Goal: Find specific page/section: Find specific page/section

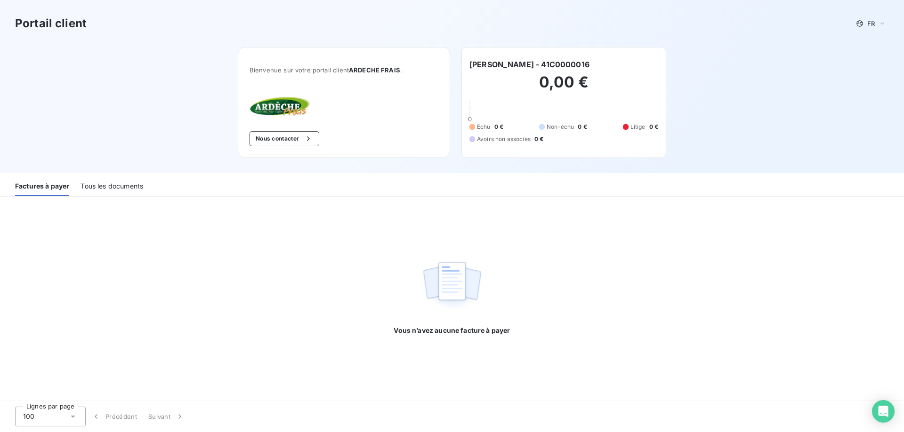
click at [120, 191] on div "Tous les documents" at bounding box center [111, 186] width 63 height 20
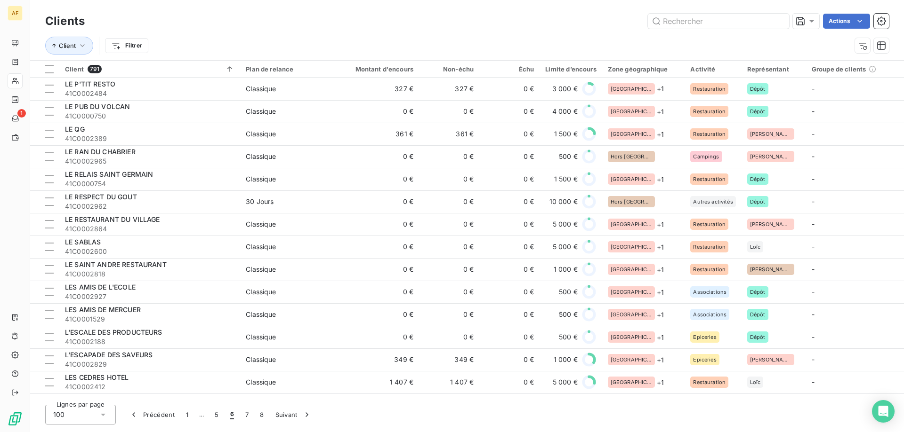
scroll to position [1741, 0]
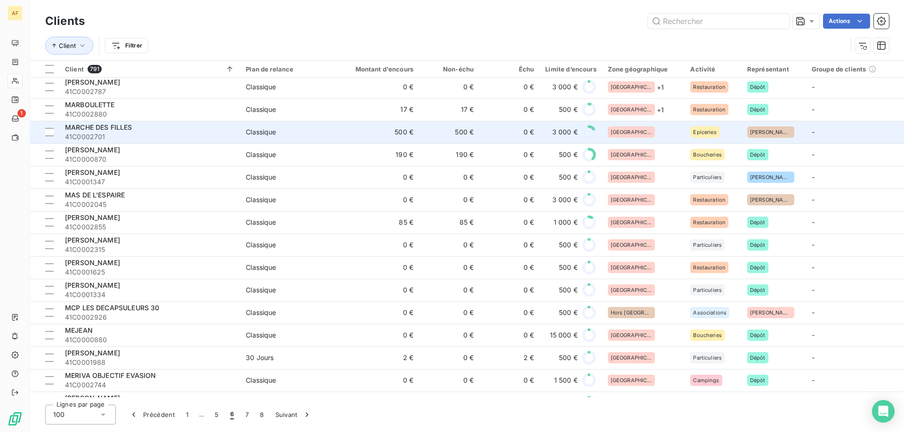
click at [647, 133] on div "[GEOGRAPHIC_DATA]" at bounding box center [644, 132] width 72 height 11
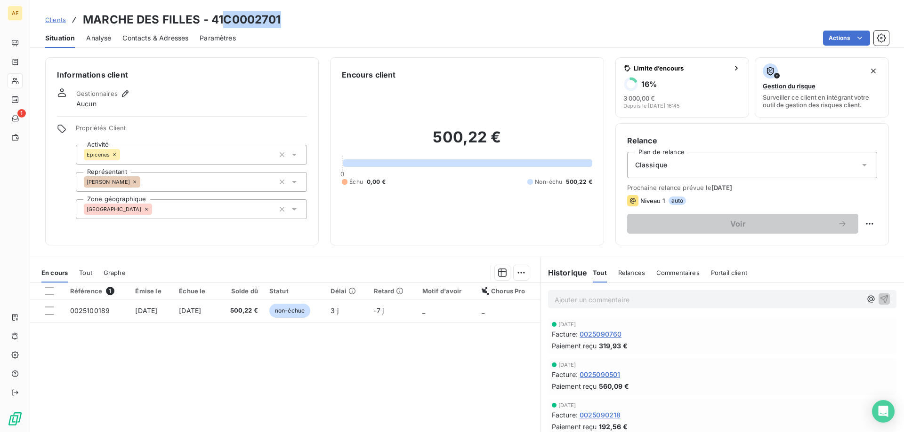
drag, startPoint x: 226, startPoint y: 19, endPoint x: 286, endPoint y: 20, distance: 59.8
click at [286, 20] on div "Clients MARCHE DES FILLES - 41C0002701" at bounding box center [466, 19] width 873 height 17
copy h3 "C0002701"
click at [206, 208] on div "[GEOGRAPHIC_DATA]" at bounding box center [191, 210] width 231 height 20
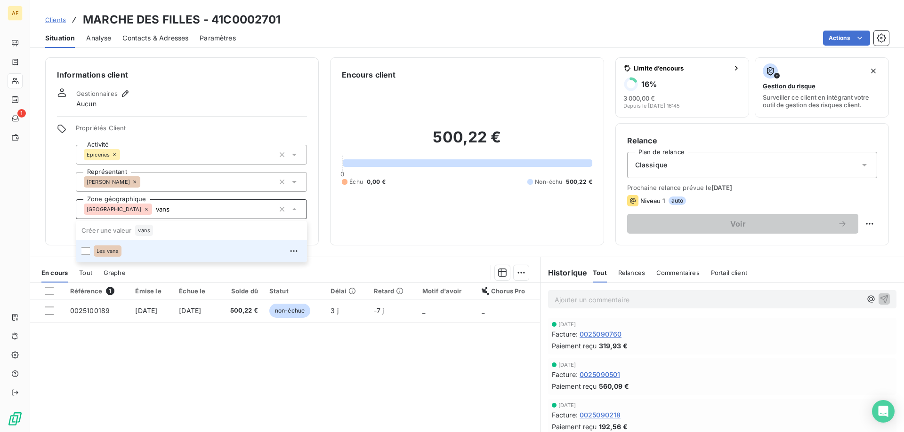
click at [162, 250] on div "Les vans" at bounding box center [198, 251] width 208 height 15
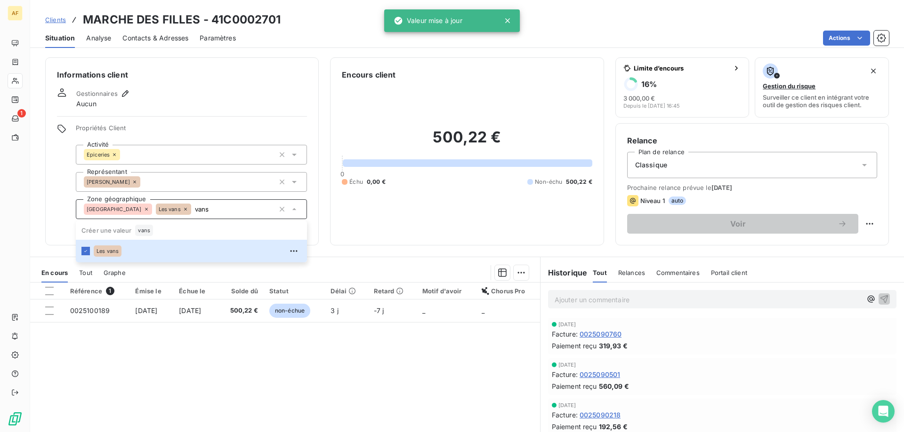
type input "vans"
click at [169, 410] on div "Référence 1 Émise le Échue le Solde dû Statut Délai Retard Motif d'avoir Chorus…" at bounding box center [285, 373] width 510 height 181
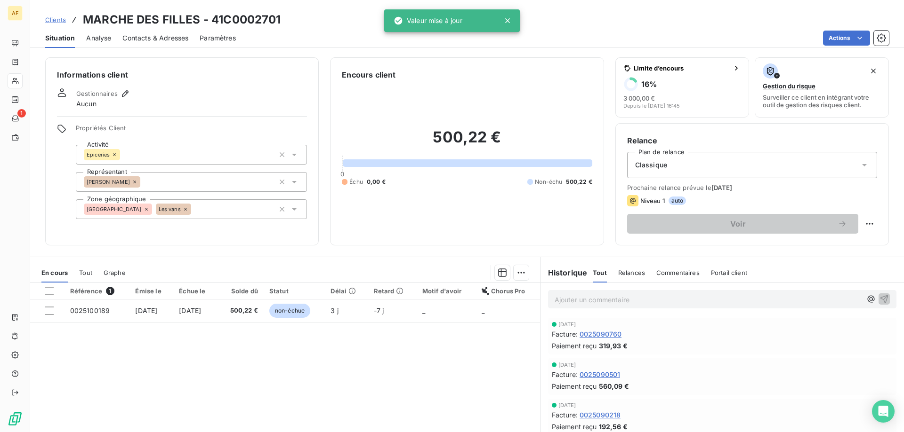
click at [53, 18] on span "Clients" at bounding box center [55, 20] width 21 height 8
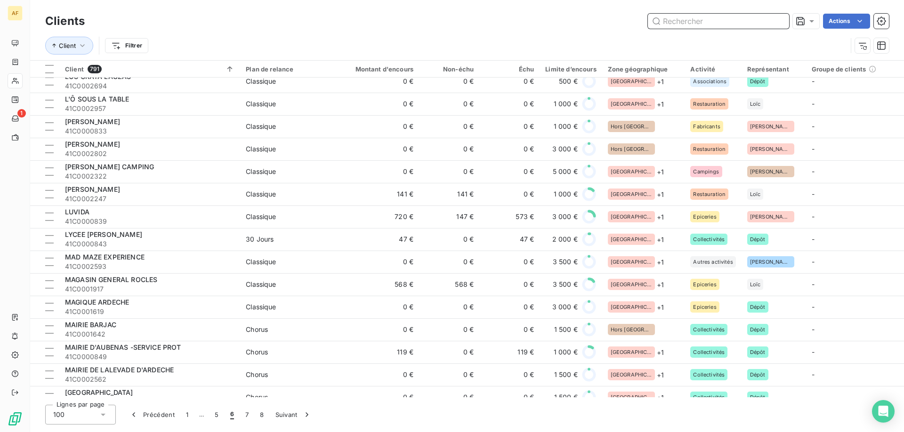
scroll to position [1694, 0]
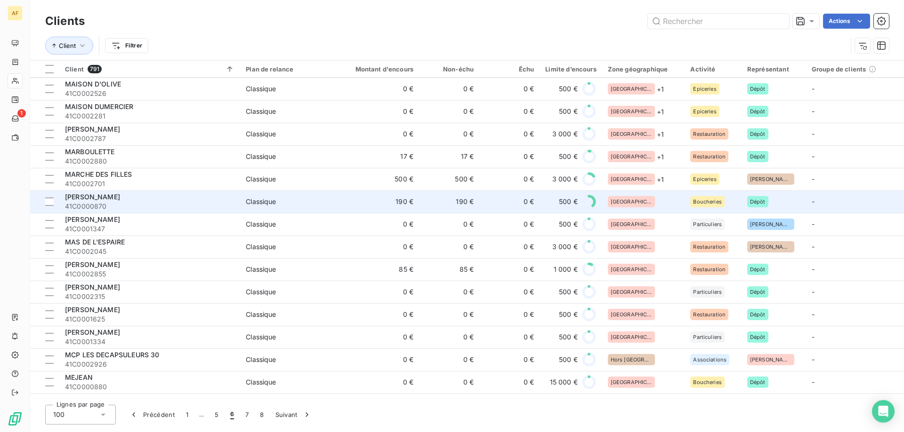
click at [644, 200] on div "[GEOGRAPHIC_DATA]" at bounding box center [644, 201] width 72 height 11
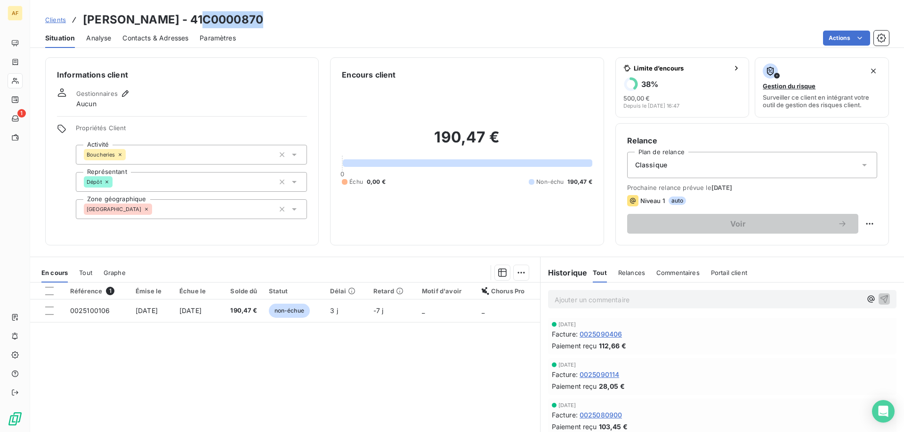
drag, startPoint x: 208, startPoint y: 20, endPoint x: 280, endPoint y: 24, distance: 71.2
click at [279, 24] on div "Clients [PERSON_NAME] - 41C0000870" at bounding box center [466, 19] width 873 height 17
copy h3 "C0000870"
click at [189, 206] on div "[GEOGRAPHIC_DATA]" at bounding box center [191, 210] width 231 height 20
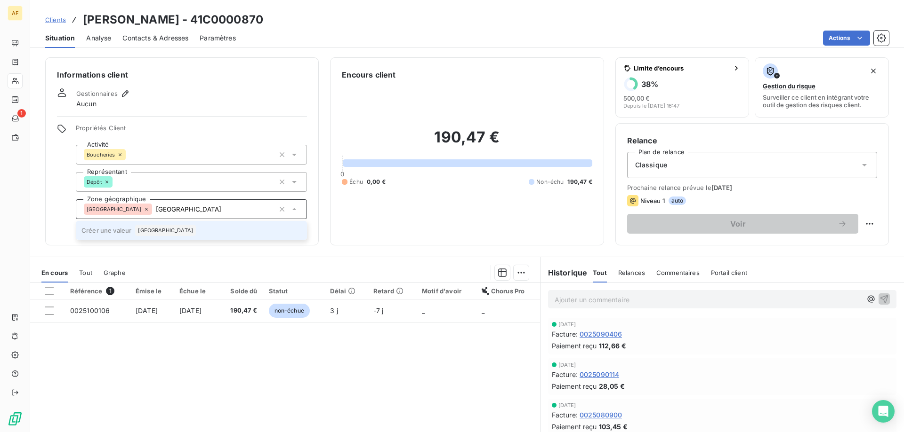
click at [156, 228] on span "[GEOGRAPHIC_DATA]" at bounding box center [165, 231] width 55 height 6
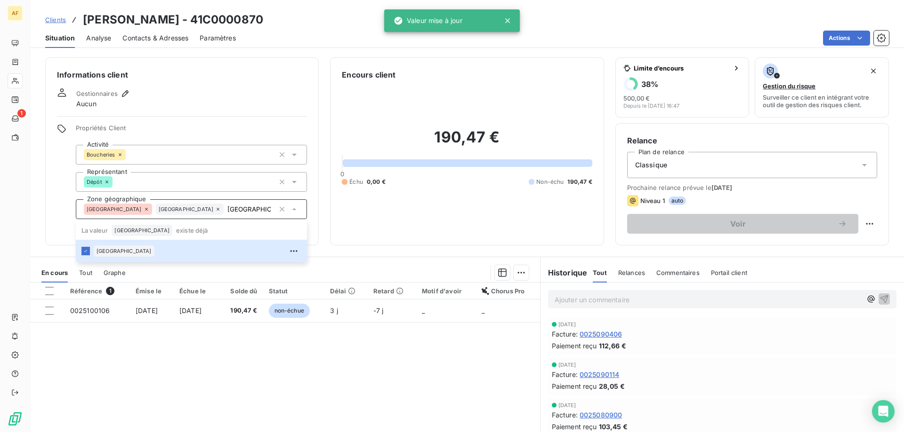
click at [197, 382] on div "Référence 1 Émise le Échue le Solde dû Statut Délai Retard Motif d'avoir Chorus…" at bounding box center [285, 373] width 510 height 181
type input "[GEOGRAPHIC_DATA]"
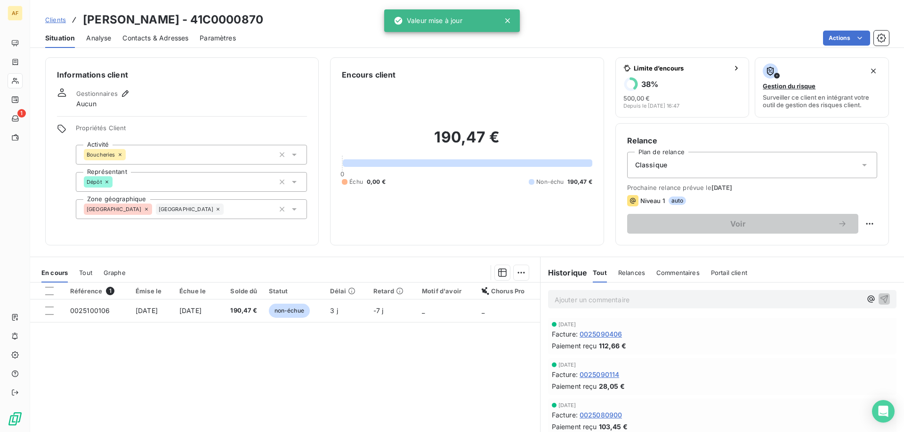
click at [60, 17] on span "Clients" at bounding box center [55, 20] width 21 height 8
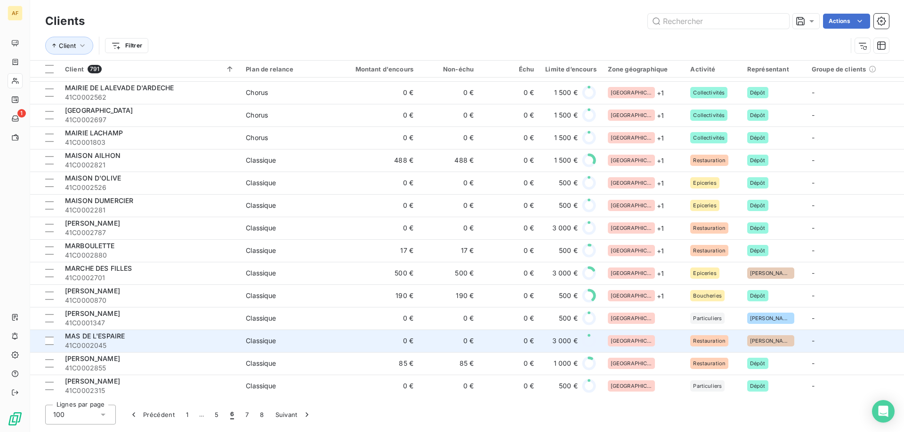
scroll to position [1647, 0]
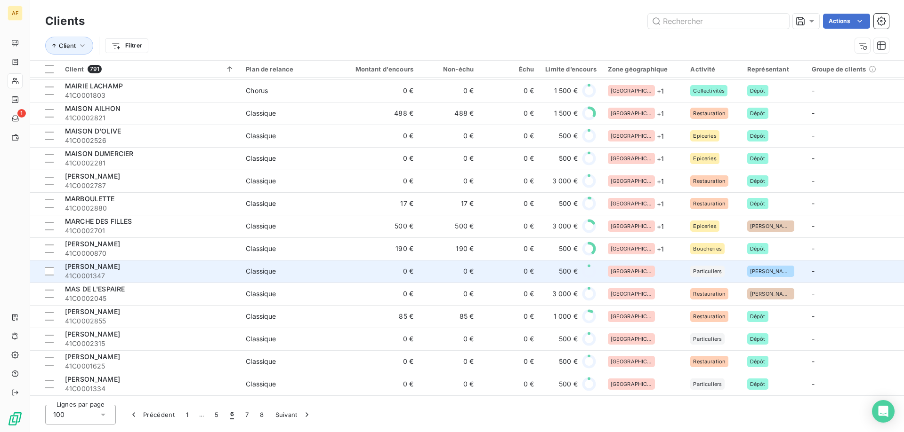
click at [661, 273] on div "[GEOGRAPHIC_DATA]" at bounding box center [644, 271] width 72 height 11
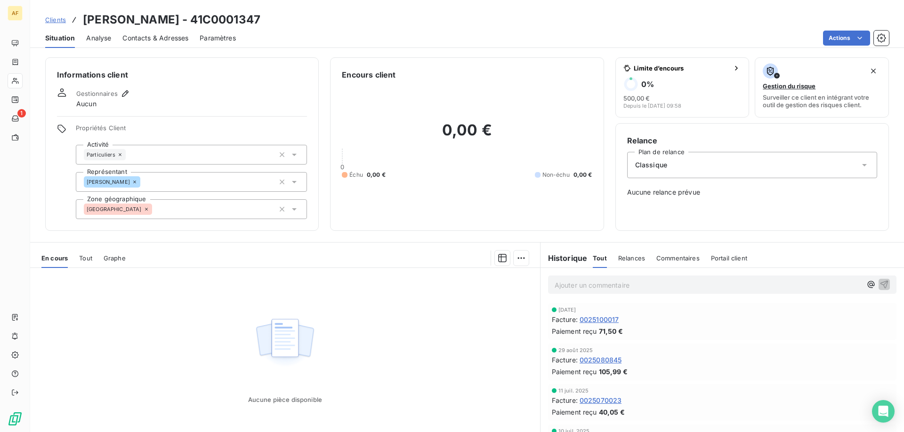
drag, startPoint x: 269, startPoint y: 18, endPoint x: 355, endPoint y: 16, distance: 86.6
click at [355, 16] on div "Clients [PERSON_NAME] - 41C0001347" at bounding box center [466, 19] width 873 height 17
copy h3 "C0001347"
click at [186, 207] on div "[GEOGRAPHIC_DATA]" at bounding box center [191, 210] width 231 height 20
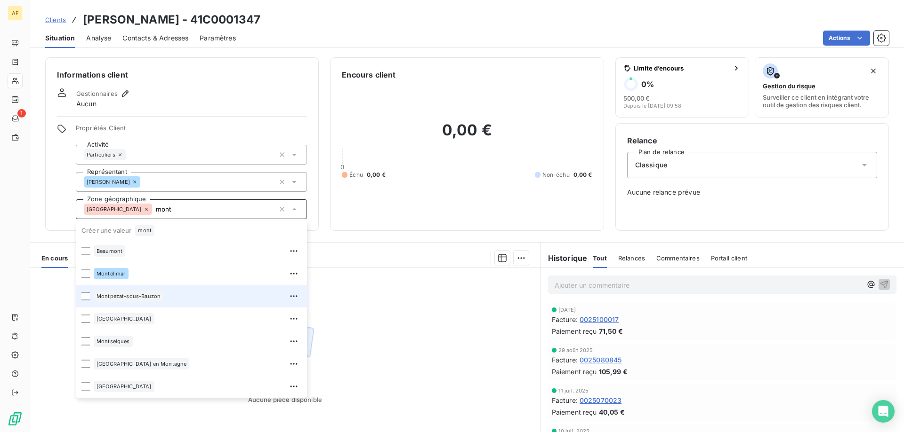
click at [169, 296] on div "Montpezat-sous-Bauzon" at bounding box center [198, 296] width 208 height 15
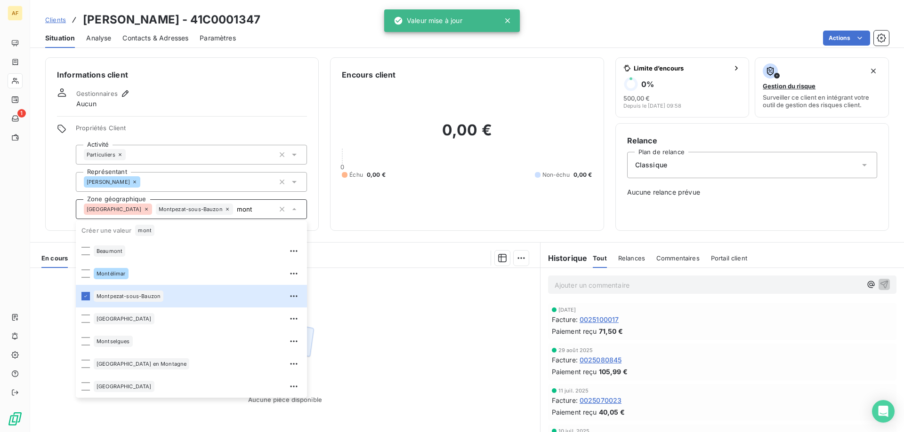
type input "mont"
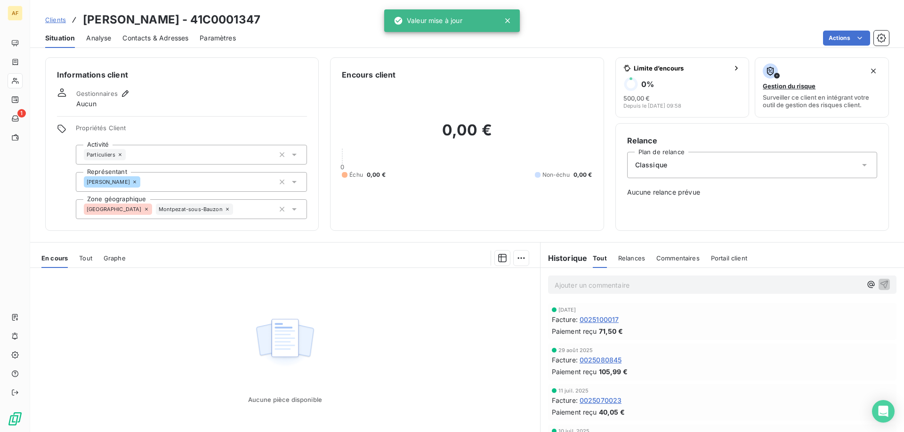
click at [384, 317] on div "Aucune pièce disponible" at bounding box center [285, 358] width 510 height 181
click at [48, 18] on span "Clients" at bounding box center [55, 20] width 21 height 8
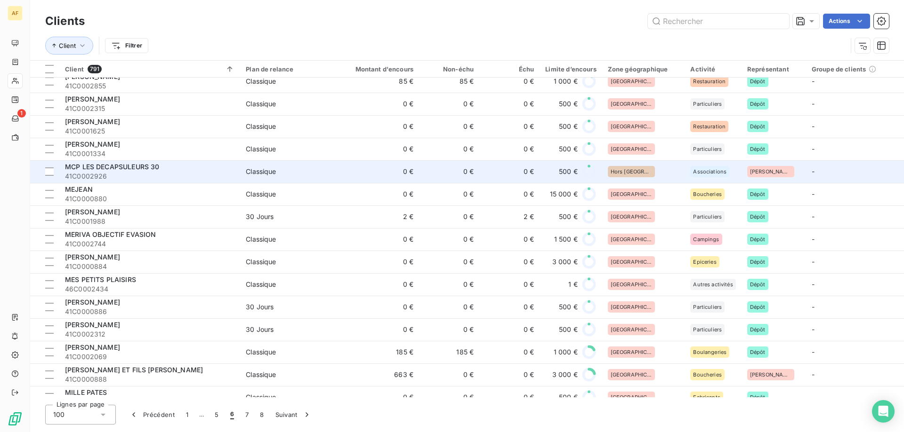
scroll to position [1788, 0]
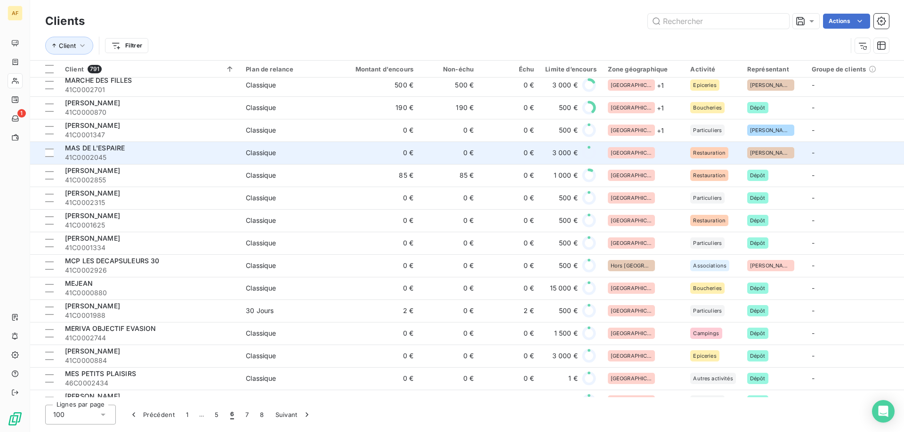
click at [643, 155] on div "[GEOGRAPHIC_DATA]" at bounding box center [644, 152] width 72 height 11
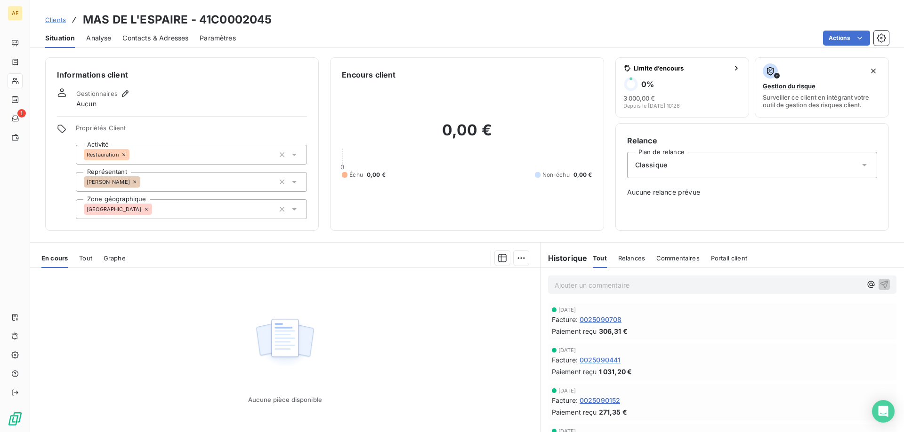
click at [216, 18] on h3 "MAS DE L'ESPAIRE - 41C0002045" at bounding box center [177, 19] width 189 height 17
drag, startPoint x: 212, startPoint y: 21, endPoint x: 278, endPoint y: 21, distance: 65.9
click at [278, 21] on div "Clients MAS DE L'ESPAIRE - 41C0002045" at bounding box center [466, 19] width 873 height 17
copy h3 "C0002045"
click at [232, 214] on div "[GEOGRAPHIC_DATA]" at bounding box center [191, 210] width 231 height 20
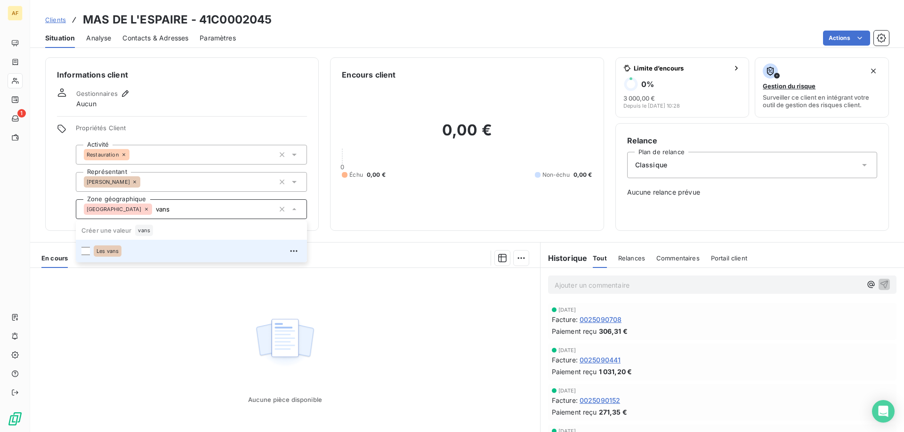
click at [188, 248] on div "Les vans" at bounding box center [198, 251] width 208 height 15
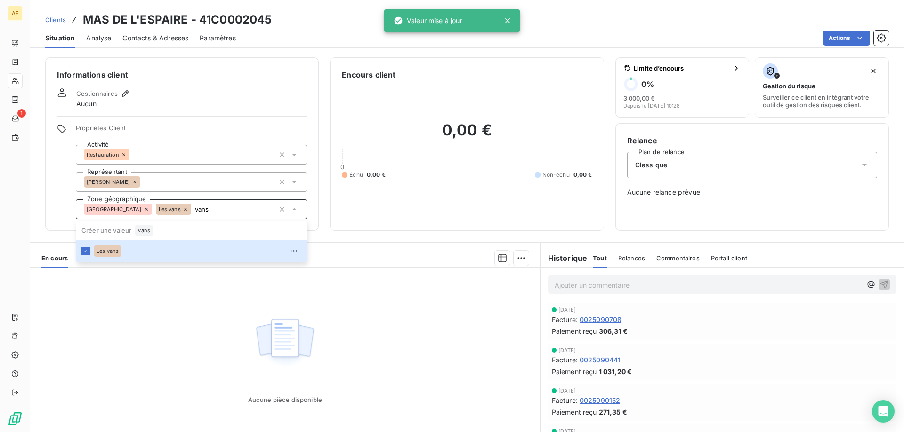
type input "vans"
click at [179, 303] on div "Aucune pièce disponible" at bounding box center [285, 358] width 510 height 181
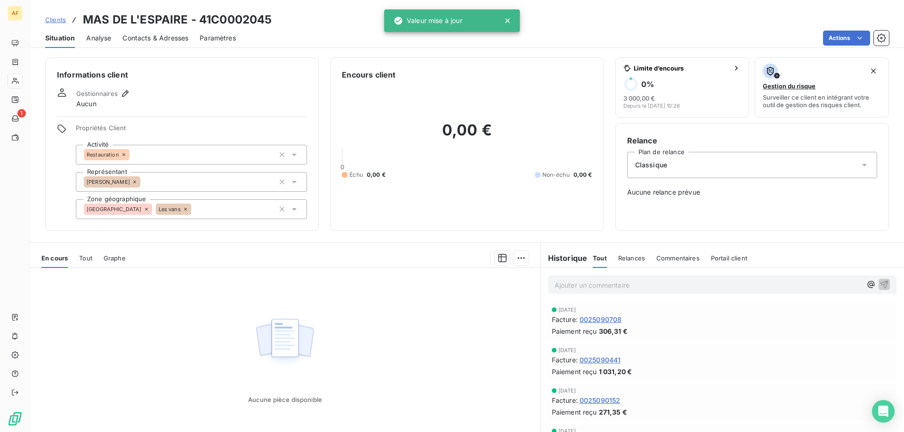
click at [57, 20] on span "Clients" at bounding box center [55, 20] width 21 height 8
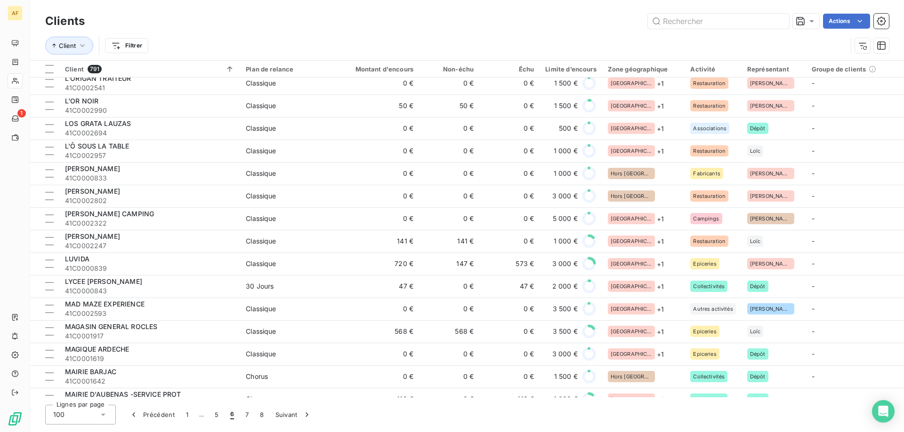
scroll to position [1694, 0]
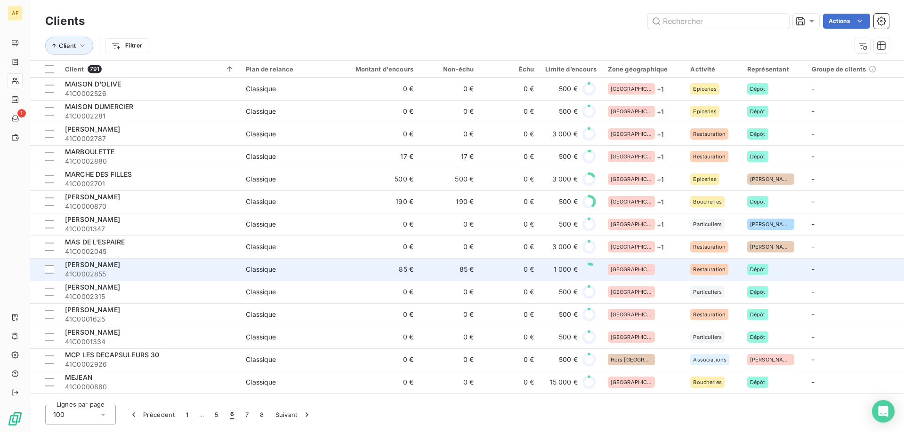
click at [661, 268] on div "[GEOGRAPHIC_DATA]" at bounding box center [644, 269] width 72 height 11
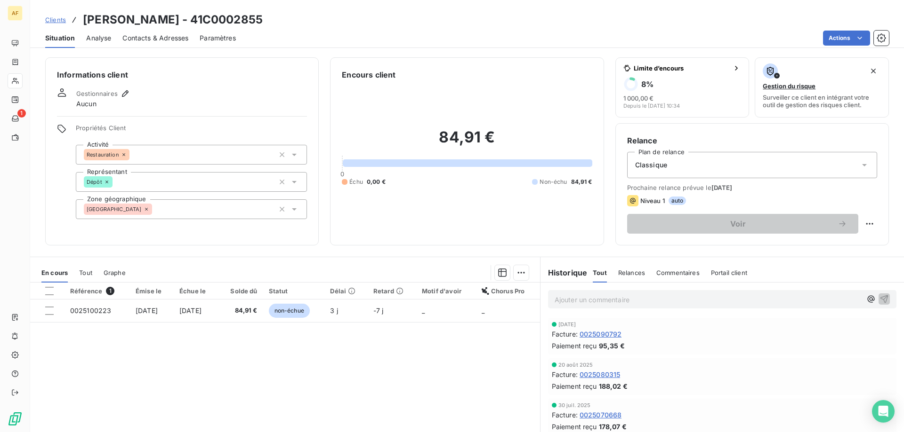
drag, startPoint x: 221, startPoint y: 21, endPoint x: 304, endPoint y: 18, distance: 83.8
click at [304, 18] on div "Clients [PERSON_NAME] - 41C0002855" at bounding box center [466, 19] width 873 height 17
copy h3 "C0002855"
click at [169, 215] on div "[GEOGRAPHIC_DATA]" at bounding box center [191, 210] width 231 height 20
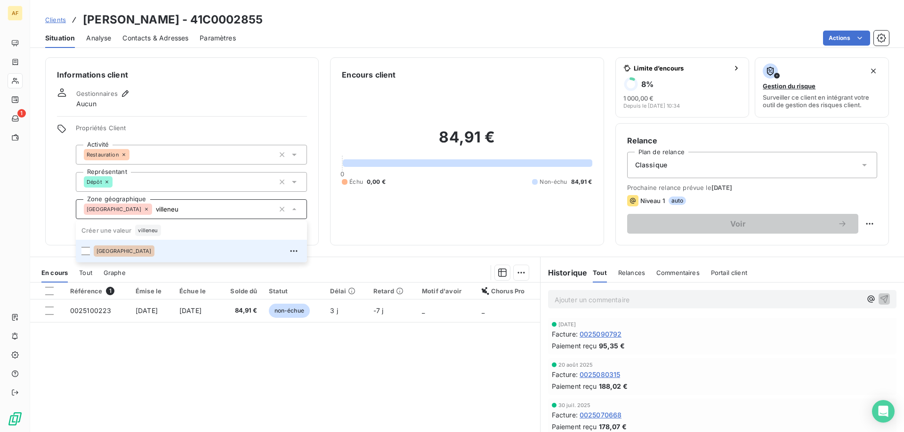
click at [160, 253] on div "[GEOGRAPHIC_DATA]" at bounding box center [198, 251] width 208 height 15
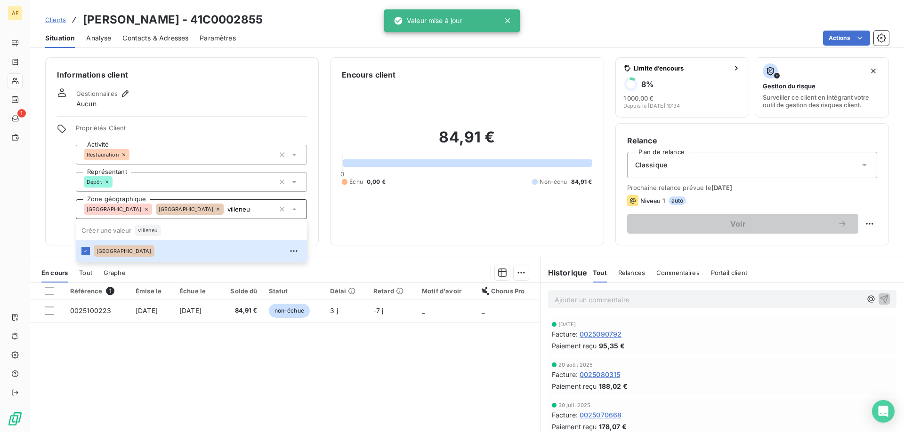
type input "villeneu"
click at [155, 393] on div "Référence 1 Émise le Échue le Solde dû Statut Délai Retard Motif d'avoir Chorus…" at bounding box center [285, 373] width 510 height 181
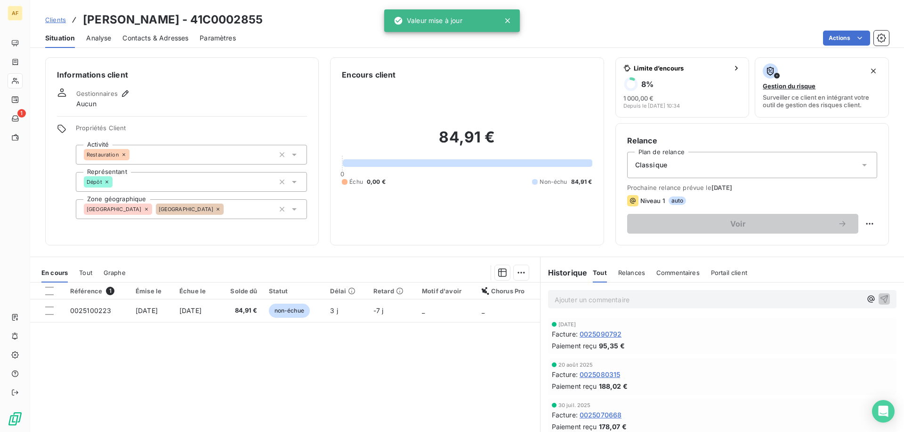
click at [58, 22] on span "Clients" at bounding box center [55, 20] width 21 height 8
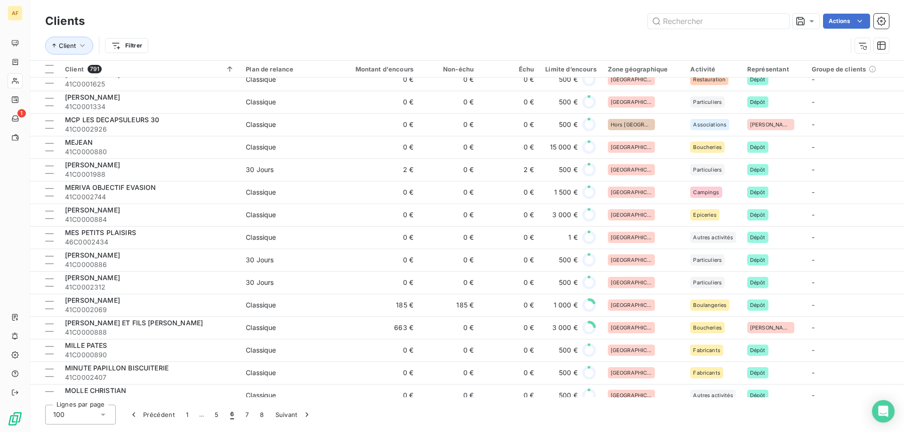
scroll to position [1835, 0]
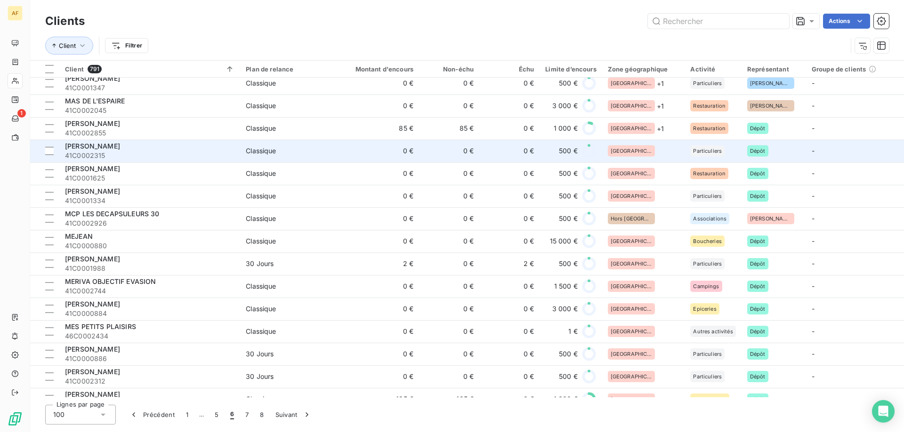
click at [646, 156] on div "[GEOGRAPHIC_DATA]" at bounding box center [644, 150] width 72 height 11
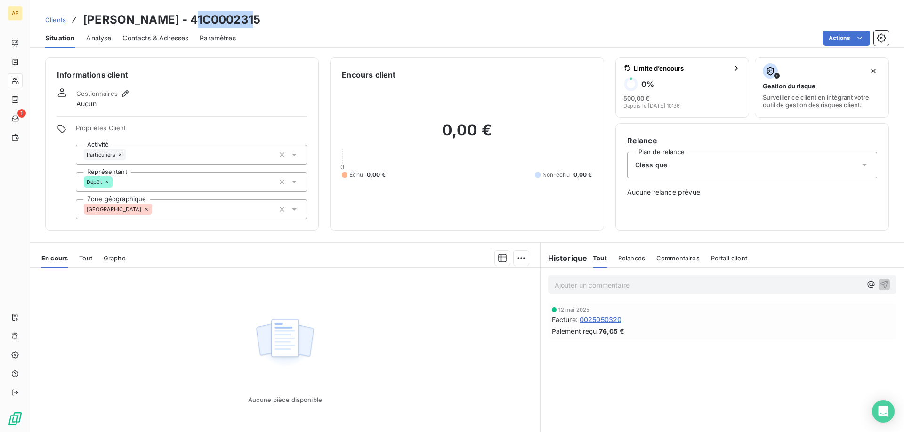
drag, startPoint x: 190, startPoint y: 23, endPoint x: 244, endPoint y: 23, distance: 53.6
click at [244, 23] on h3 "[PERSON_NAME] - 41C0002315" at bounding box center [171, 19] width 177 height 17
copy h3 "C0002315"
click at [202, 200] on div "[GEOGRAPHIC_DATA]" at bounding box center [191, 210] width 231 height 20
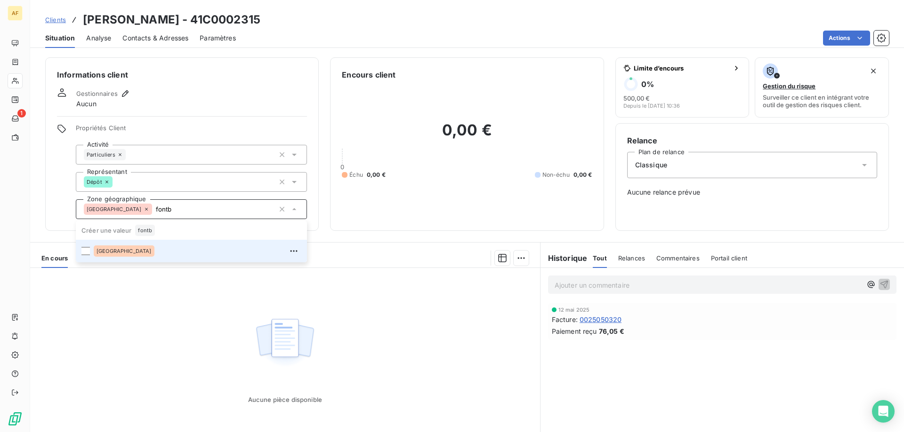
click at [211, 252] on div "[GEOGRAPHIC_DATA]" at bounding box center [198, 251] width 208 height 15
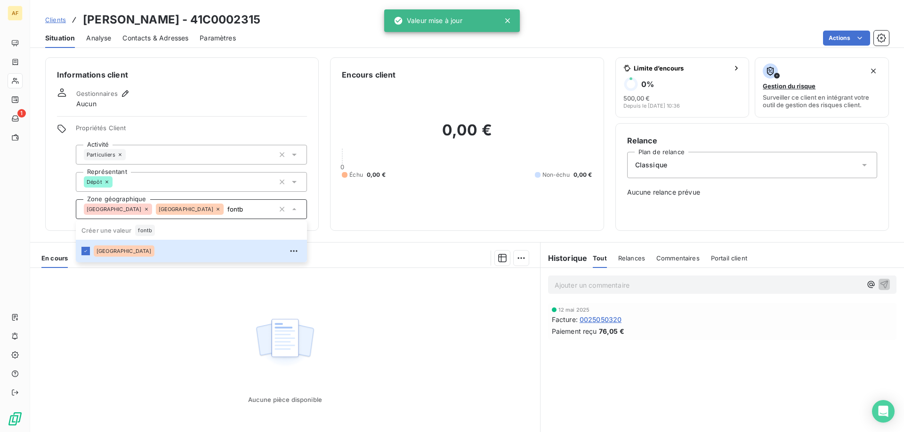
type input "fontb"
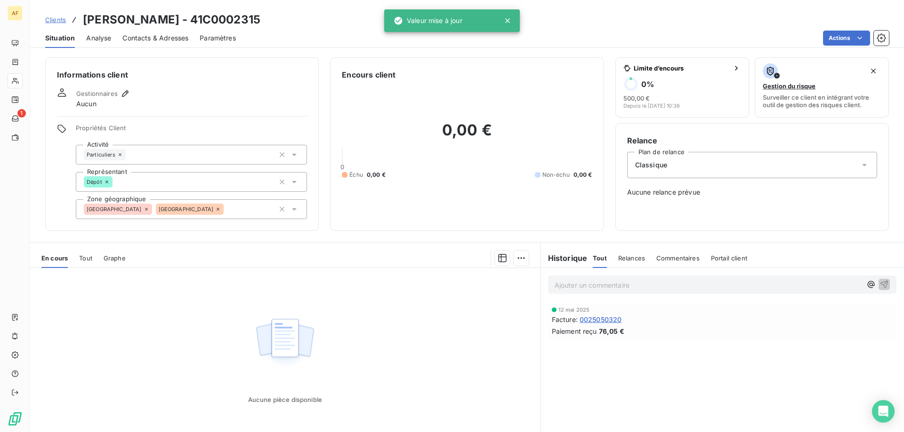
click at [173, 308] on div "Aucune pièce disponible" at bounding box center [285, 358] width 510 height 181
click at [61, 20] on span "Clients" at bounding box center [55, 20] width 21 height 8
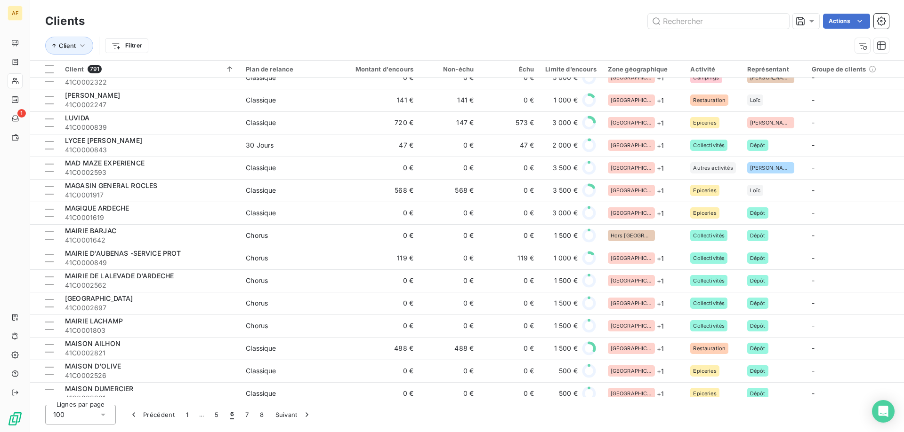
scroll to position [1788, 0]
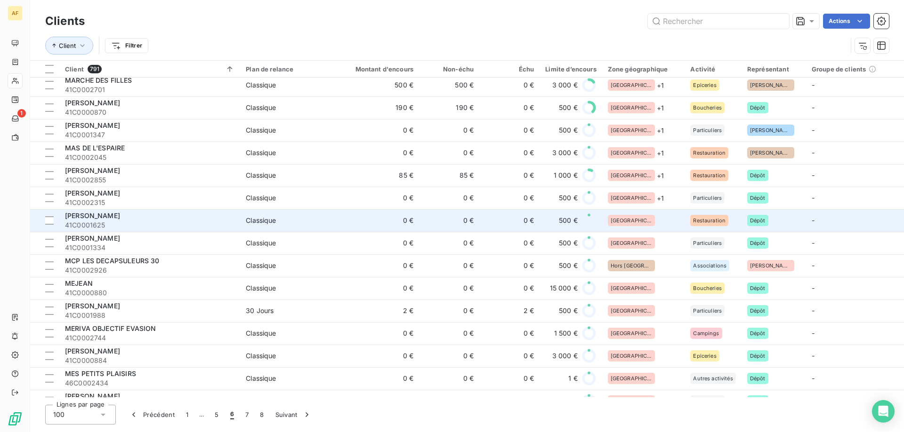
click at [642, 218] on div "[GEOGRAPHIC_DATA]" at bounding box center [644, 220] width 72 height 11
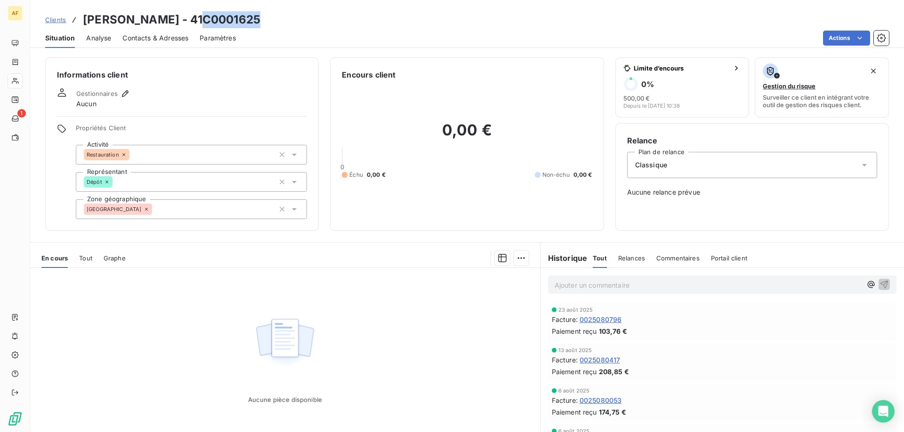
drag, startPoint x: 210, startPoint y: 19, endPoint x: 306, endPoint y: 12, distance: 96.3
click at [307, 12] on div "Clients [PERSON_NAME] - 41C0001625" at bounding box center [466, 19] width 873 height 17
copy h3 "C0001625"
click at [230, 200] on div "[GEOGRAPHIC_DATA]" at bounding box center [191, 210] width 231 height 20
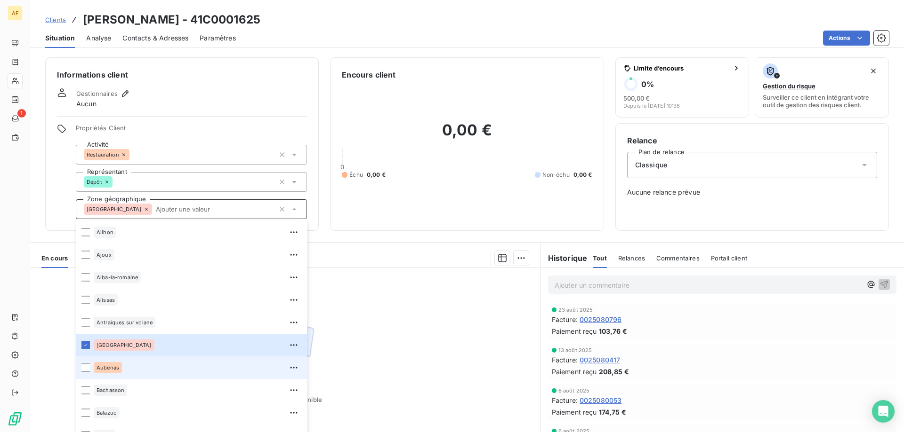
click at [112, 369] on span "Aubenas" at bounding box center [107, 368] width 23 height 6
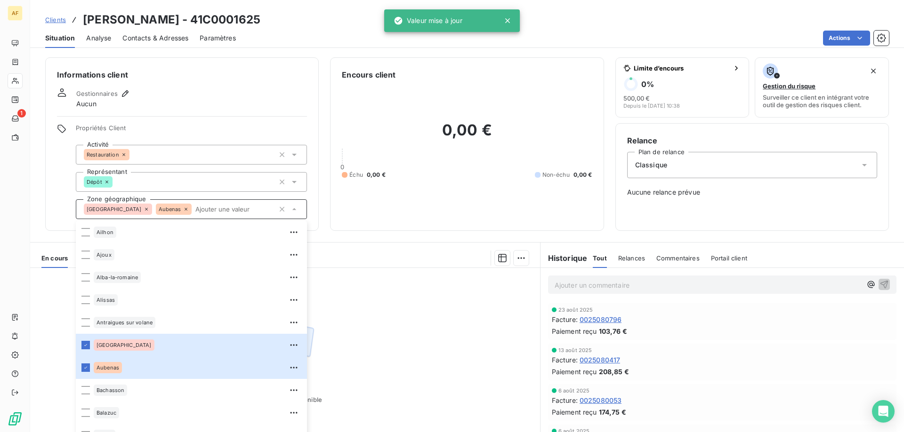
click at [416, 347] on div "Aucune pièce disponible" at bounding box center [285, 358] width 510 height 181
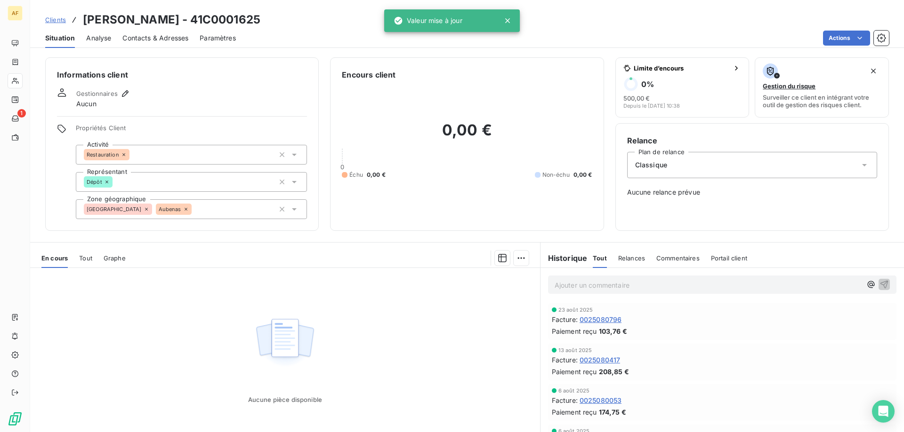
click at [56, 21] on span "Clients" at bounding box center [55, 20] width 21 height 8
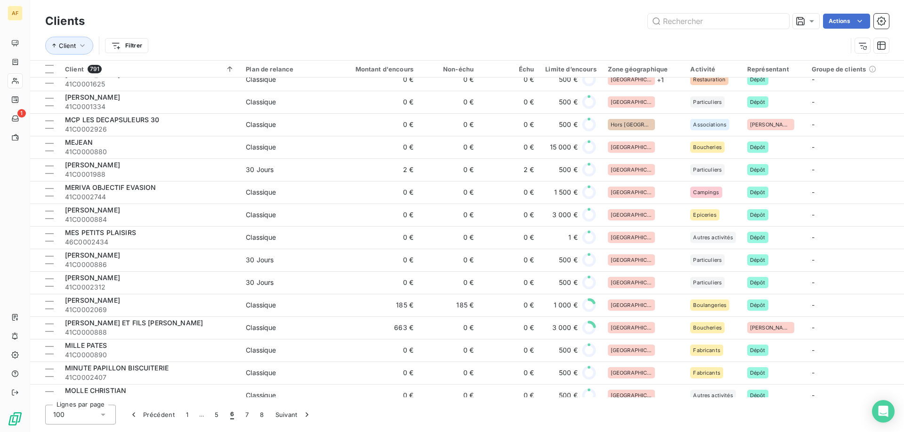
scroll to position [1882, 0]
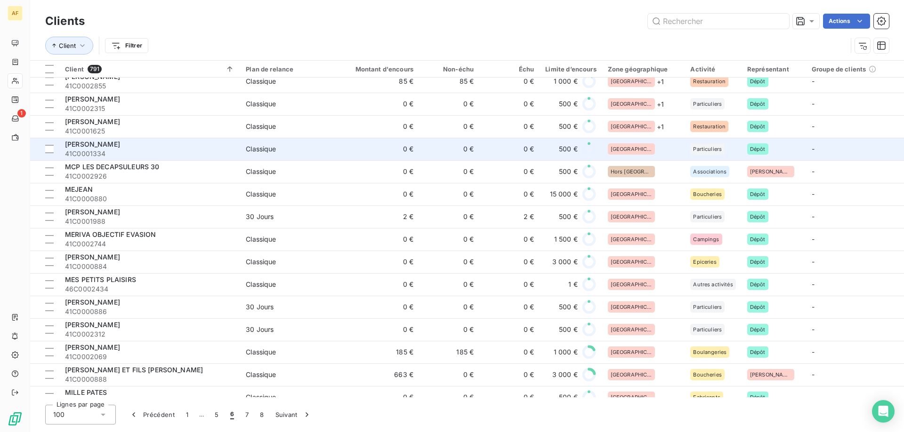
click at [650, 152] on div "[GEOGRAPHIC_DATA]" at bounding box center [644, 149] width 72 height 11
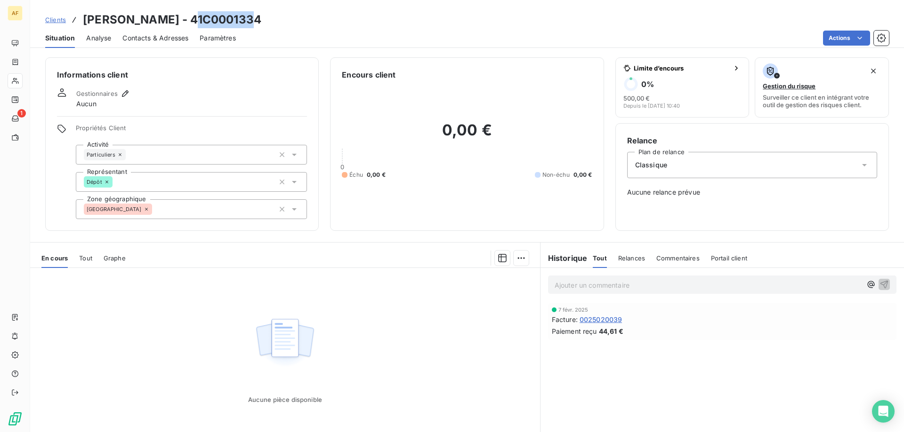
drag, startPoint x: 192, startPoint y: 15, endPoint x: 271, endPoint y: 17, distance: 78.6
click at [271, 17] on div "Clients [PERSON_NAME] - 41C0001334" at bounding box center [466, 19] width 873 height 17
copy h3 "C0001334"
click at [177, 205] on div "[GEOGRAPHIC_DATA]" at bounding box center [191, 210] width 231 height 20
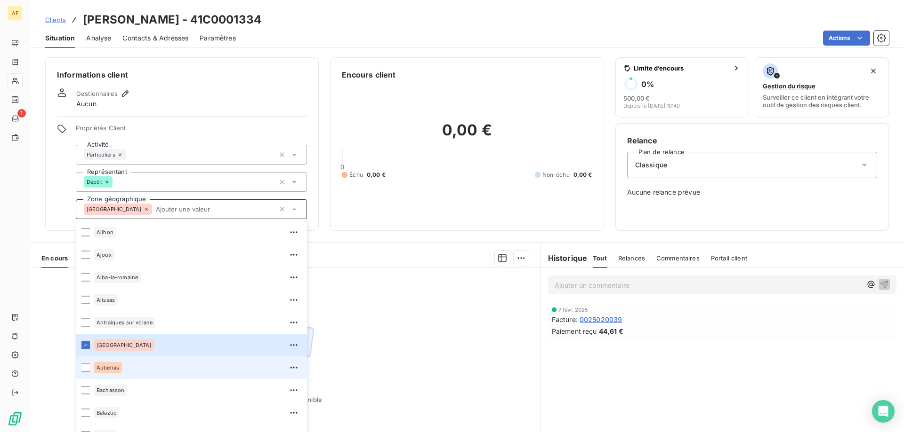
click at [115, 361] on div "Aubenas" at bounding box center [198, 367] width 208 height 15
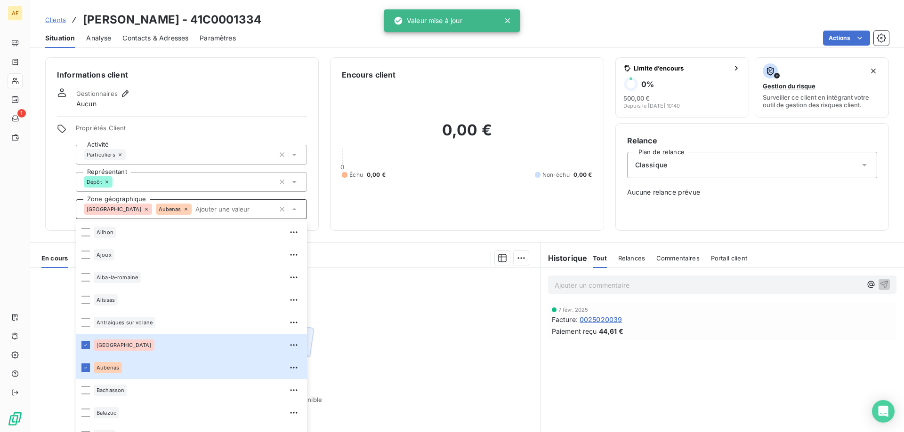
click at [433, 349] on div "Aucune pièce disponible" at bounding box center [285, 358] width 510 height 181
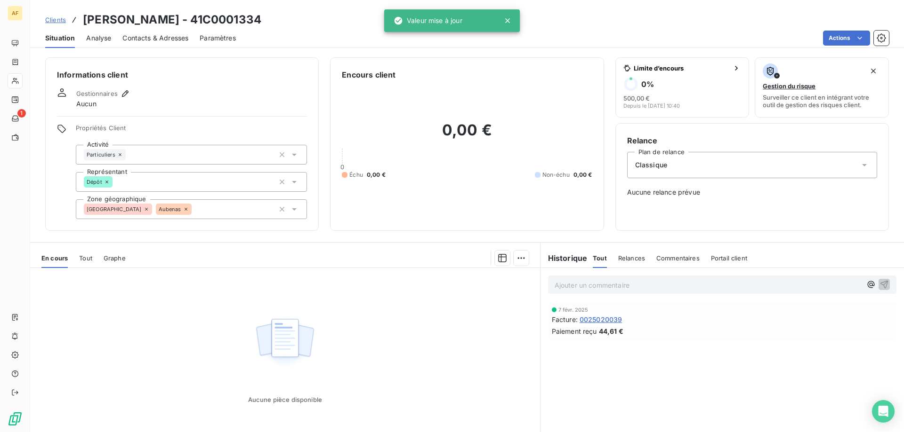
click at [59, 15] on link "Clients" at bounding box center [55, 19] width 21 height 9
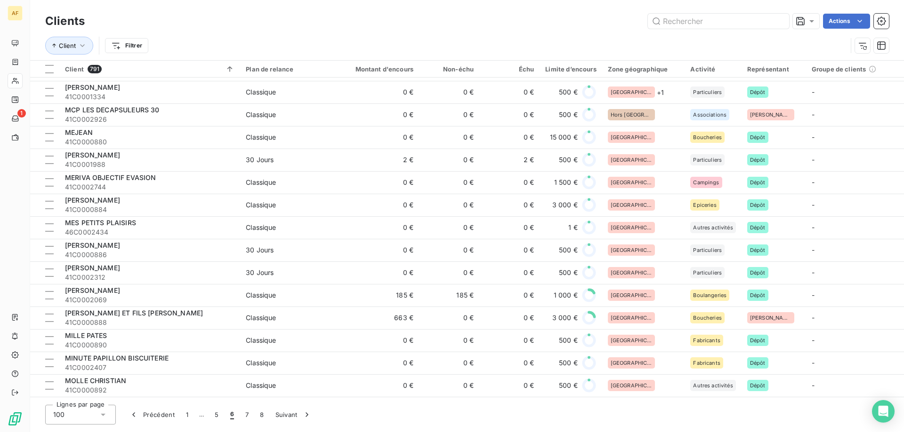
scroll to position [1896, 0]
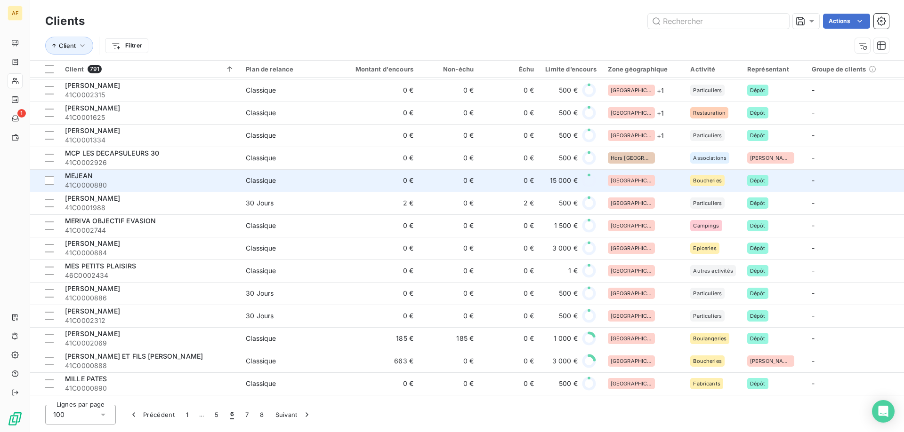
click at [646, 184] on div "[GEOGRAPHIC_DATA]" at bounding box center [644, 180] width 72 height 11
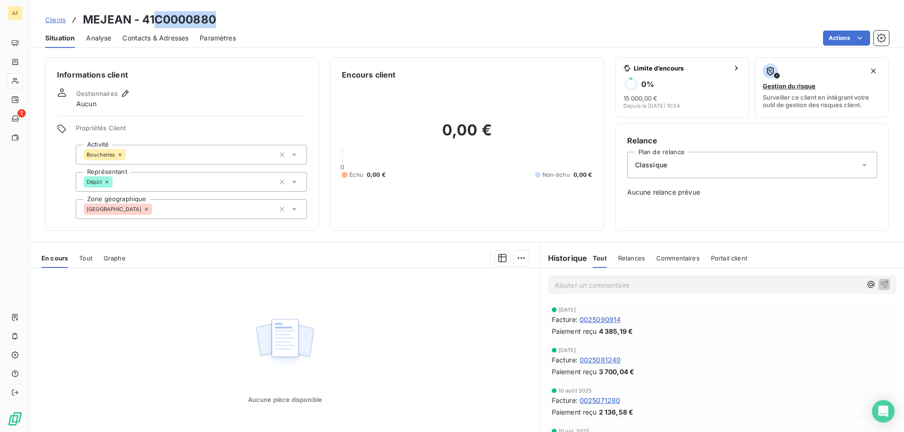
drag, startPoint x: 154, startPoint y: 18, endPoint x: 244, endPoint y: 15, distance: 90.4
click at [243, 15] on div "Clients MEJEAN - 41C0000880" at bounding box center [466, 19] width 873 height 17
copy h3 "C0000880"
click at [189, 205] on div "[GEOGRAPHIC_DATA]" at bounding box center [191, 210] width 231 height 20
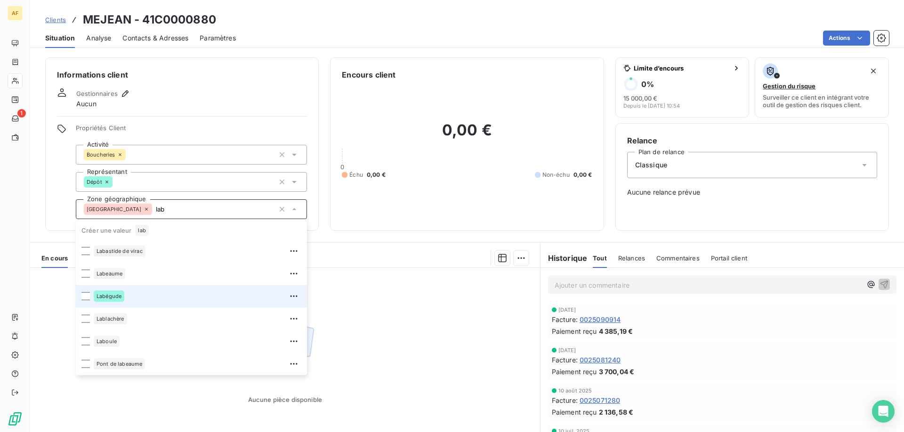
click at [153, 301] on div "Labégude" at bounding box center [198, 296] width 208 height 15
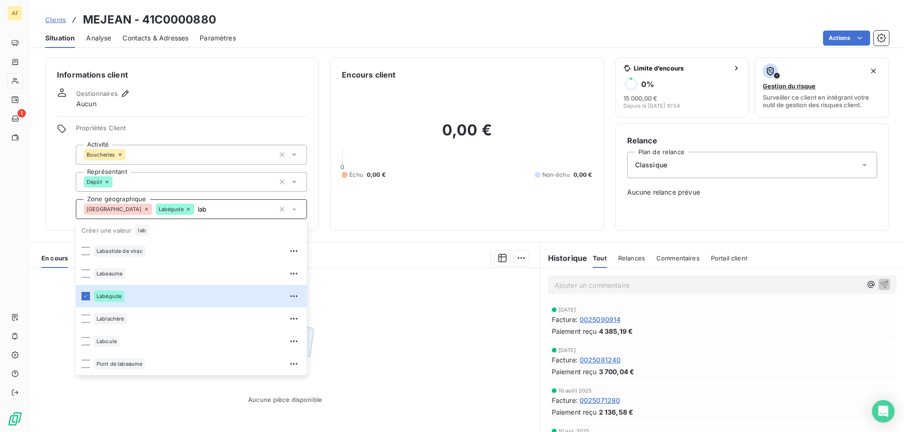
type input "lab"
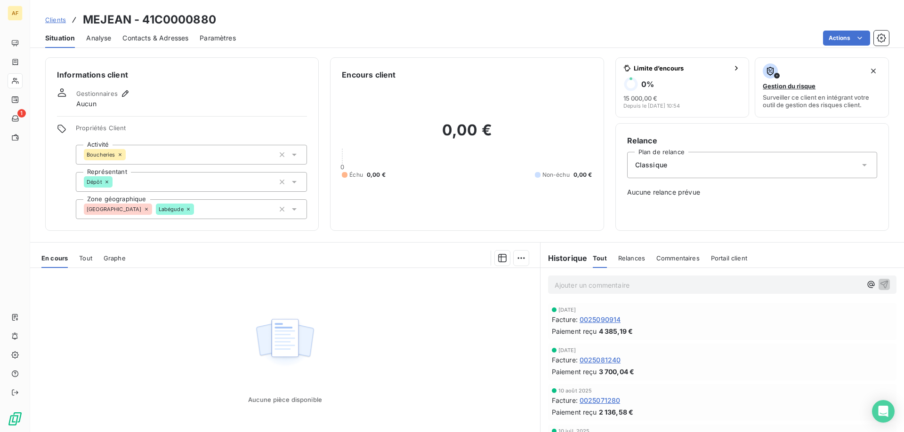
click at [383, 327] on div "Aucune pièce disponible" at bounding box center [285, 358] width 510 height 181
click at [58, 20] on span "Clients" at bounding box center [55, 20] width 21 height 8
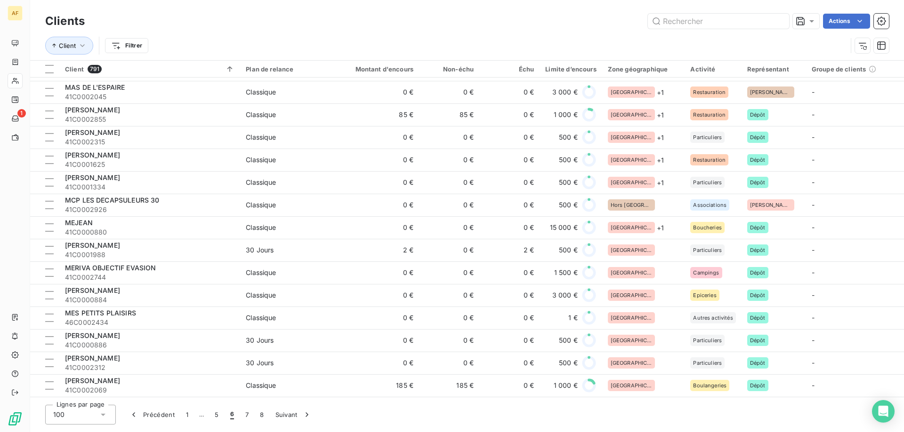
scroll to position [1896, 0]
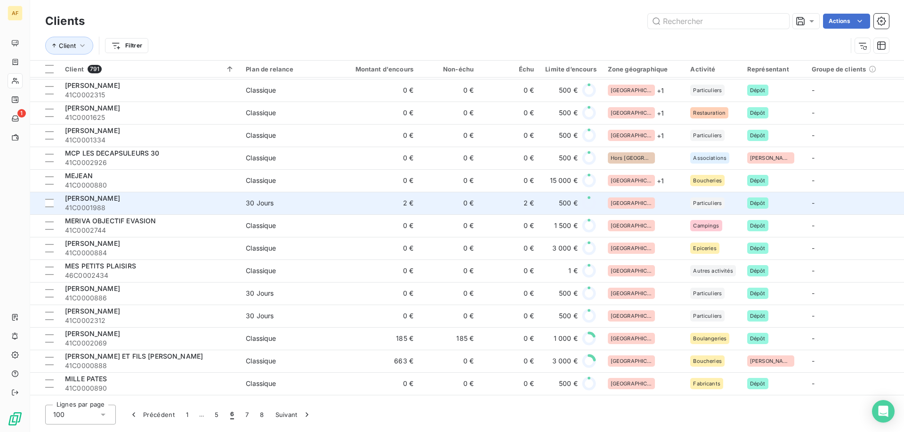
click at [650, 200] on div "[GEOGRAPHIC_DATA]" at bounding box center [644, 203] width 72 height 11
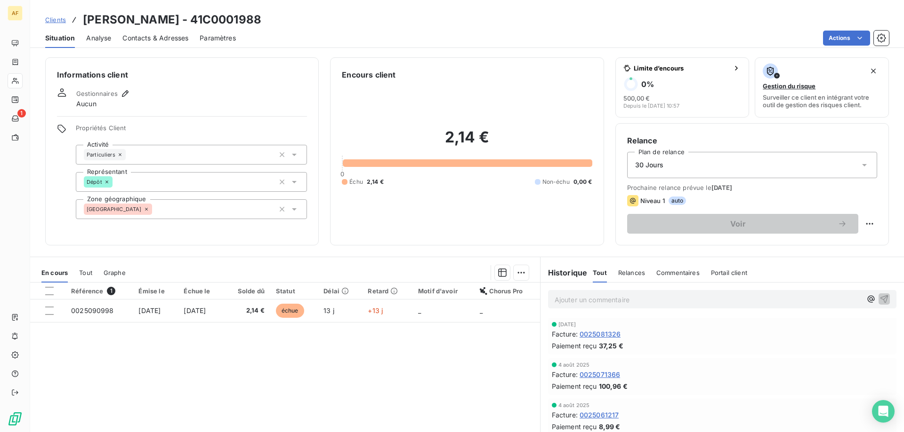
drag, startPoint x: 229, startPoint y: 20, endPoint x: 293, endPoint y: 21, distance: 64.0
click at [293, 21] on div "Clients [PERSON_NAME] - 41C0001988" at bounding box center [466, 19] width 873 height 17
copy h3 "C0001988"
click at [188, 210] on div "[GEOGRAPHIC_DATA]" at bounding box center [191, 210] width 231 height 20
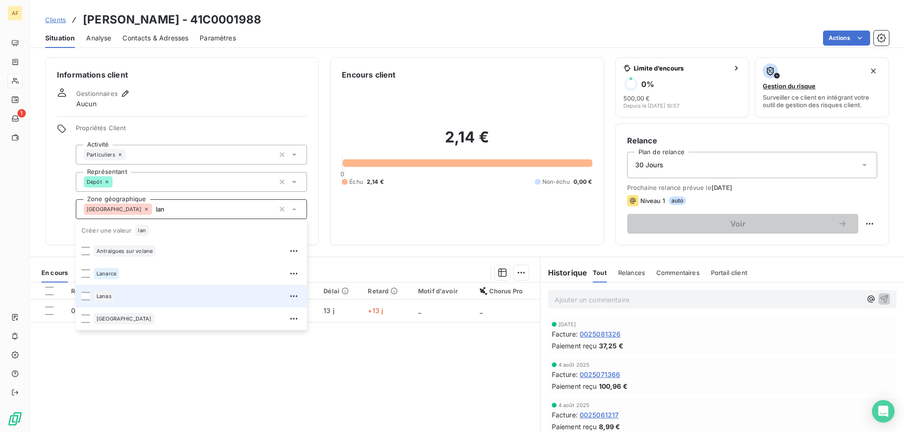
click at [123, 293] on div "Lanas" at bounding box center [198, 296] width 208 height 15
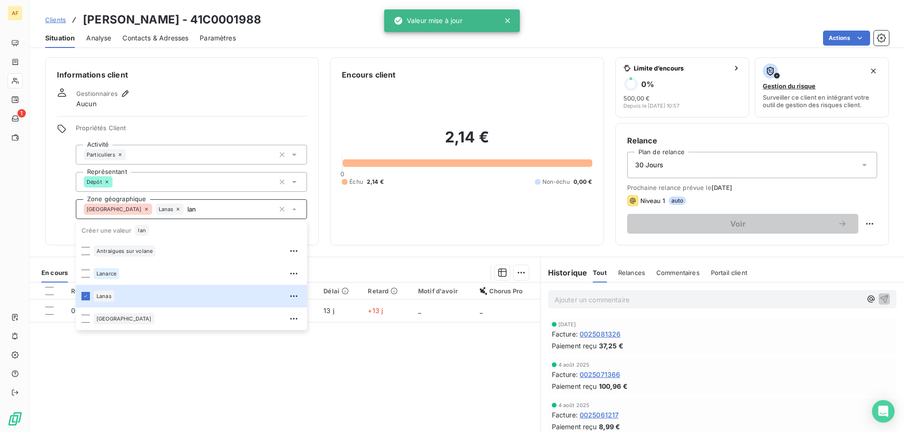
type input "lan"
click at [194, 387] on div "Référence 1 Émise le Échue le Solde dû Statut Délai Retard Motif d'avoir Chorus…" at bounding box center [285, 373] width 510 height 181
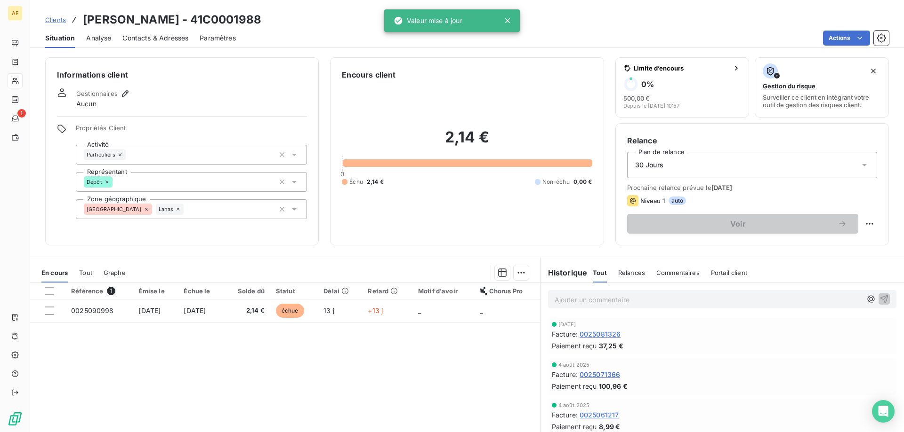
click at [60, 21] on span "Clients" at bounding box center [55, 20] width 21 height 8
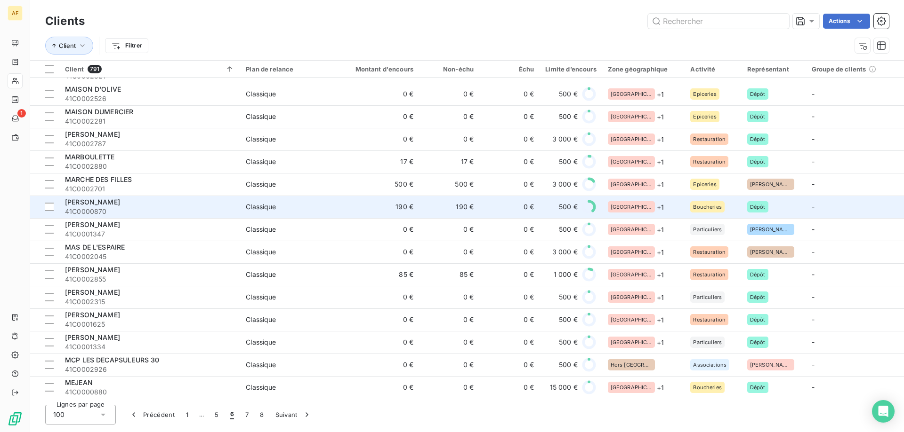
scroll to position [1943, 0]
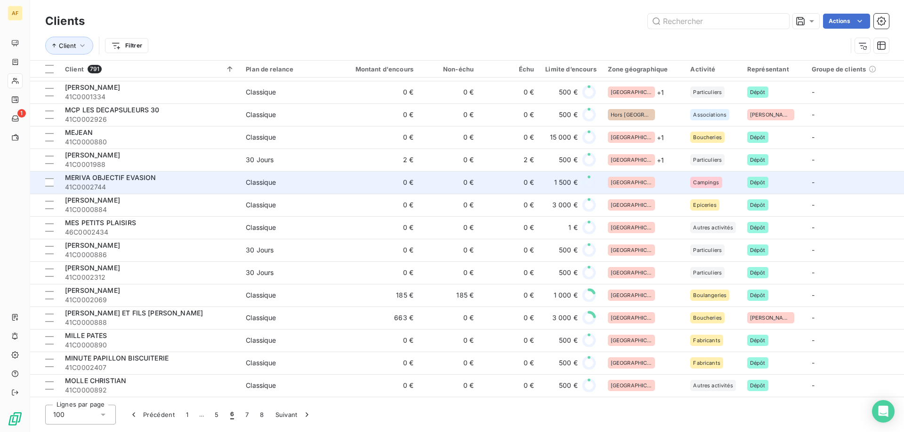
click at [645, 182] on div "[GEOGRAPHIC_DATA]" at bounding box center [644, 182] width 72 height 11
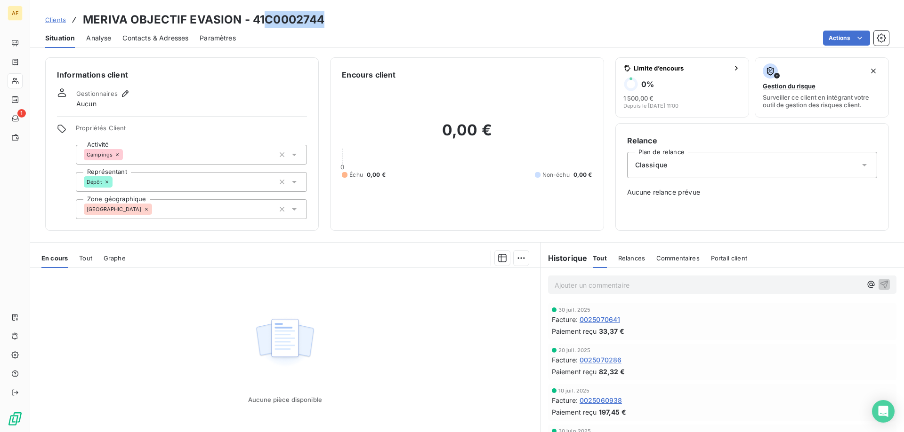
drag, startPoint x: 268, startPoint y: 23, endPoint x: 345, endPoint y: 23, distance: 77.2
click at [345, 23] on div "Clients MERIVA OBJECTIF EVASION - 41C0002744" at bounding box center [466, 19] width 873 height 17
click at [213, 212] on div "[GEOGRAPHIC_DATA]" at bounding box center [191, 210] width 231 height 20
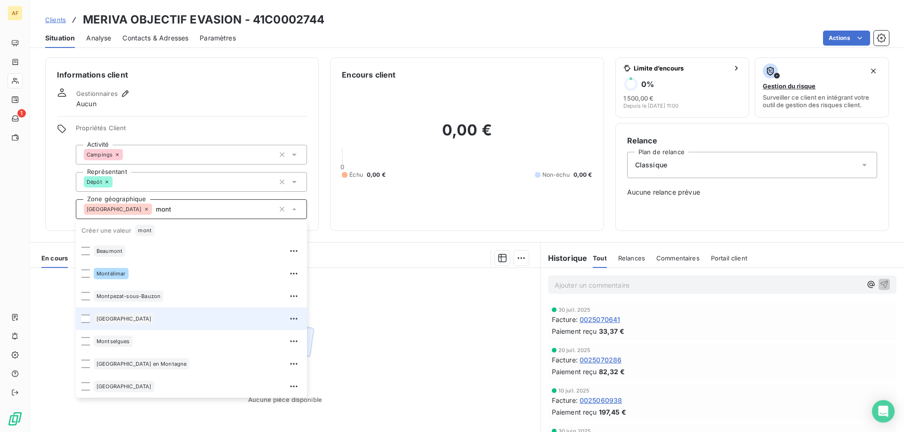
click at [120, 317] on div "[GEOGRAPHIC_DATA]" at bounding box center [124, 318] width 61 height 11
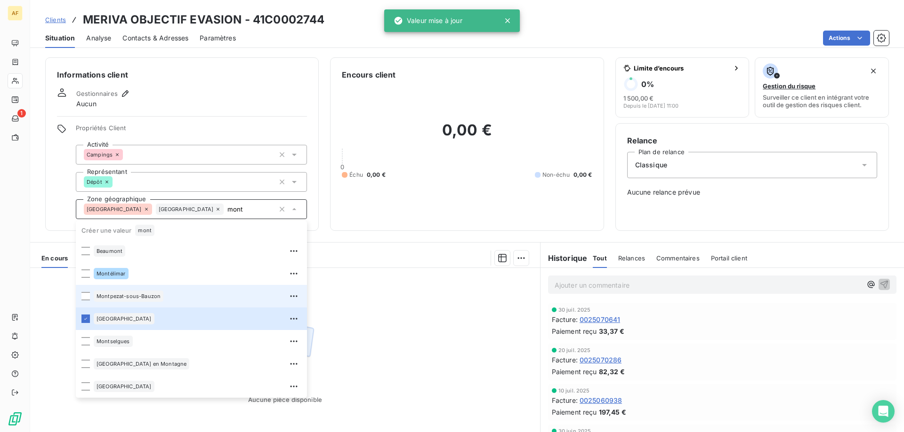
type input "mont"
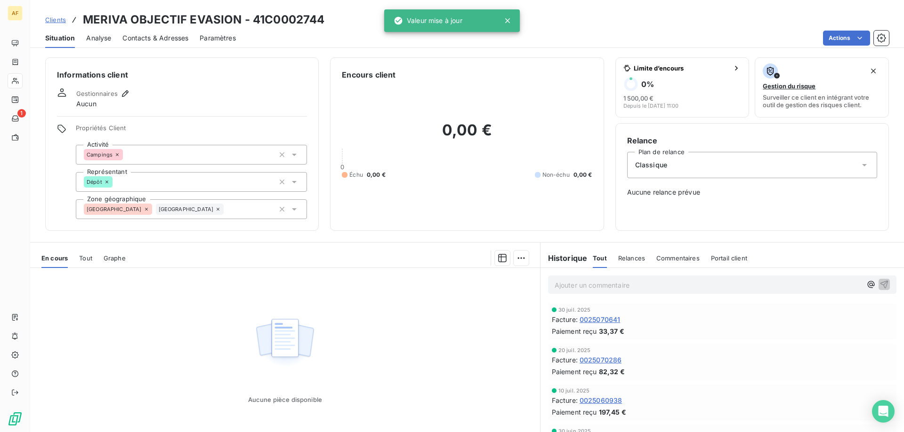
click at [383, 298] on div "Aucune pièce disponible" at bounding box center [285, 358] width 510 height 181
click at [55, 23] on span "Clients" at bounding box center [55, 20] width 21 height 8
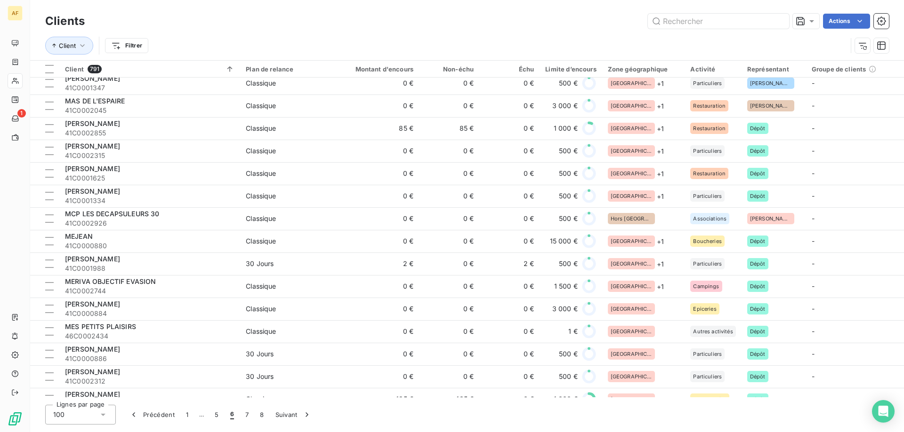
scroll to position [1929, 0]
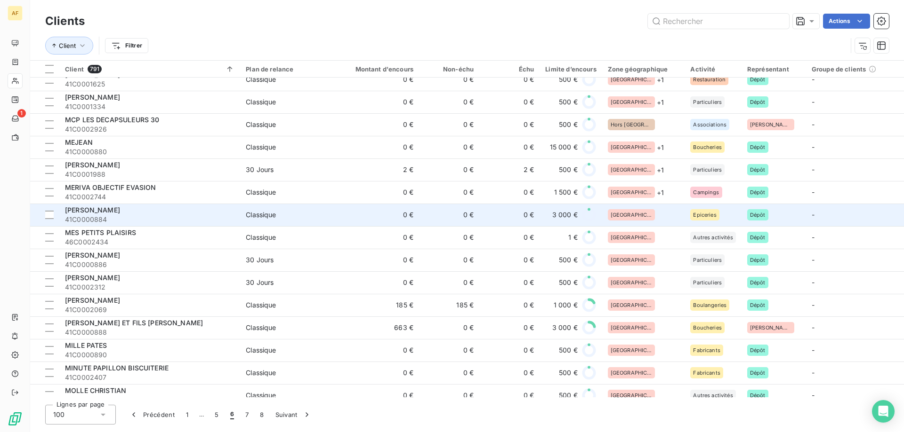
click at [647, 220] on div "[GEOGRAPHIC_DATA]" at bounding box center [644, 214] width 72 height 11
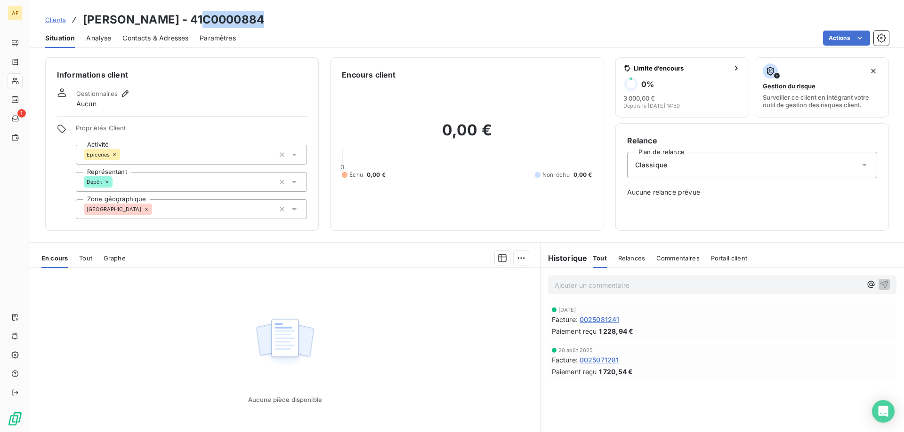
drag, startPoint x: 206, startPoint y: 19, endPoint x: 272, endPoint y: 25, distance: 65.7
click at [272, 25] on div "Clients [PERSON_NAME] - 41C0000884" at bounding box center [466, 19] width 873 height 17
click at [206, 216] on div "[GEOGRAPHIC_DATA]" at bounding box center [191, 210] width 231 height 20
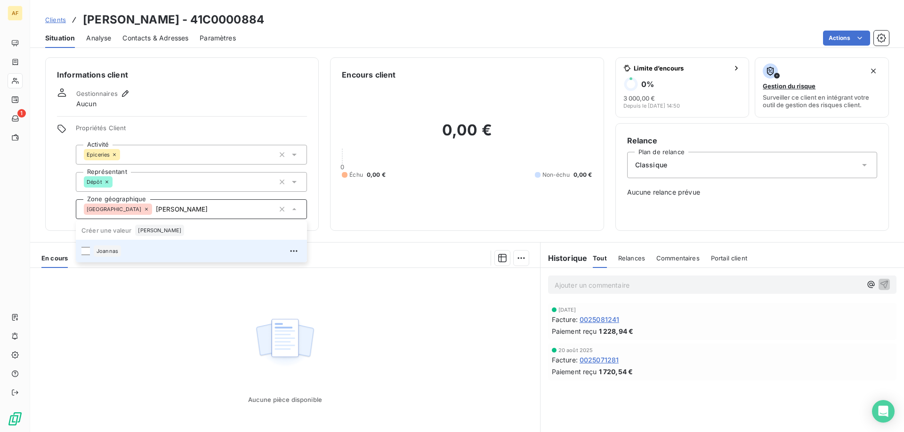
click at [185, 261] on li "Joannas" at bounding box center [191, 251] width 231 height 23
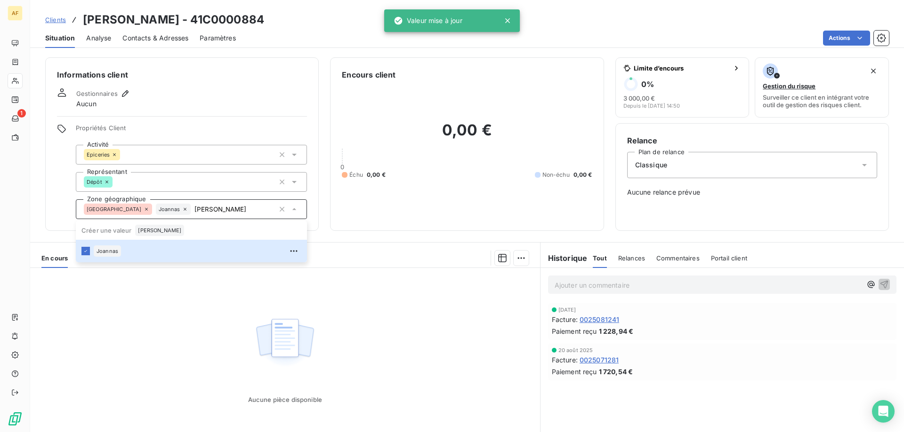
type input "[PERSON_NAME]"
click at [175, 312] on div "Aucune pièce disponible" at bounding box center [285, 358] width 510 height 181
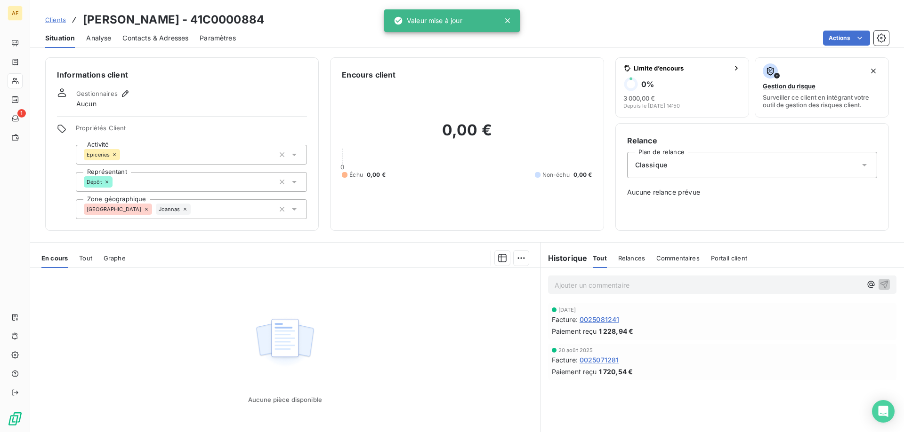
click at [52, 22] on span "Clients" at bounding box center [55, 20] width 21 height 8
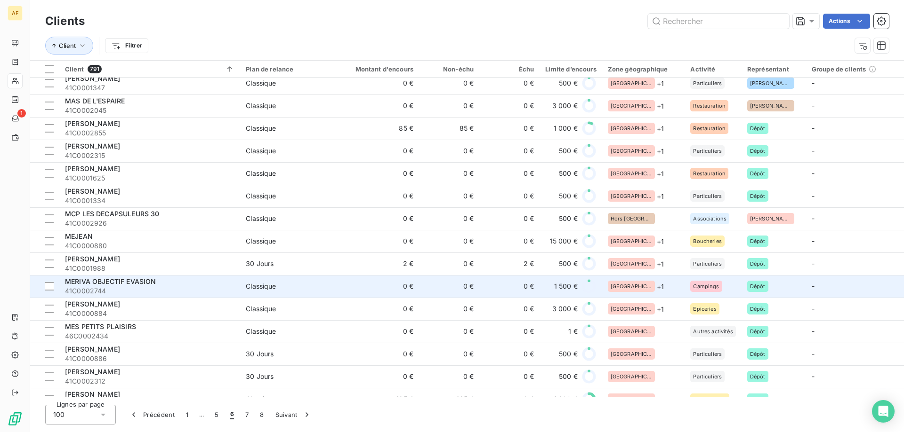
scroll to position [1943, 0]
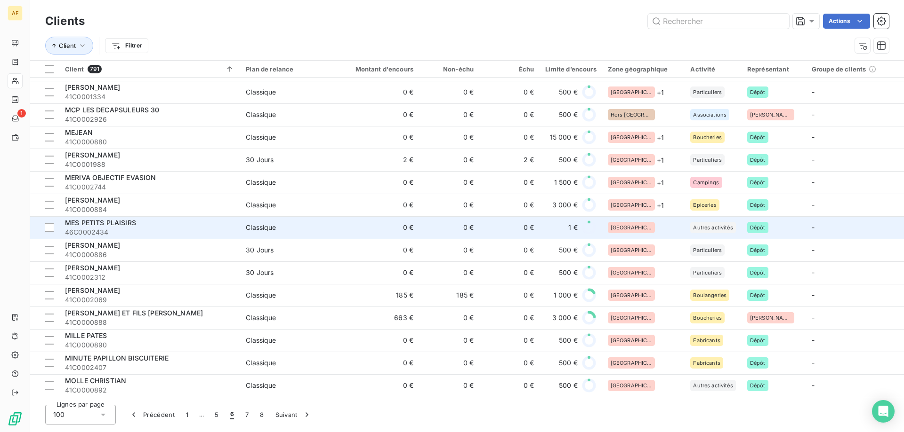
click at [658, 226] on div "[GEOGRAPHIC_DATA]" at bounding box center [644, 227] width 72 height 11
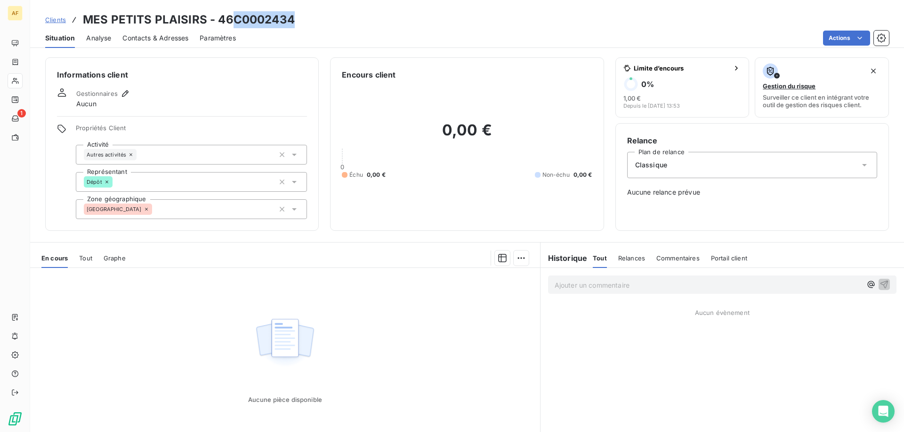
drag, startPoint x: 233, startPoint y: 16, endPoint x: 293, endPoint y: 16, distance: 59.8
click at [293, 16] on h3 "MES PETITS PLAISIRS - 46C0002434" at bounding box center [189, 19] width 212 height 17
click at [189, 211] on div "[GEOGRAPHIC_DATA]" at bounding box center [191, 210] width 231 height 20
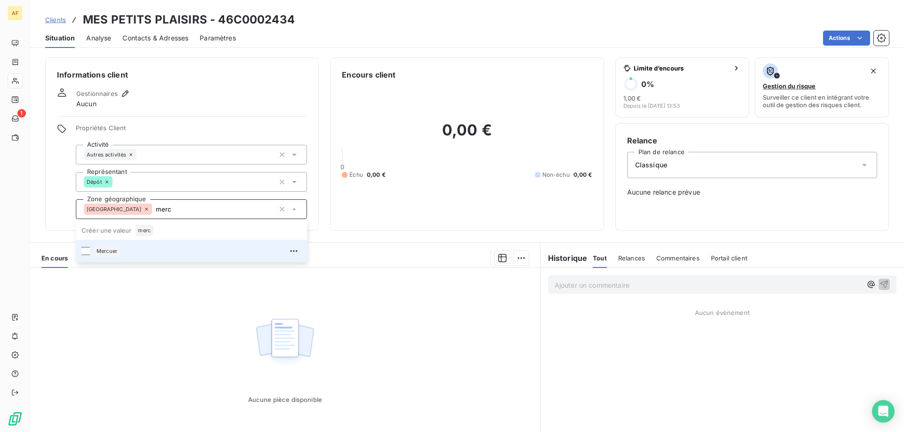
click at [176, 244] on div "Mercuer" at bounding box center [198, 251] width 208 height 15
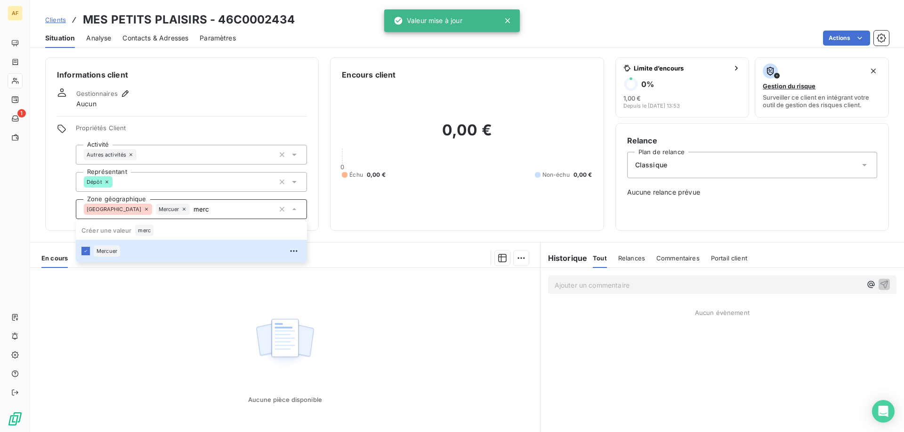
type input "merc"
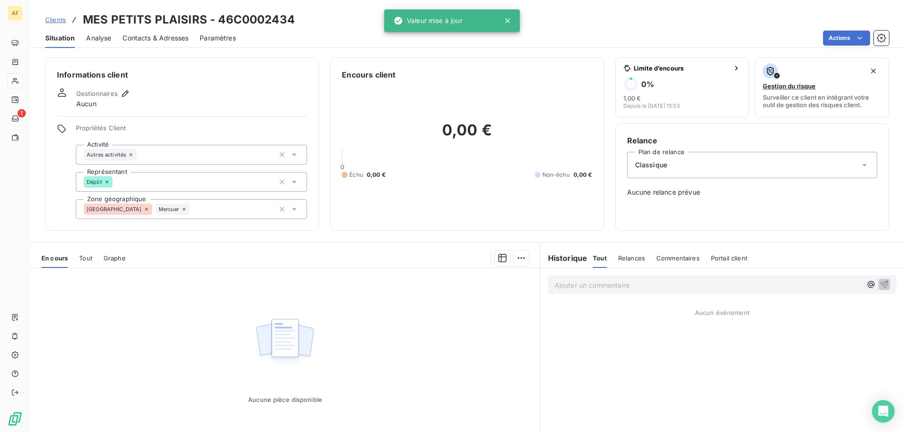
click at [199, 338] on div "Aucune pièce disponible" at bounding box center [285, 358] width 510 height 181
click at [53, 20] on span "Clients" at bounding box center [55, 20] width 21 height 8
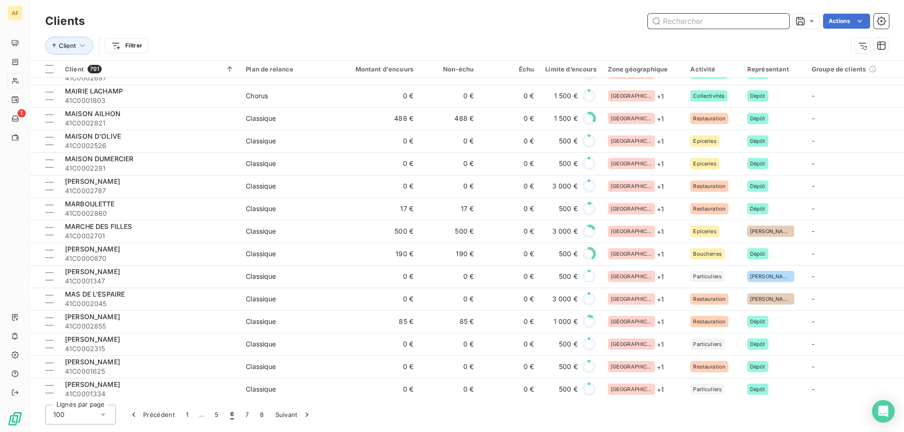
scroll to position [1943, 0]
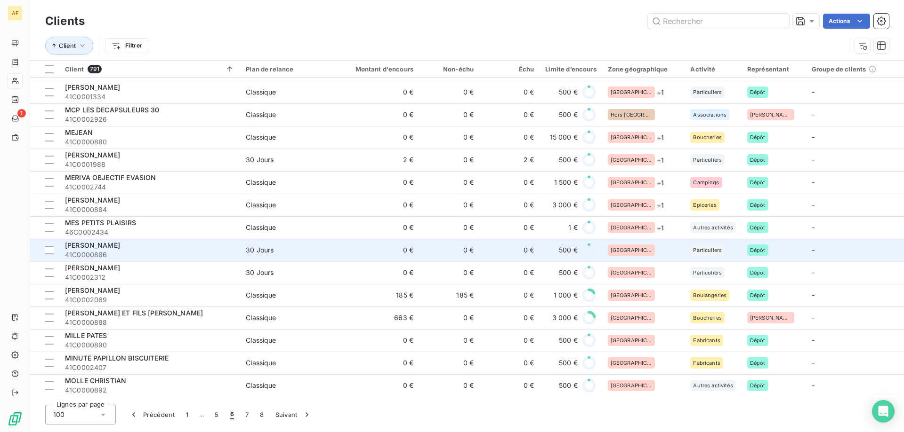
click at [660, 253] on td "[GEOGRAPHIC_DATA]" at bounding box center [643, 250] width 83 height 23
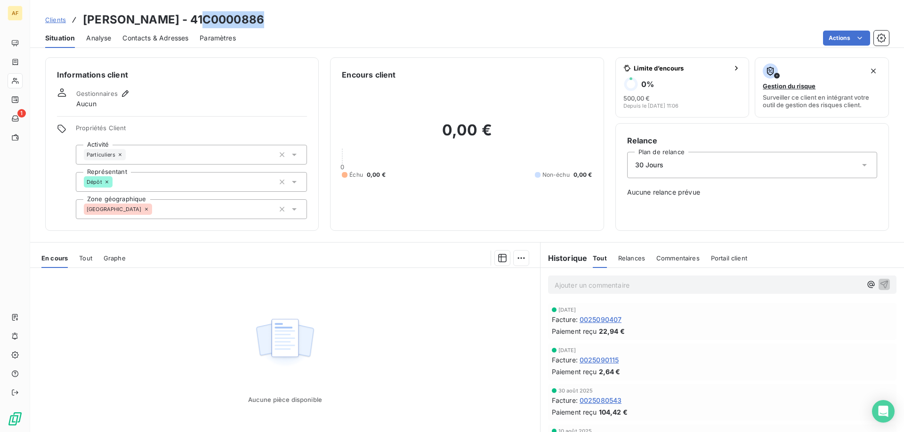
drag, startPoint x: 196, startPoint y: 21, endPoint x: 254, endPoint y: 24, distance: 57.5
click at [254, 24] on h3 "[PERSON_NAME] - 41C0000886" at bounding box center [173, 19] width 181 height 17
click at [223, 209] on div "[GEOGRAPHIC_DATA]" at bounding box center [191, 210] width 231 height 20
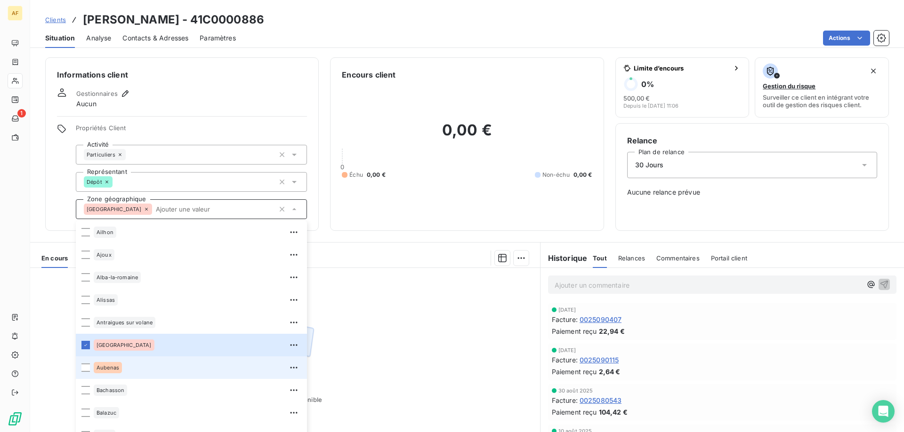
click at [119, 365] on div "Aubenas" at bounding box center [108, 367] width 28 height 11
click at [416, 332] on div "Aucune pièce disponible" at bounding box center [285, 358] width 510 height 181
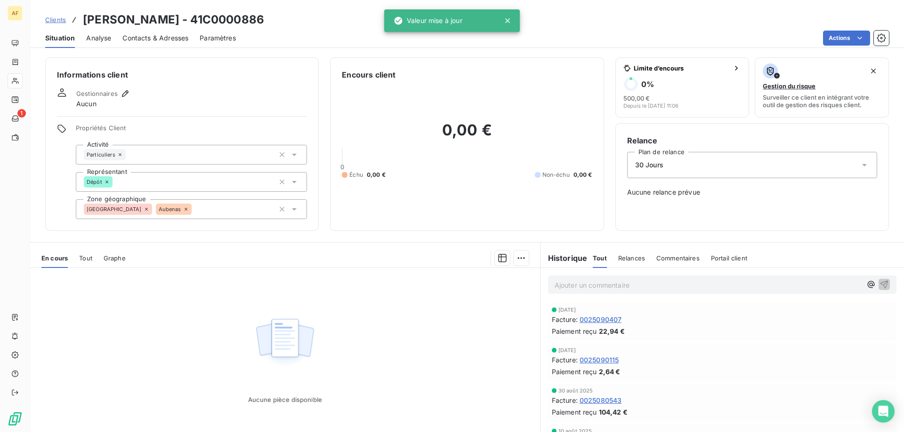
click at [56, 20] on span "Clients" at bounding box center [55, 20] width 21 height 8
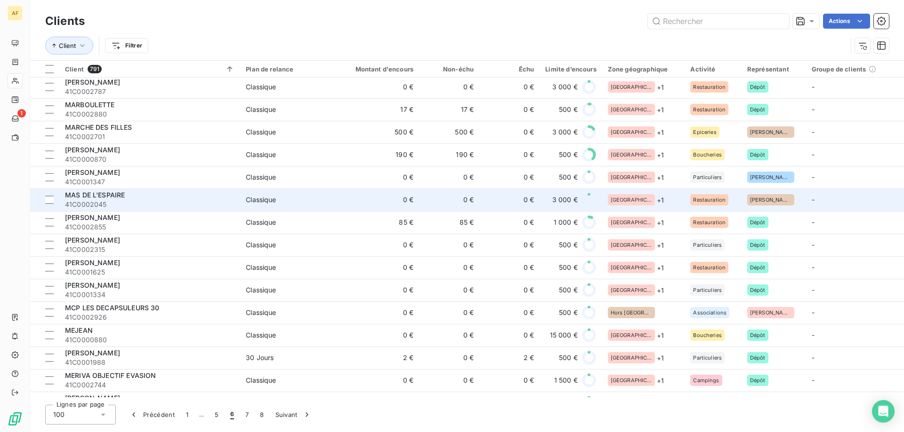
scroll to position [1943, 0]
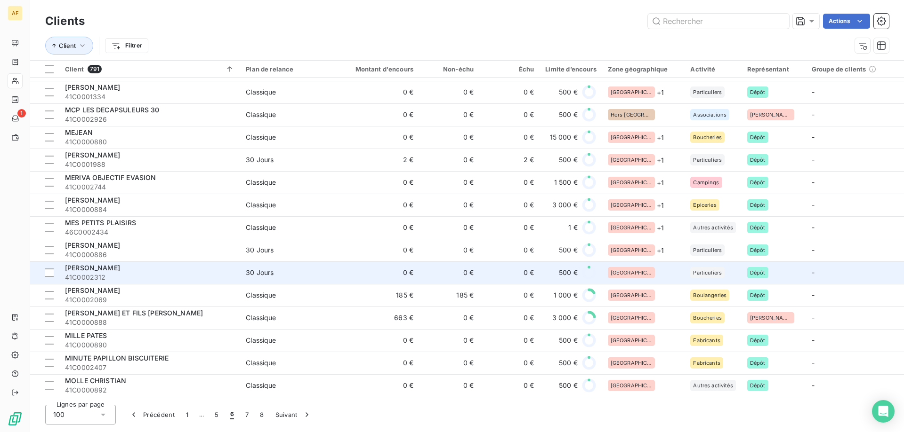
click at [649, 267] on div "[GEOGRAPHIC_DATA]" at bounding box center [644, 272] width 72 height 11
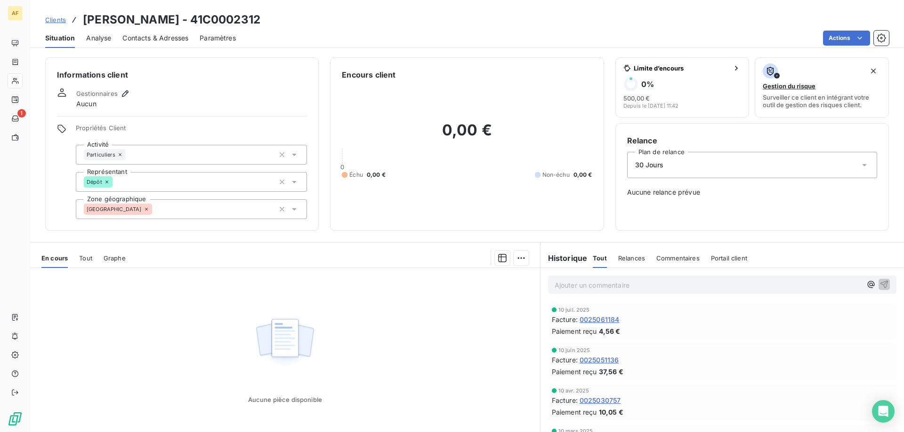
drag, startPoint x: 212, startPoint y: 18, endPoint x: 315, endPoint y: 10, distance: 103.4
click at [315, 10] on div "Clients [PERSON_NAME] - 41C0002312 Situation Analyse Contacts & Adresses Paramè…" at bounding box center [466, 24] width 873 height 48
click at [185, 214] on div "[GEOGRAPHIC_DATA]" at bounding box center [191, 210] width 231 height 20
type input "s"
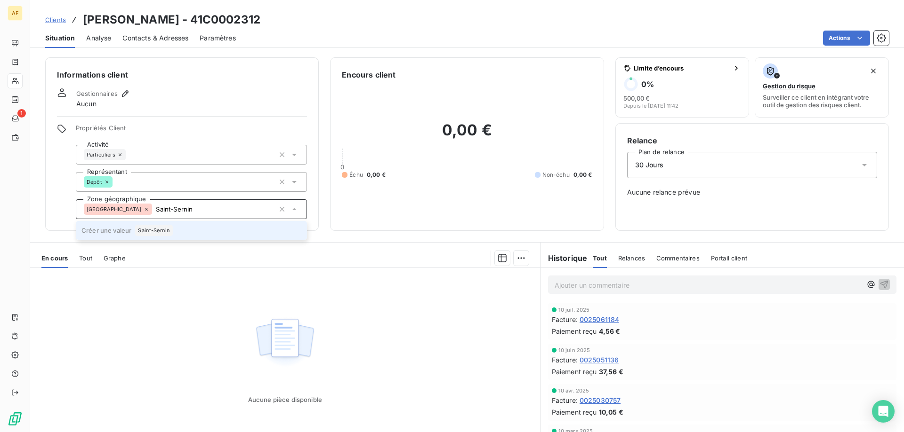
click at [145, 233] on div "Saint-Sernin" at bounding box center [154, 230] width 38 height 11
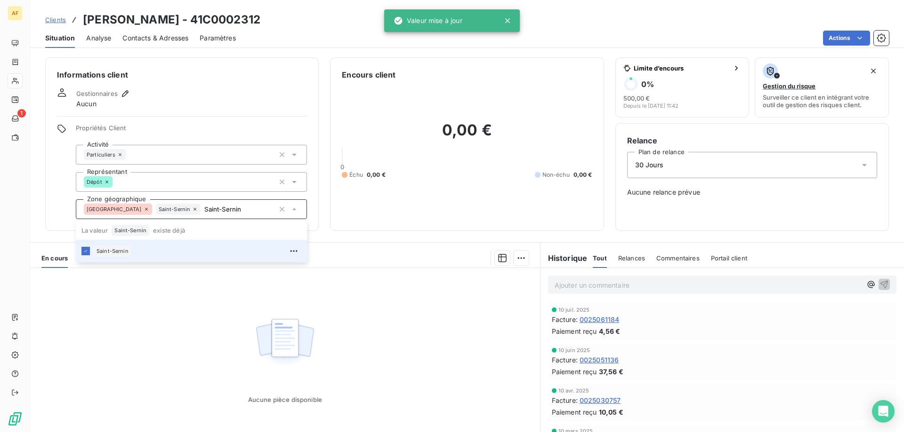
click at [155, 335] on div "Aucune pièce disponible" at bounding box center [285, 358] width 510 height 181
type input "Saint-Sernin"
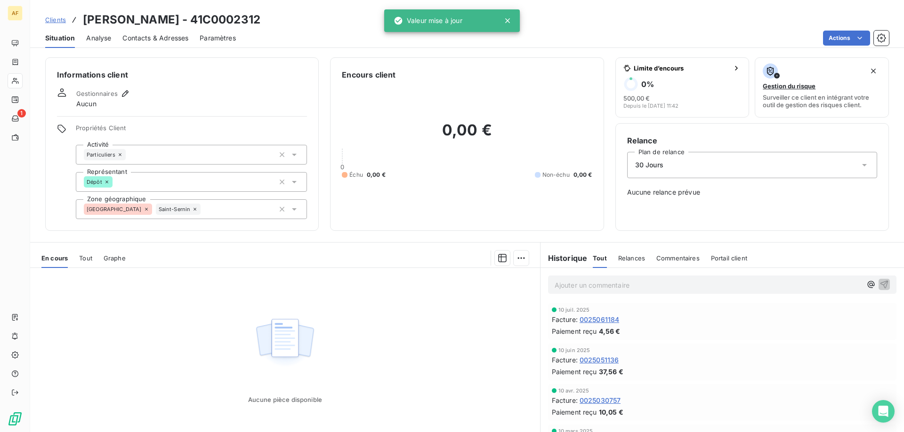
click at [62, 16] on span "Clients" at bounding box center [55, 20] width 21 height 8
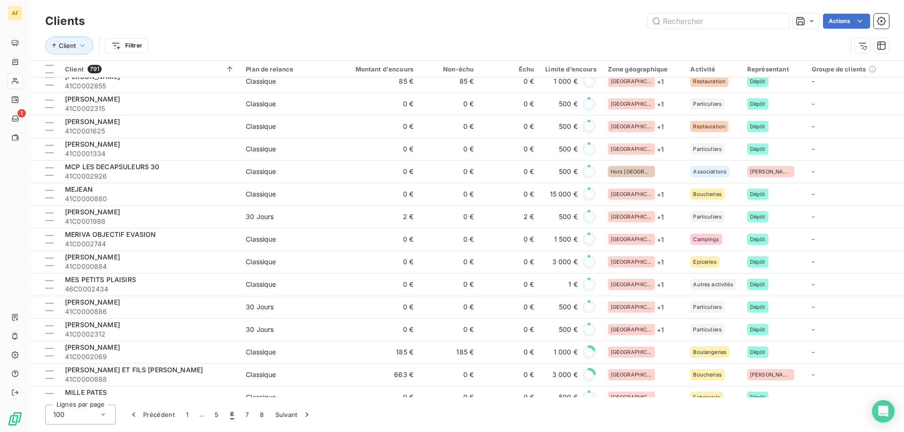
scroll to position [1943, 0]
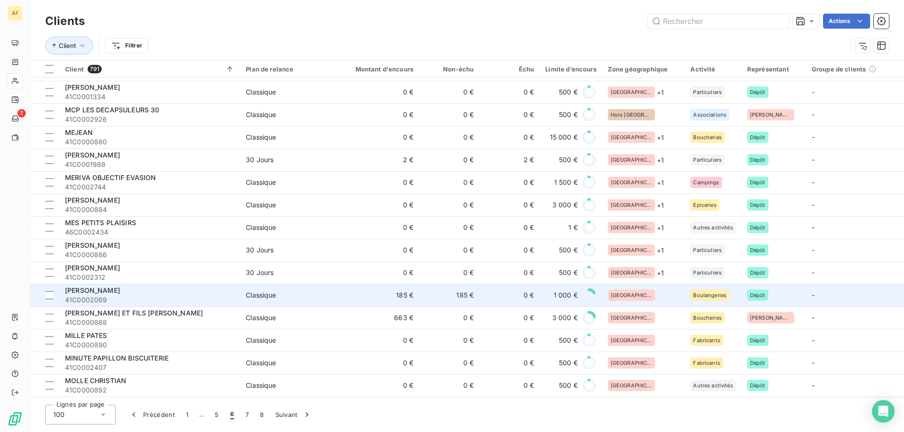
click at [660, 290] on div "[GEOGRAPHIC_DATA]" at bounding box center [644, 295] width 72 height 11
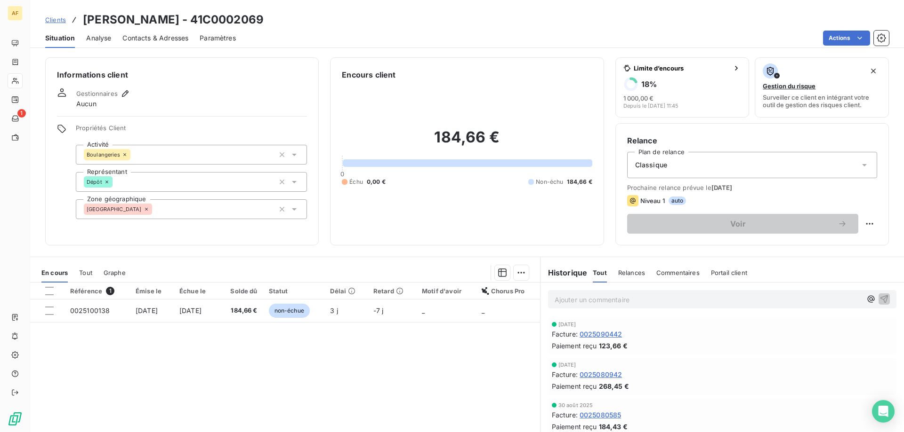
drag, startPoint x: 237, startPoint y: 15, endPoint x: 325, endPoint y: 14, distance: 88.0
click at [323, 14] on div "Clients [PERSON_NAME] - 41C0002069" at bounding box center [466, 19] width 873 height 17
click at [216, 216] on div "[GEOGRAPHIC_DATA]" at bounding box center [191, 210] width 231 height 20
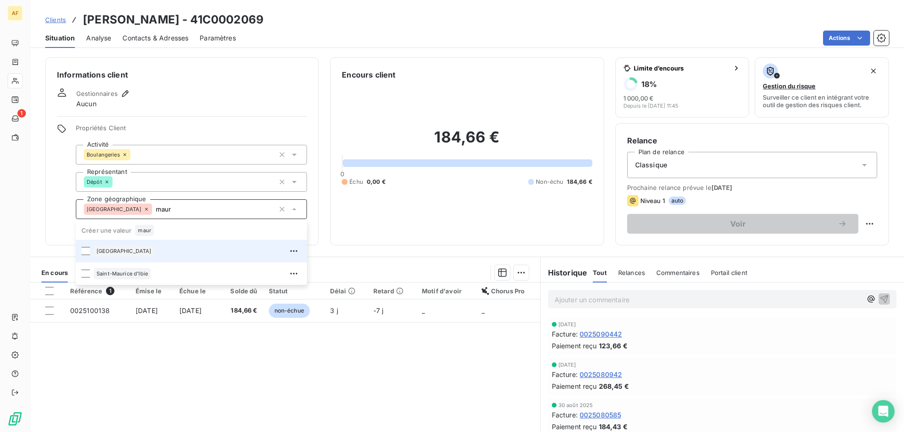
click at [194, 251] on div "[GEOGRAPHIC_DATA]" at bounding box center [198, 251] width 208 height 15
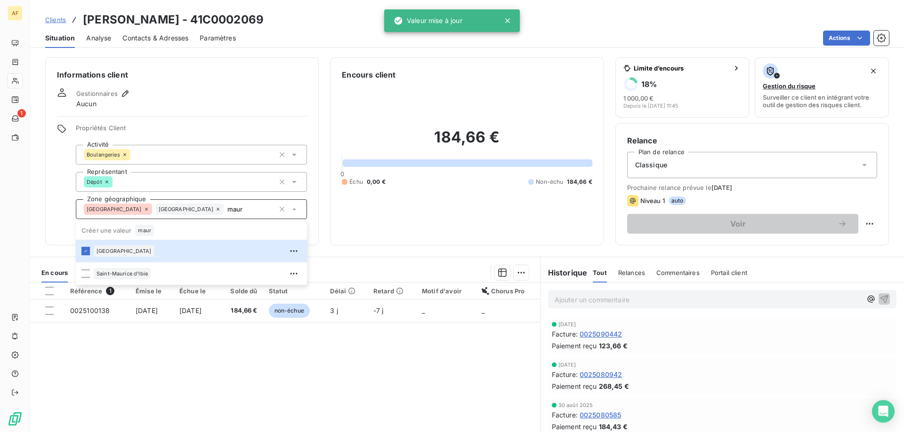
type input "maur"
click at [167, 355] on div "Référence 1 Émise le Échue le Solde dû Statut Délai Retard Motif d'avoir Chorus…" at bounding box center [285, 373] width 510 height 181
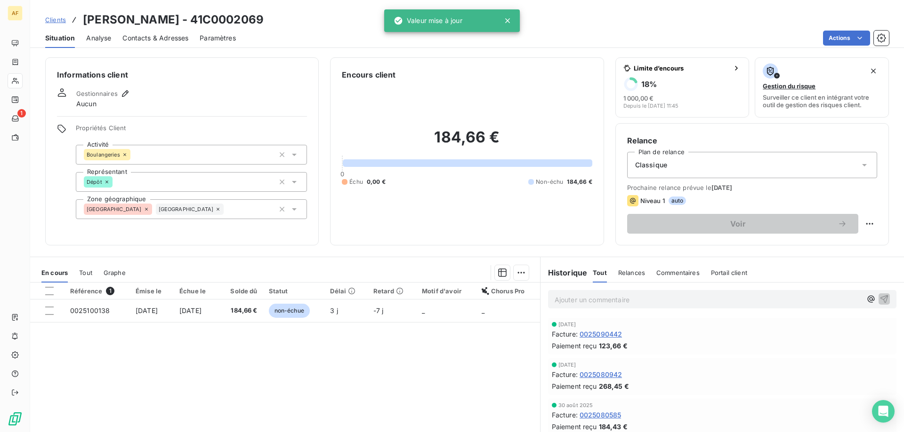
click at [53, 21] on span "Clients" at bounding box center [55, 20] width 21 height 8
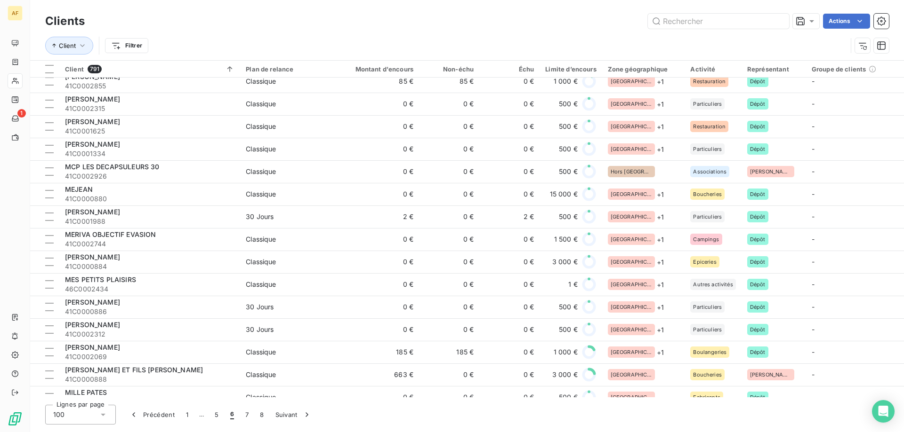
scroll to position [1943, 0]
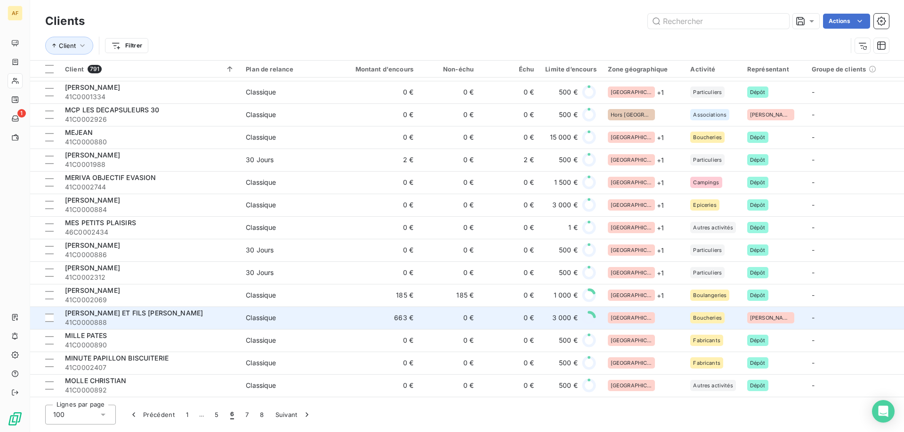
click at [633, 312] on div "[GEOGRAPHIC_DATA]" at bounding box center [644, 317] width 72 height 11
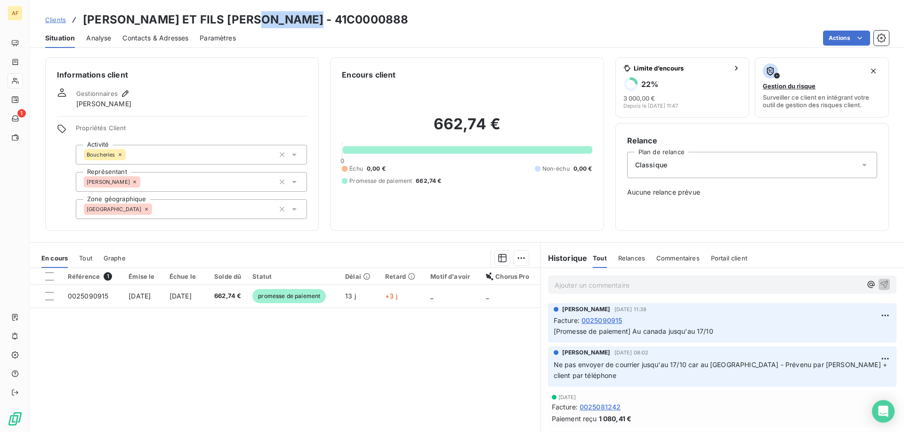
drag, startPoint x: 253, startPoint y: 15, endPoint x: 330, endPoint y: 20, distance: 77.4
click at [330, 20] on div "Clients [PERSON_NAME] ET FILS [PERSON_NAME] - 41C0000888" at bounding box center [466, 19] width 873 height 17
click at [218, 209] on div "[GEOGRAPHIC_DATA]" at bounding box center [191, 210] width 231 height 20
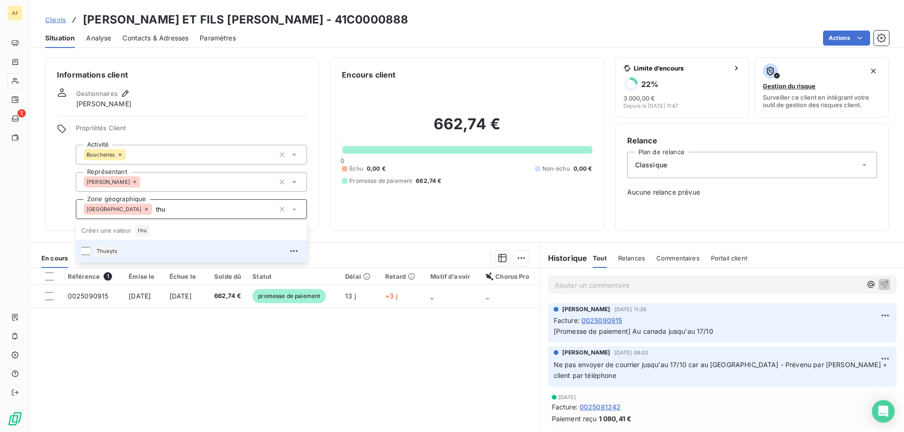
click at [176, 248] on div "Thueyts" at bounding box center [198, 251] width 208 height 15
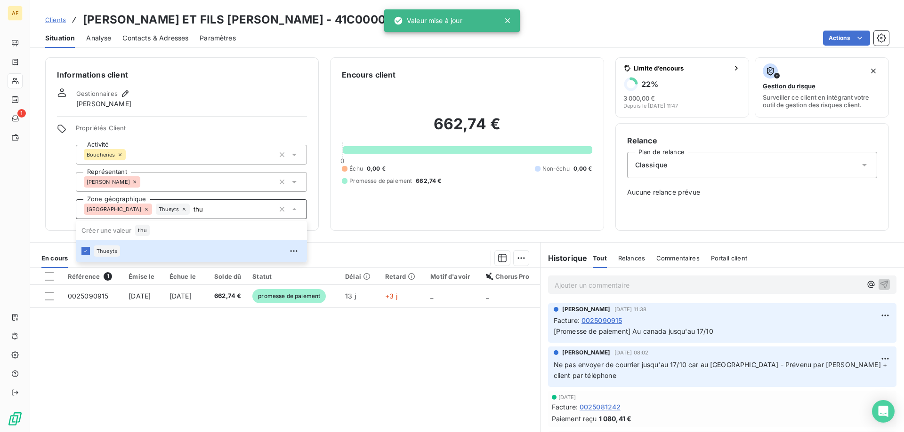
type input "thu"
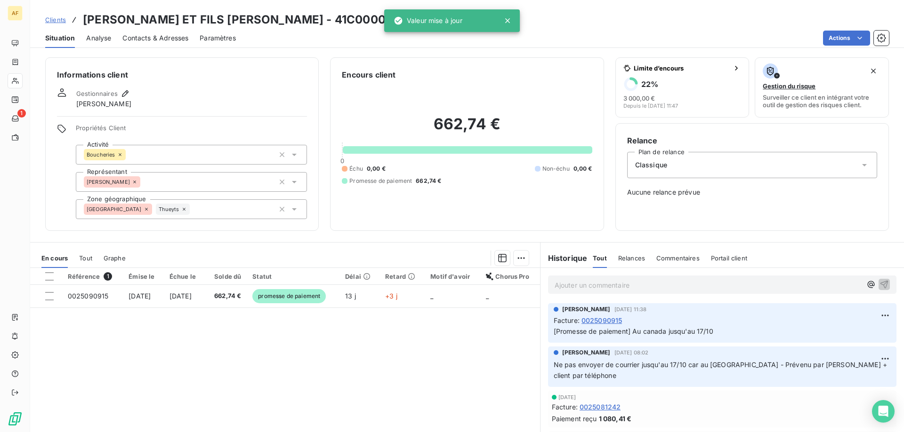
click at [175, 366] on div "Référence 1 Émise le Échue le Solde dû Statut Délai Retard Motif d'avoir Chorus…" at bounding box center [285, 358] width 510 height 181
click at [64, 19] on span "Clients" at bounding box center [55, 20] width 21 height 8
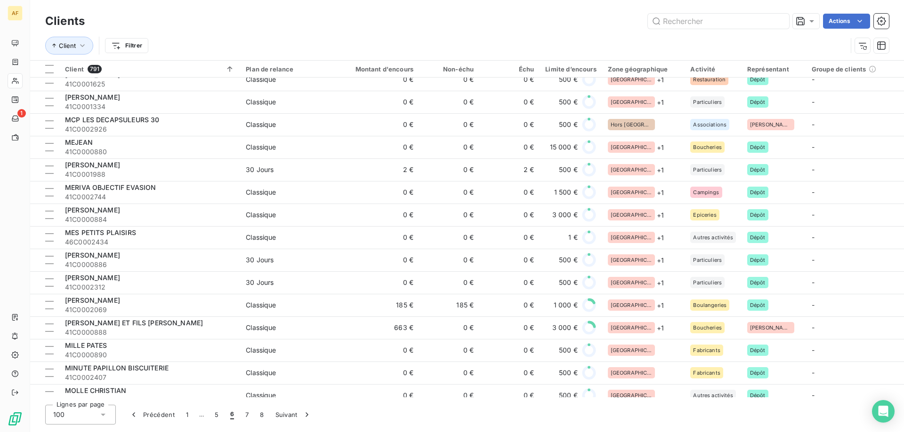
scroll to position [1943, 0]
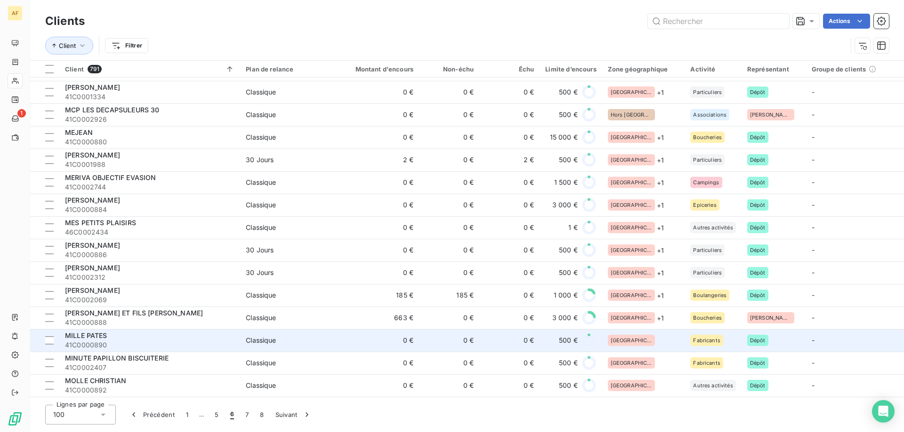
click at [651, 342] on div "[GEOGRAPHIC_DATA]" at bounding box center [644, 340] width 72 height 11
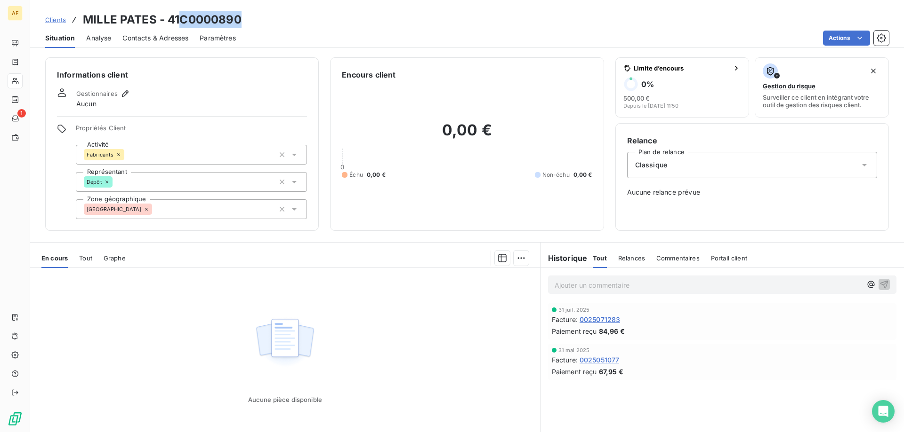
drag, startPoint x: 184, startPoint y: 19, endPoint x: 265, endPoint y: 17, distance: 81.4
click at [265, 17] on div "Clients MILLE PATES - 41C0000890" at bounding box center [466, 19] width 873 height 17
click at [219, 209] on div "[GEOGRAPHIC_DATA]" at bounding box center [191, 210] width 231 height 20
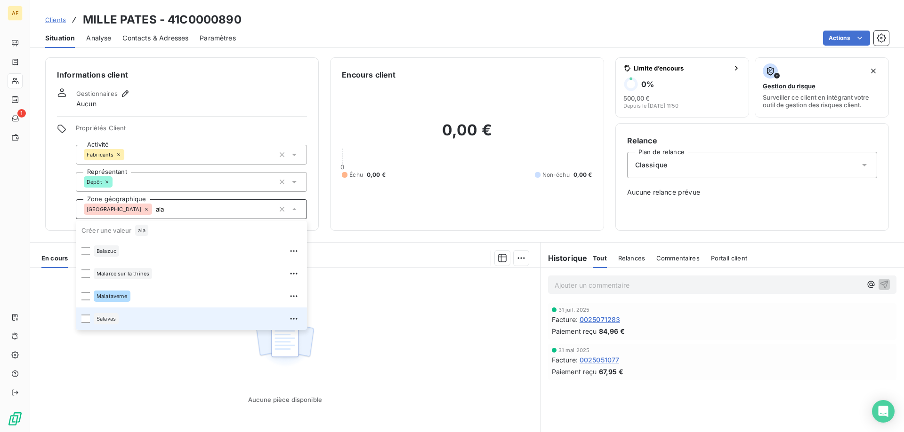
click at [144, 316] on div "Salavas" at bounding box center [198, 319] width 208 height 15
type input "ala"
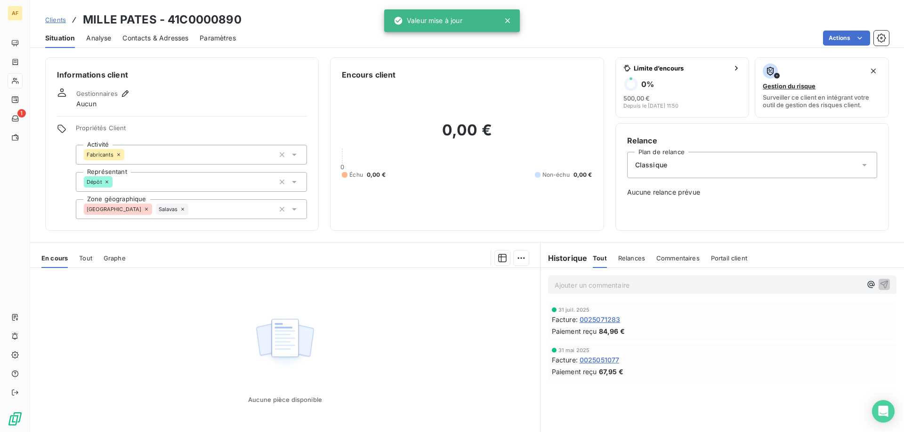
click at [140, 376] on div "Aucune pièce disponible" at bounding box center [285, 358] width 510 height 181
click at [64, 19] on span "Clients" at bounding box center [55, 20] width 21 height 8
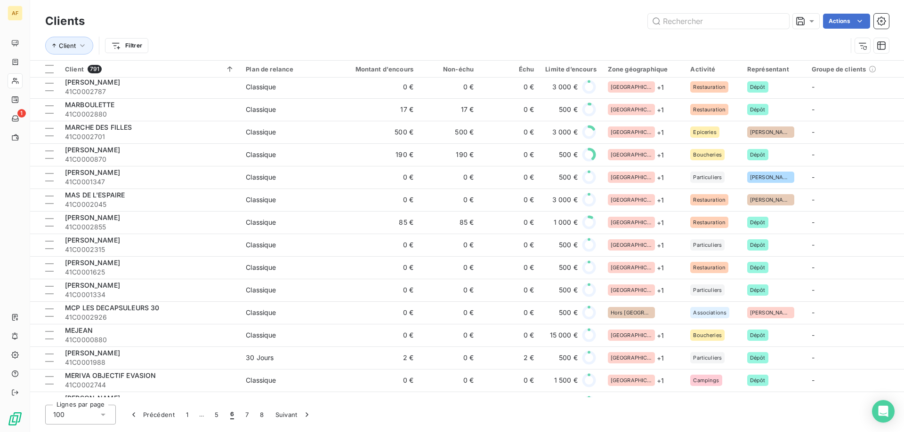
scroll to position [1943, 0]
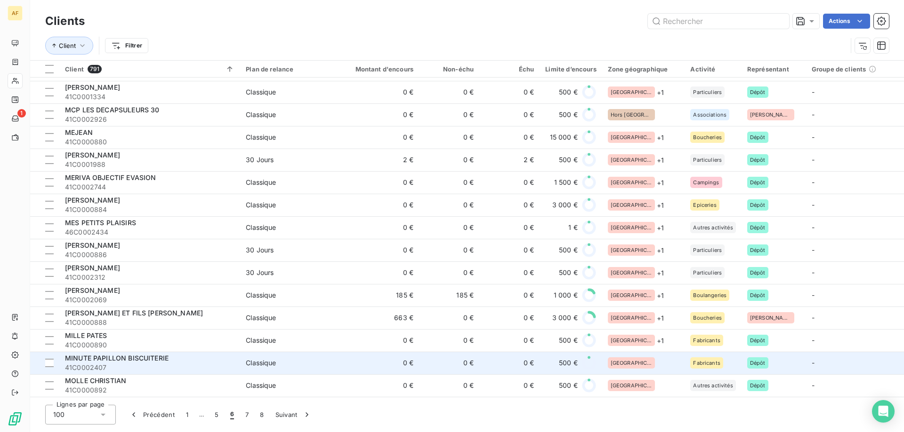
click at [644, 359] on div "[GEOGRAPHIC_DATA]" at bounding box center [644, 363] width 72 height 11
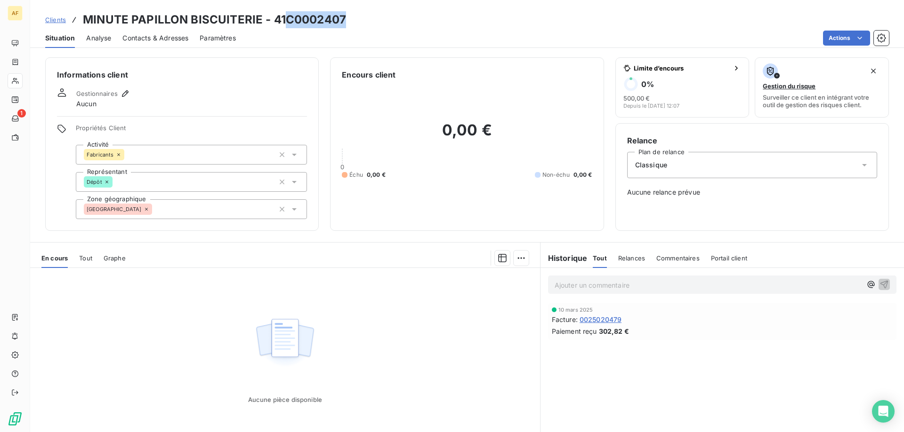
drag, startPoint x: 287, startPoint y: 15, endPoint x: 369, endPoint y: 15, distance: 82.4
click at [369, 15] on div "Clients MINUTE PAPILLON BISCUITERIE - 41C0002407" at bounding box center [466, 19] width 873 height 17
click at [208, 208] on div "[GEOGRAPHIC_DATA]" at bounding box center [191, 210] width 231 height 20
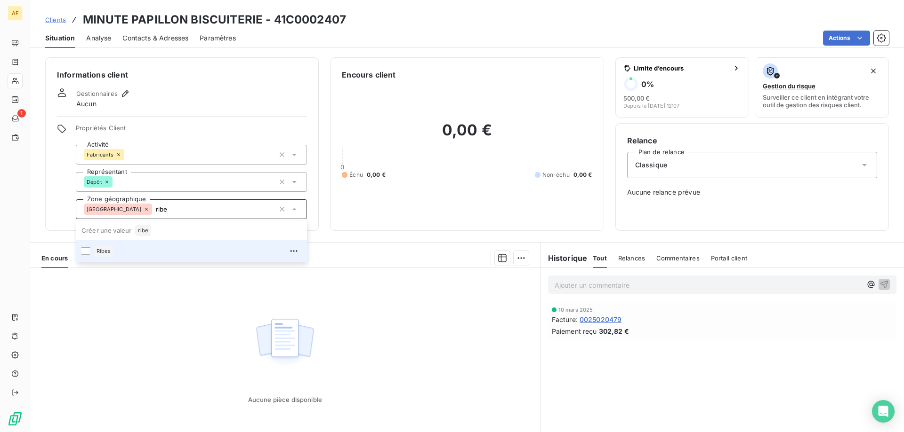
click at [171, 253] on div "Ribes" at bounding box center [198, 251] width 208 height 15
type input "ribe"
click at [163, 351] on div "Aucune pièce disponible" at bounding box center [285, 358] width 510 height 181
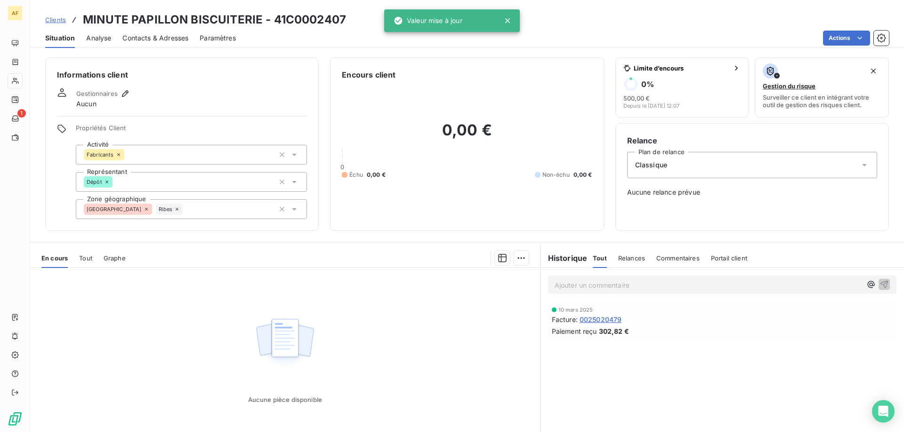
click at [58, 18] on span "Clients" at bounding box center [55, 20] width 21 height 8
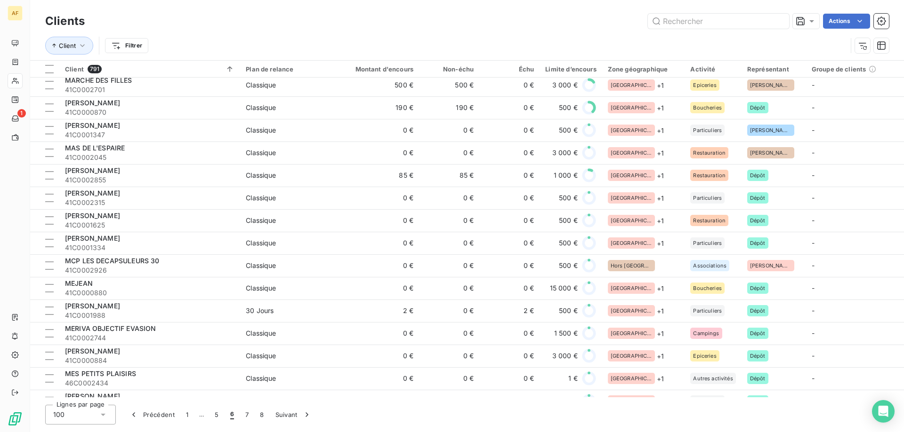
scroll to position [1943, 0]
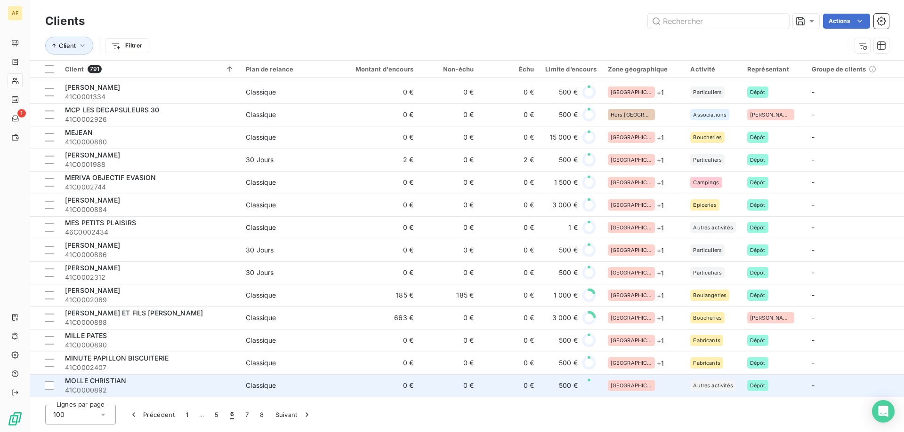
click at [609, 384] on div "[GEOGRAPHIC_DATA]" at bounding box center [631, 385] width 47 height 11
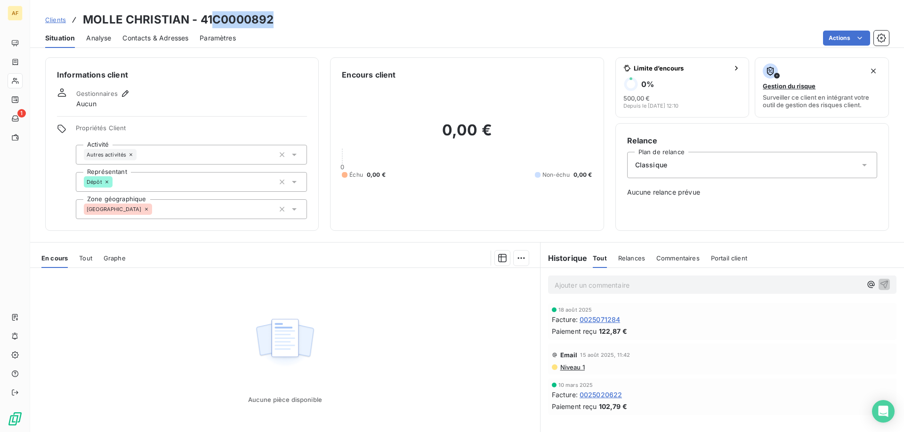
drag, startPoint x: 214, startPoint y: 18, endPoint x: 303, endPoint y: 21, distance: 88.5
click at [299, 21] on div "Clients MOLLE CHRISTIAN - 41C0000892" at bounding box center [466, 19] width 873 height 17
click at [223, 213] on div "[GEOGRAPHIC_DATA]" at bounding box center [191, 210] width 231 height 20
type input "c"
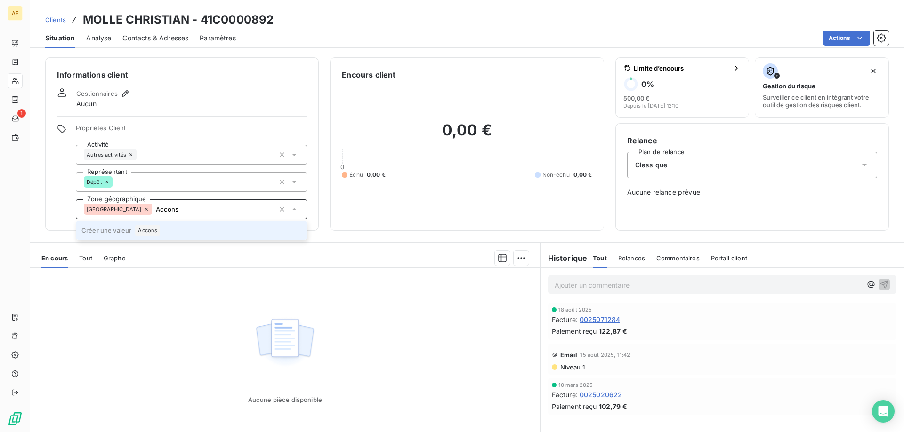
click at [179, 230] on li "Créer une valeur Accons" at bounding box center [191, 230] width 231 height 19
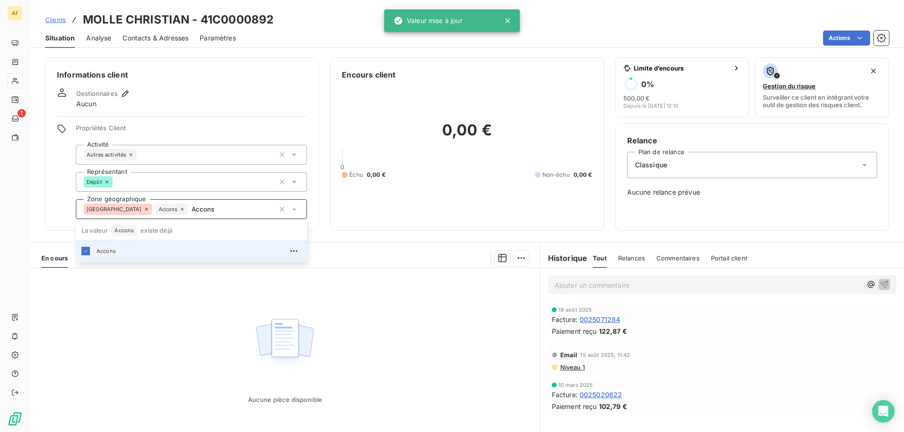
click at [394, 316] on div "Aucune pièce disponible" at bounding box center [285, 358] width 510 height 181
type input "Accons"
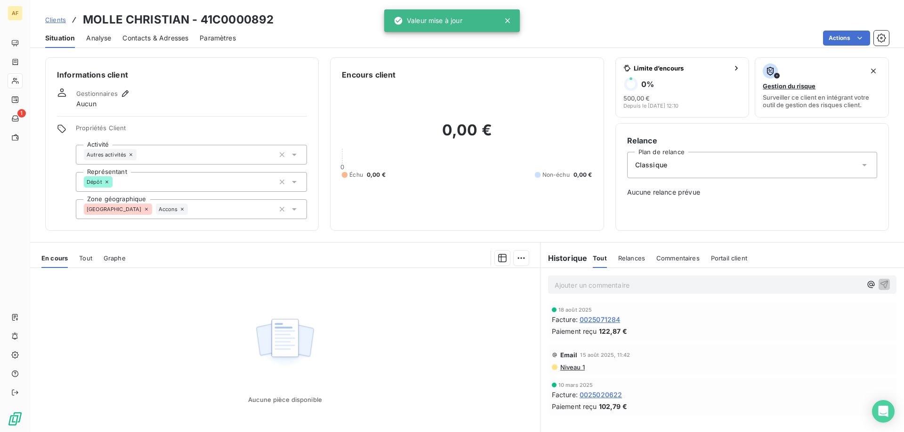
click at [54, 22] on span "Clients" at bounding box center [55, 20] width 21 height 8
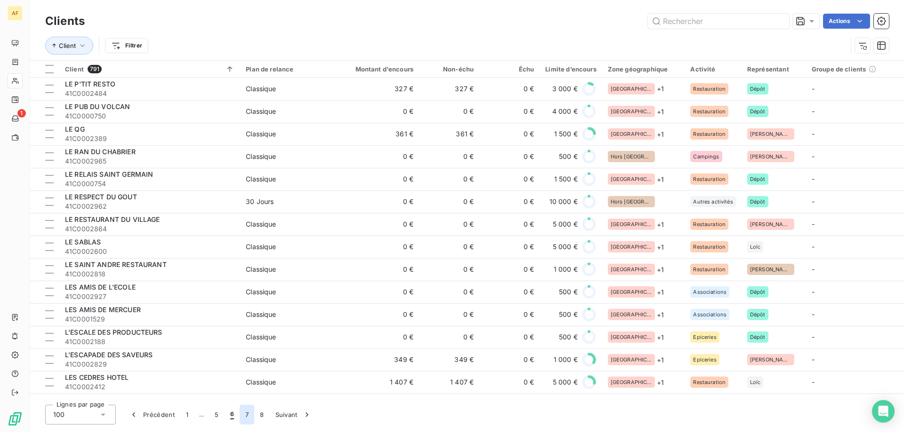
click at [247, 417] on button "7" at bounding box center [247, 415] width 15 height 20
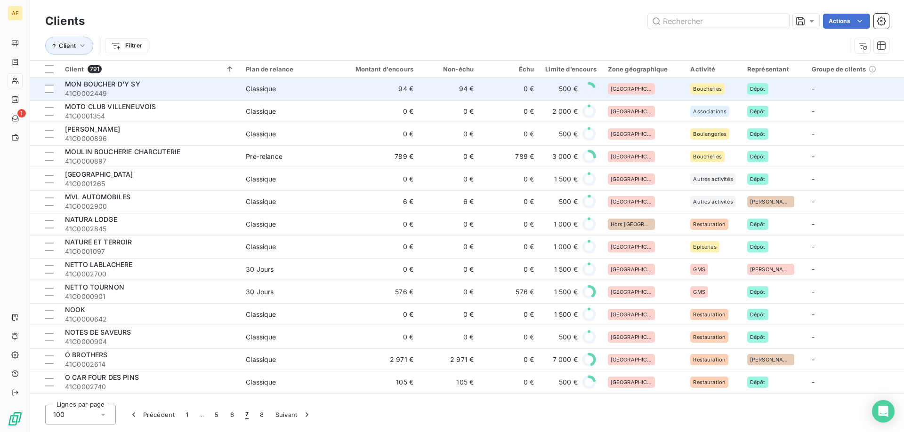
click at [540, 88] on td "500 €" at bounding box center [570, 89] width 62 height 23
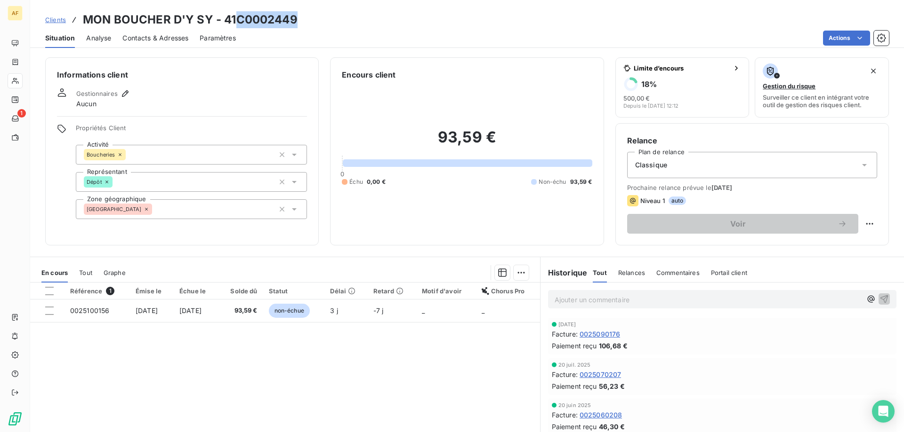
drag, startPoint x: 238, startPoint y: 19, endPoint x: 322, endPoint y: 24, distance: 84.4
click at [321, 24] on div "Clients MON BOUCHER D'Y SY - 41C0002449" at bounding box center [466, 19] width 873 height 17
click at [203, 210] on div "[GEOGRAPHIC_DATA]" at bounding box center [191, 210] width 231 height 20
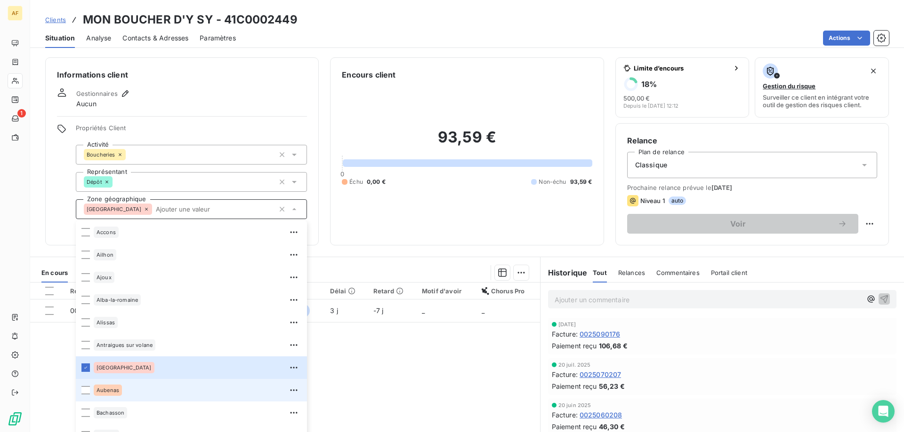
click at [112, 391] on span "Aubenas" at bounding box center [107, 391] width 23 height 6
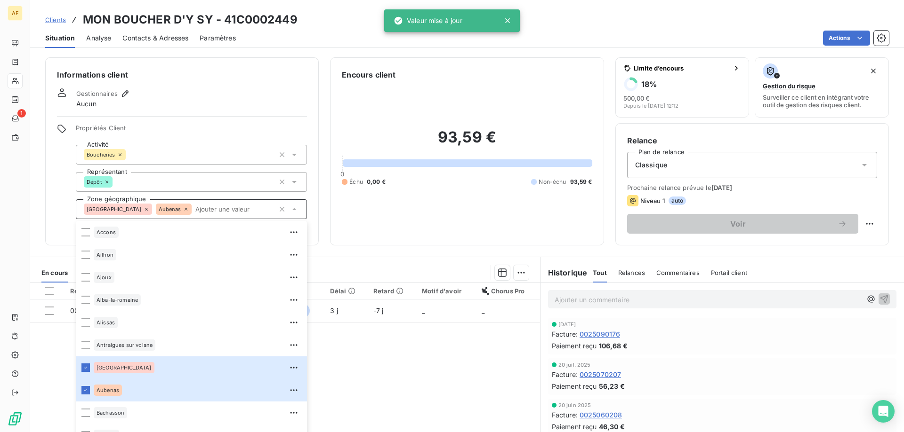
click at [358, 396] on div "Référence 1 Émise le Échue le Solde dû Statut Délai Retard Motif d'avoir Chorus…" at bounding box center [285, 373] width 510 height 181
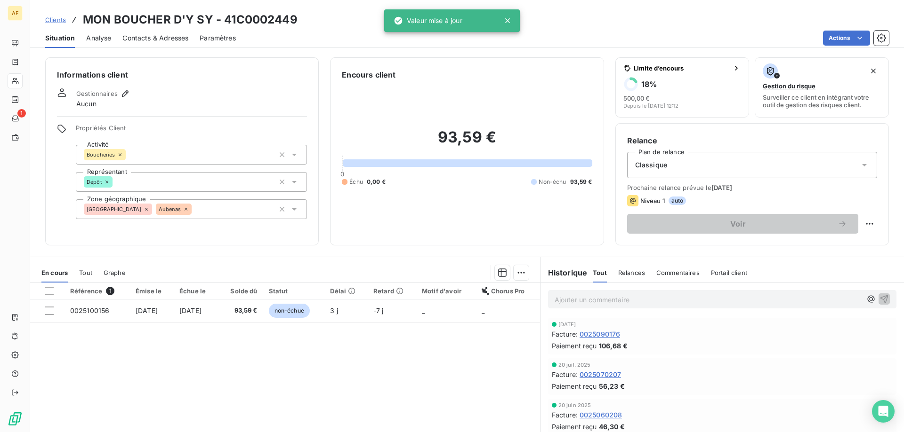
click at [57, 18] on span "Clients" at bounding box center [55, 20] width 21 height 8
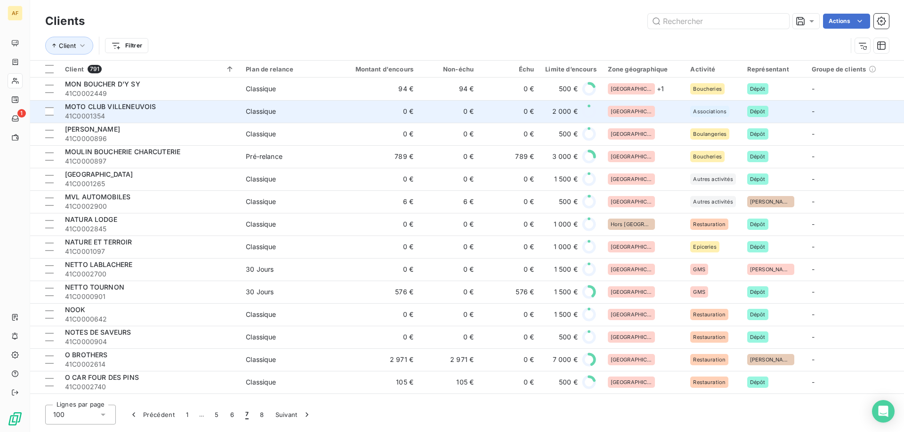
click at [357, 120] on td "0 €" at bounding box center [378, 111] width 81 height 23
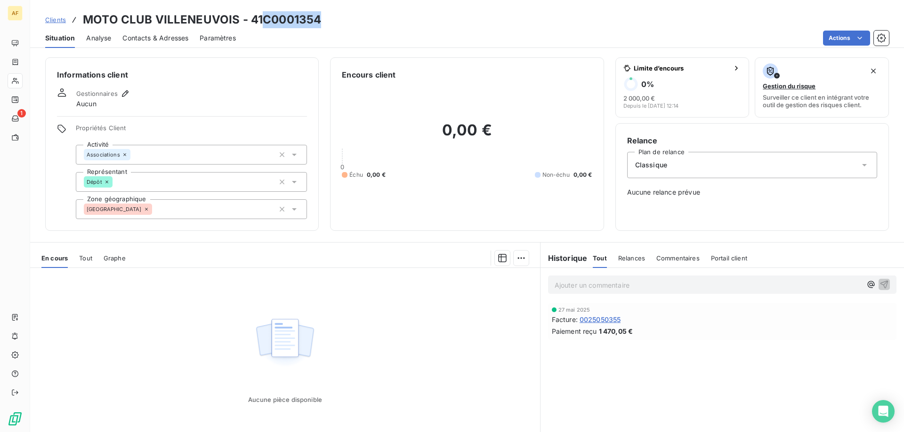
drag, startPoint x: 263, startPoint y: 15, endPoint x: 344, endPoint y: 21, distance: 82.1
click at [344, 21] on div "Clients MOTO CLUB VILLENEUVOIS - 41C0001354" at bounding box center [466, 19] width 873 height 17
click at [198, 213] on div "[GEOGRAPHIC_DATA]" at bounding box center [191, 210] width 231 height 20
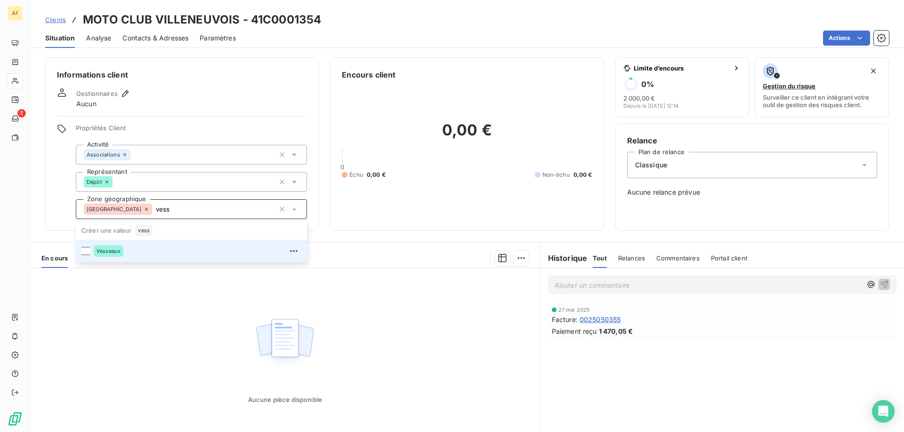
click at [158, 254] on div "Vesseaux" at bounding box center [198, 251] width 208 height 15
type input "vess"
click at [385, 352] on div "Aucune pièce disponible" at bounding box center [285, 358] width 510 height 181
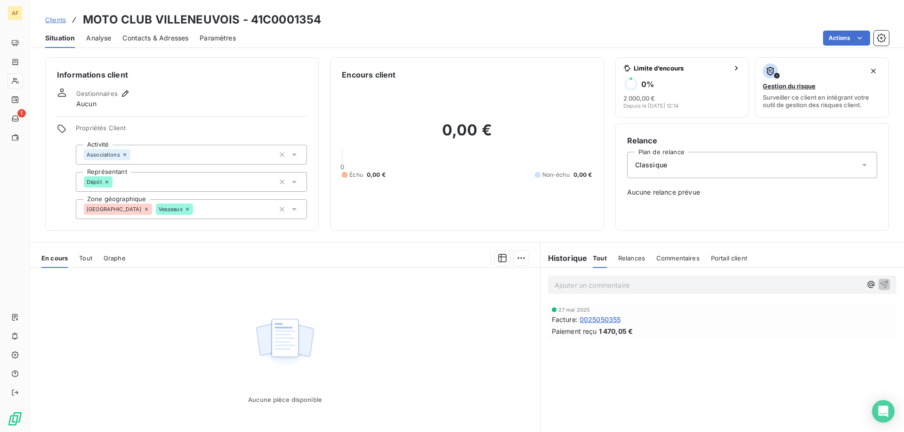
click at [57, 18] on span "Clients" at bounding box center [55, 20] width 21 height 8
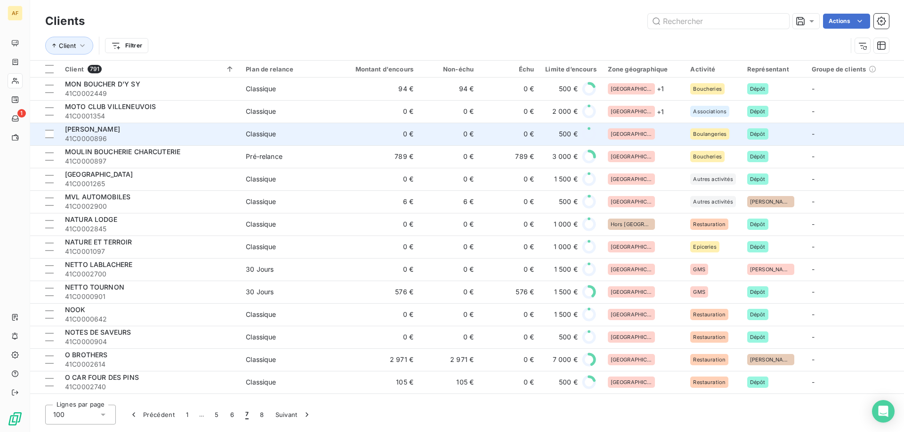
click at [624, 142] on td "[GEOGRAPHIC_DATA]" at bounding box center [643, 134] width 83 height 23
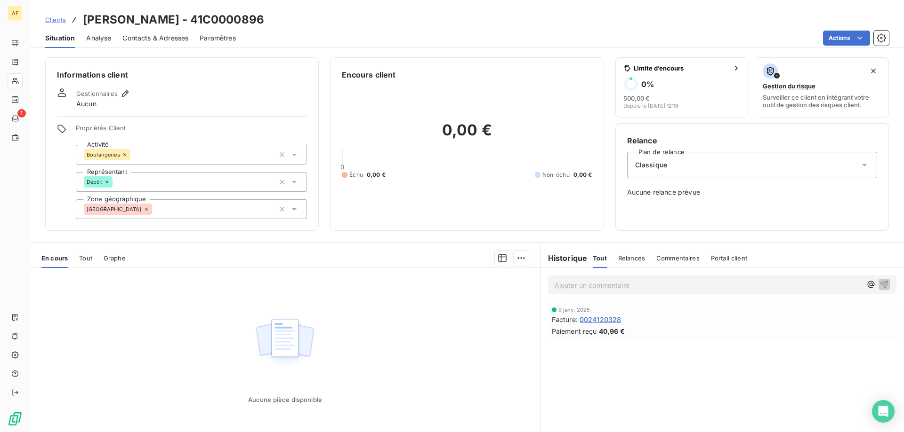
drag, startPoint x: 235, startPoint y: 19, endPoint x: 300, endPoint y: 19, distance: 64.9
click at [300, 19] on div "Clients [PERSON_NAME] - 41C0000896" at bounding box center [466, 19] width 873 height 17
click at [200, 212] on div "[GEOGRAPHIC_DATA]" at bounding box center [191, 210] width 231 height 20
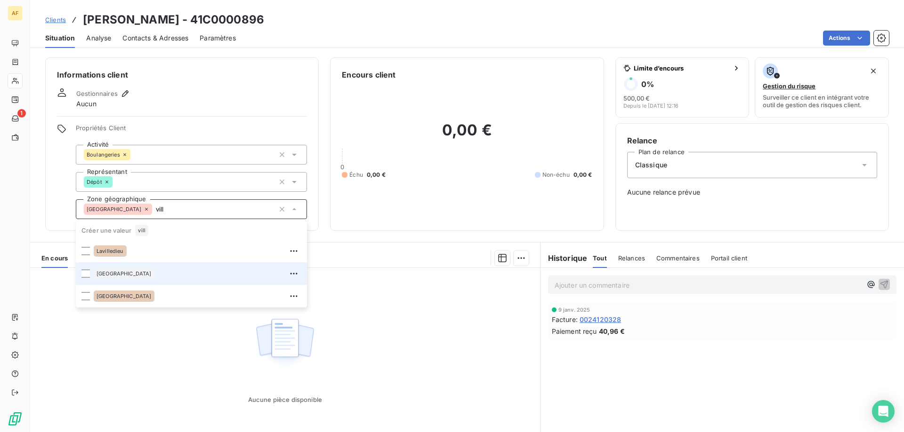
click at [132, 272] on span "[GEOGRAPHIC_DATA]" at bounding box center [123, 274] width 55 height 6
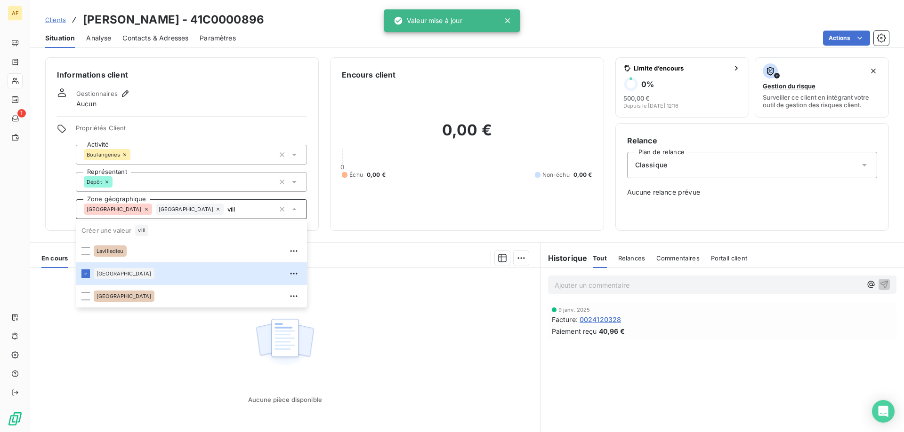
type input "vill"
click at [204, 382] on div "Aucune pièce disponible" at bounding box center [285, 358] width 510 height 181
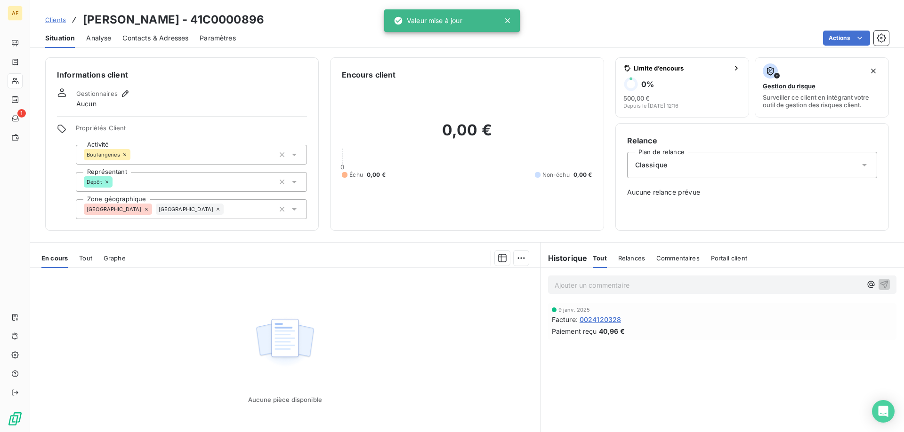
click at [60, 18] on span "Clients" at bounding box center [55, 20] width 21 height 8
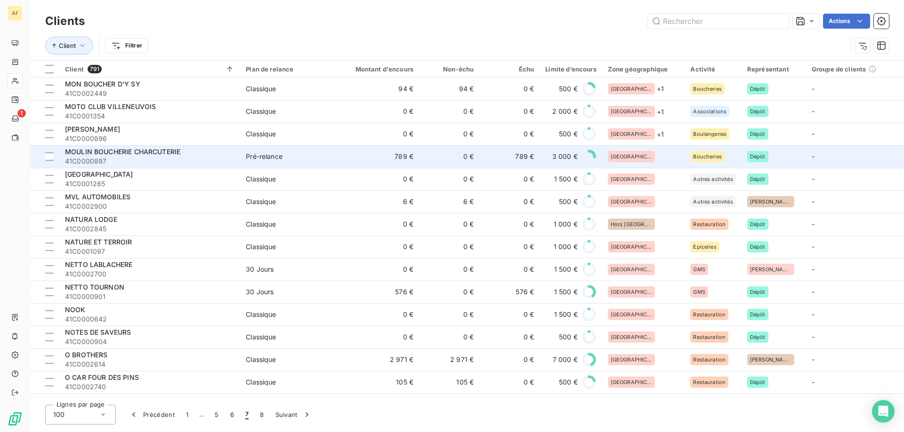
click at [642, 154] on div "[GEOGRAPHIC_DATA]" at bounding box center [644, 156] width 72 height 11
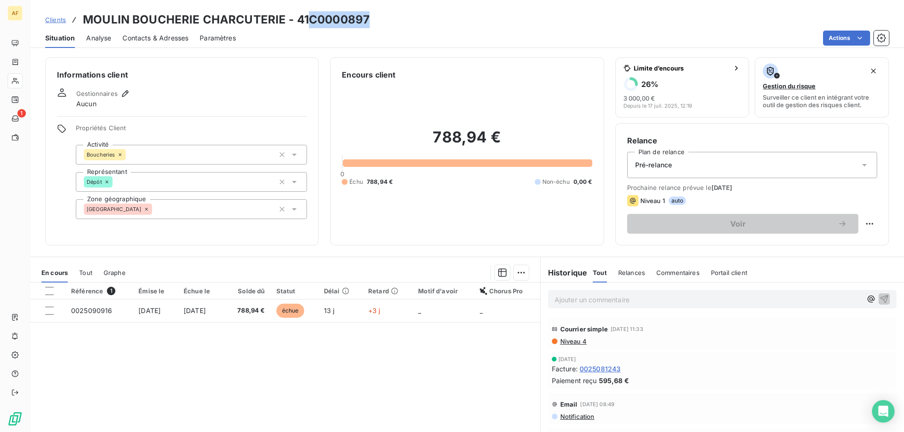
drag, startPoint x: 312, startPoint y: 15, endPoint x: 376, endPoint y: 20, distance: 64.7
click at [376, 20] on div "Clients MOULIN BOUCHERIE CHARCUTERIE - 41C0000897" at bounding box center [466, 19] width 873 height 17
click at [241, 214] on div "[GEOGRAPHIC_DATA]" at bounding box center [191, 210] width 231 height 20
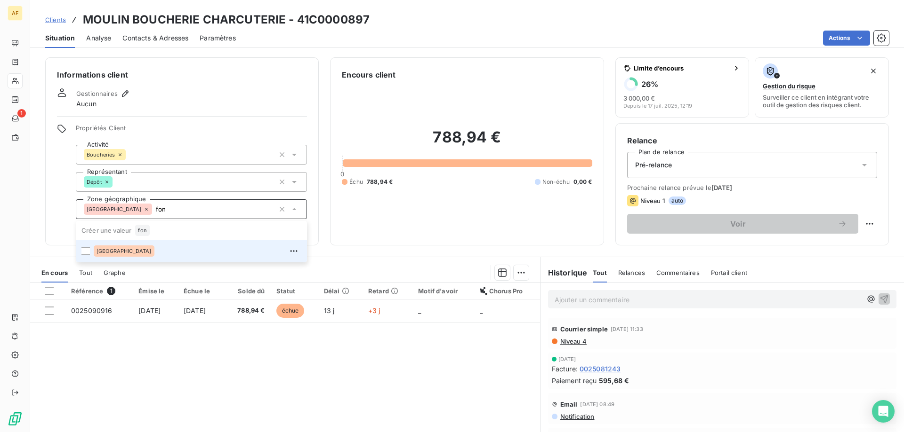
click at [177, 252] on div "[GEOGRAPHIC_DATA]" at bounding box center [198, 251] width 208 height 15
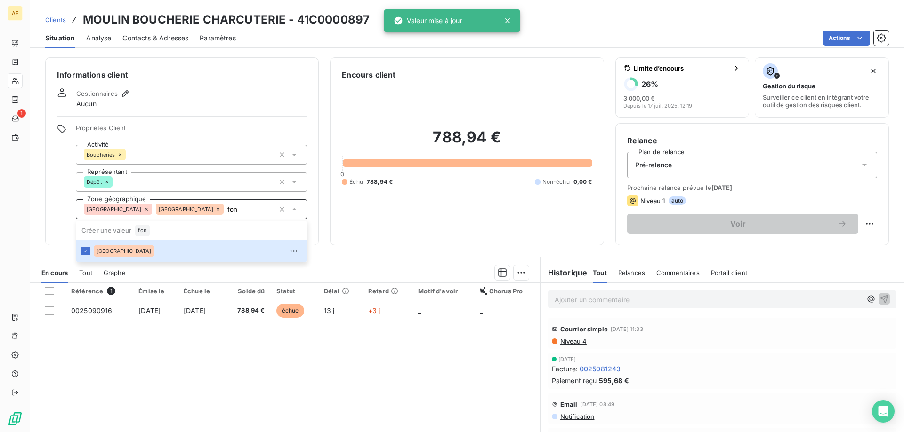
type input "fon"
click at [195, 362] on div "Référence 1 Émise le Échue le Solde dû Statut Délai Retard Motif d'avoir Chorus…" at bounding box center [285, 373] width 510 height 181
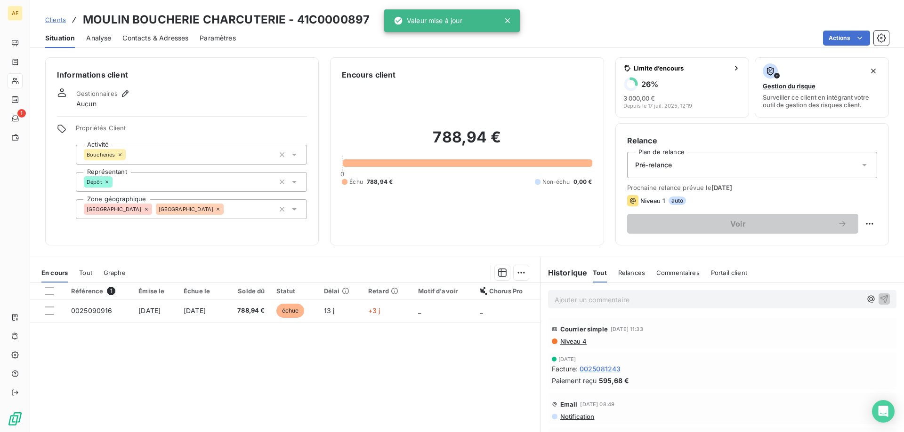
click at [48, 19] on span "Clients" at bounding box center [55, 20] width 21 height 8
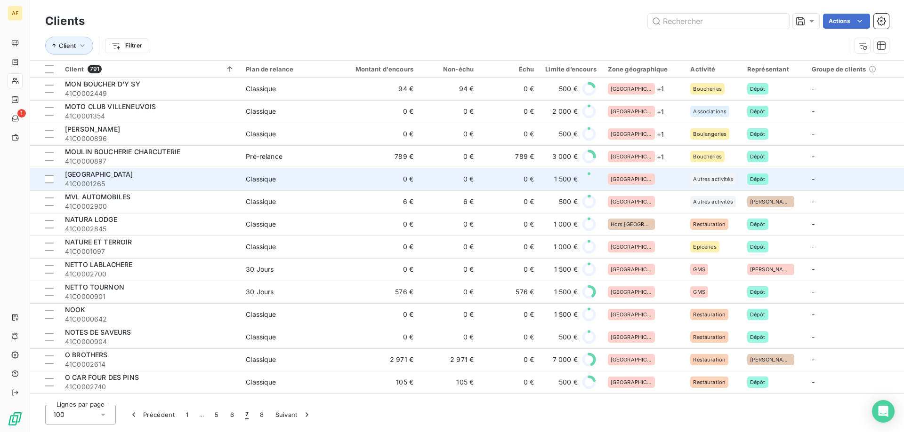
click at [652, 180] on div "[GEOGRAPHIC_DATA]" at bounding box center [644, 179] width 72 height 11
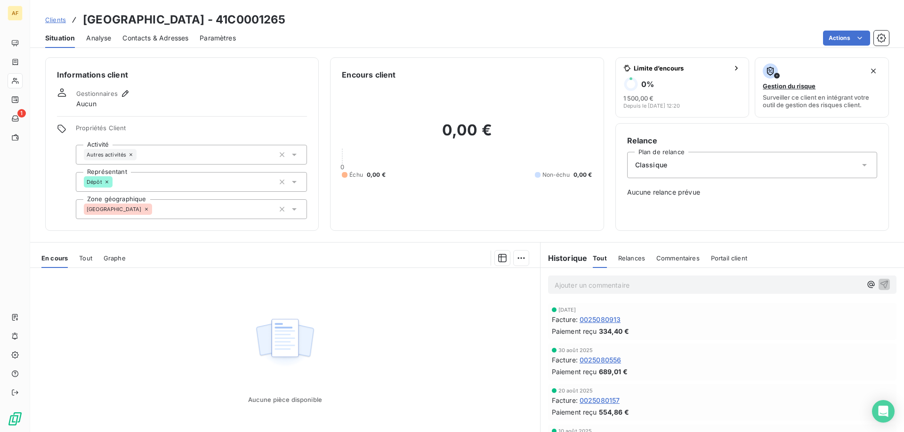
drag, startPoint x: 248, startPoint y: 19, endPoint x: 300, endPoint y: 21, distance: 51.8
click at [286, 21] on h3 "[GEOGRAPHIC_DATA] - 41C0001265" at bounding box center [184, 19] width 203 height 17
click at [277, 27] on h3 "[GEOGRAPHIC_DATA] - 41C0001265" at bounding box center [184, 19] width 203 height 17
drag, startPoint x: 249, startPoint y: 17, endPoint x: 318, endPoint y: 18, distance: 68.2
click at [318, 18] on div "Clients [GEOGRAPHIC_DATA] - 41C0001265" at bounding box center [466, 19] width 873 height 17
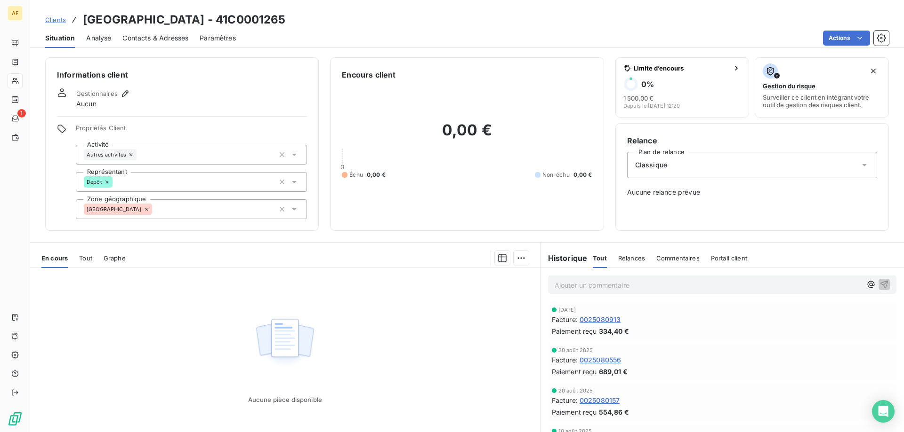
click at [181, 203] on div "[GEOGRAPHIC_DATA]" at bounding box center [191, 210] width 231 height 20
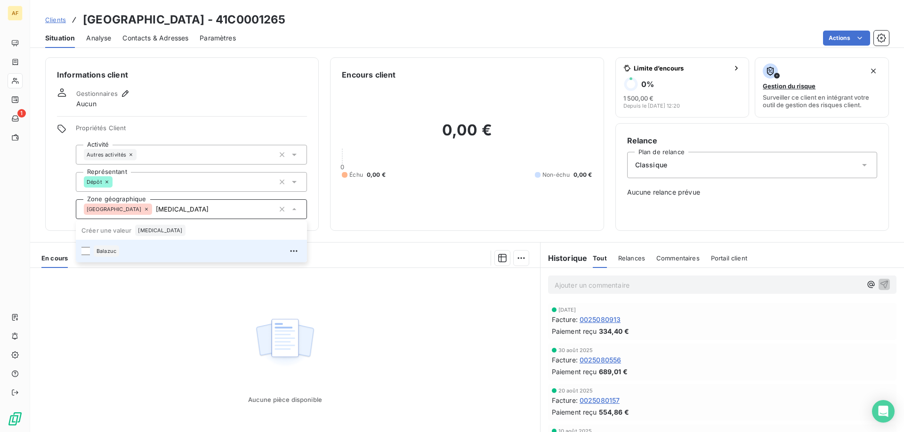
click at [153, 246] on div "Balazuc" at bounding box center [198, 251] width 208 height 15
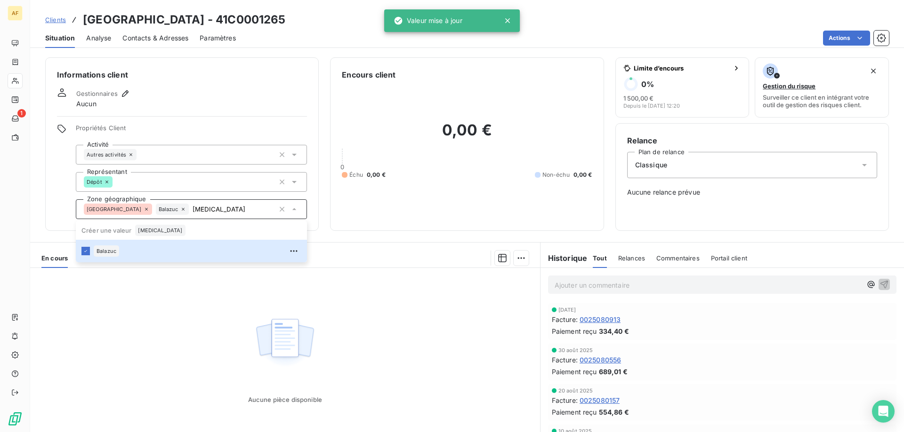
type input "[MEDICAL_DATA]"
click at [152, 308] on div "Aucune pièce disponible" at bounding box center [285, 358] width 510 height 181
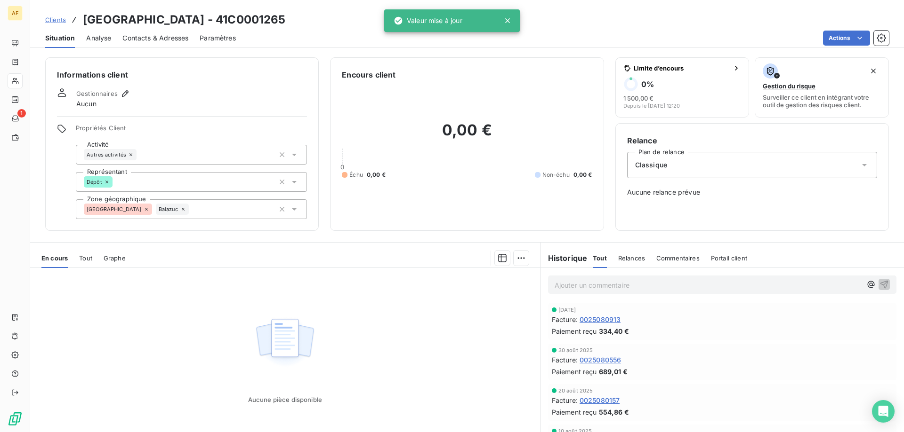
click at [56, 17] on span "Clients" at bounding box center [55, 20] width 21 height 8
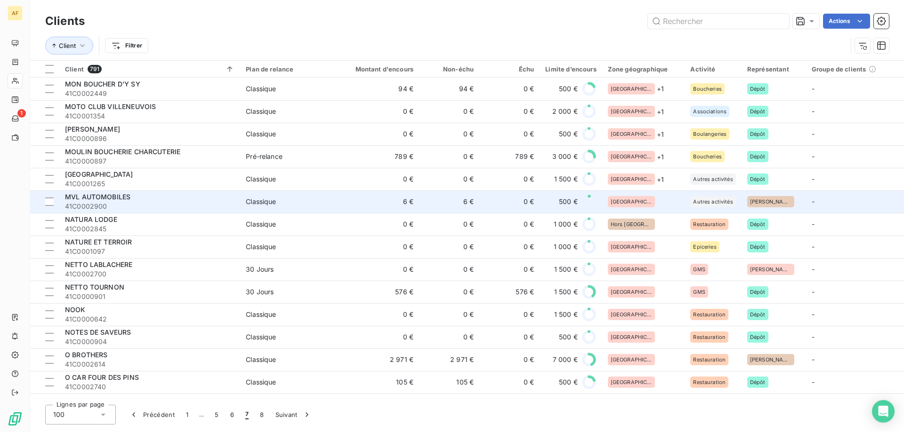
click at [638, 203] on div "[GEOGRAPHIC_DATA]" at bounding box center [644, 201] width 72 height 11
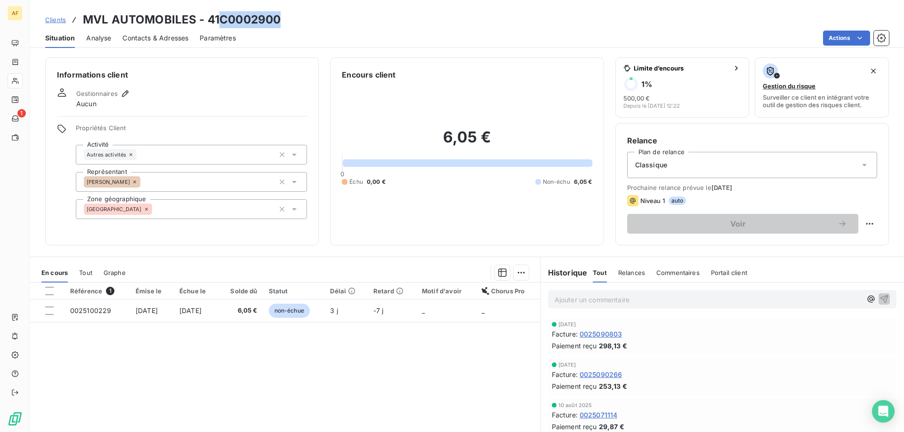
drag, startPoint x: 221, startPoint y: 22, endPoint x: 278, endPoint y: 10, distance: 58.1
click at [278, 10] on div "Clients MVL AUTOMOBILES - 41C0002900 Situation Analyse Contacts & Adresses Para…" at bounding box center [466, 24] width 873 height 48
click at [218, 215] on div "[GEOGRAPHIC_DATA]" at bounding box center [191, 210] width 231 height 20
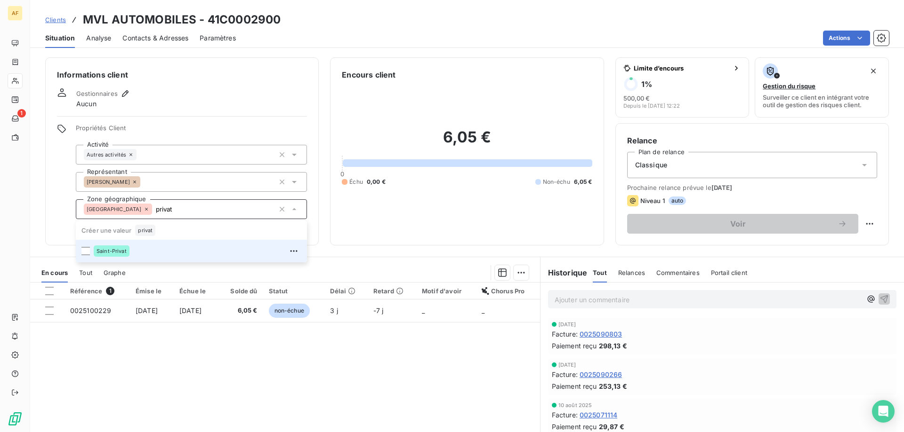
click at [188, 254] on div "Saint-Privat" at bounding box center [198, 251] width 208 height 15
type input "privat"
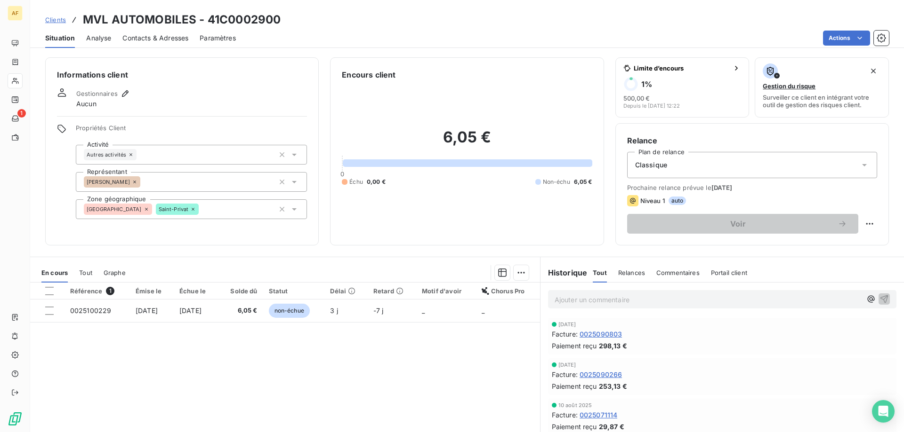
click at [196, 375] on div "Référence 1 Émise le Échue le Solde dû Statut Délai Retard Motif d'avoir Chorus…" at bounding box center [285, 373] width 510 height 181
click at [56, 18] on span "Clients" at bounding box center [55, 20] width 21 height 8
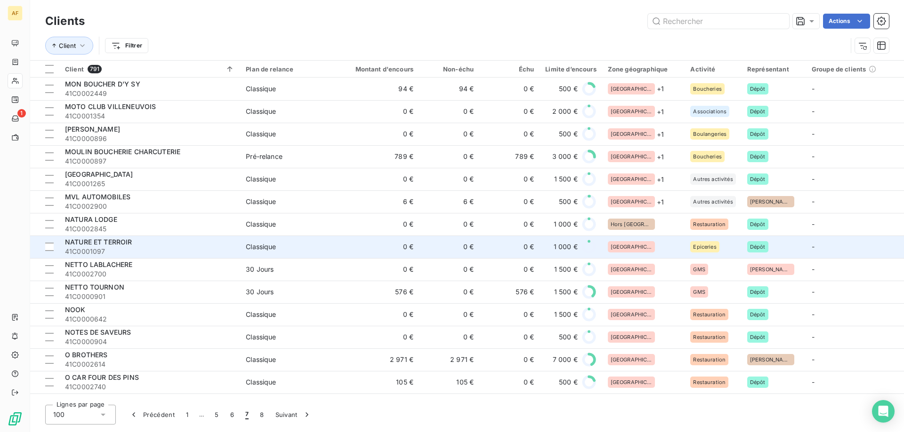
click at [643, 251] on div "[GEOGRAPHIC_DATA]" at bounding box center [644, 246] width 72 height 11
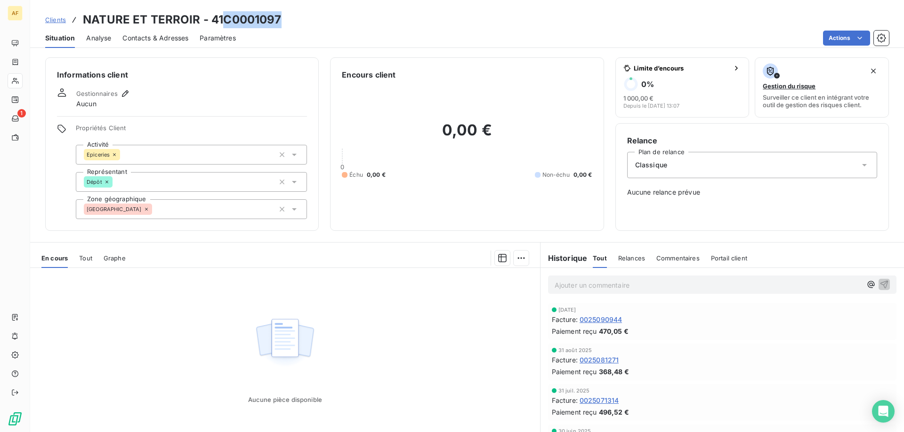
drag, startPoint x: 225, startPoint y: 21, endPoint x: 296, endPoint y: 16, distance: 71.2
click at [296, 16] on div "Clients NATURE ET TERROIR - 41C0001097" at bounding box center [466, 19] width 873 height 17
click at [208, 210] on div "[GEOGRAPHIC_DATA]" at bounding box center [191, 210] width 231 height 20
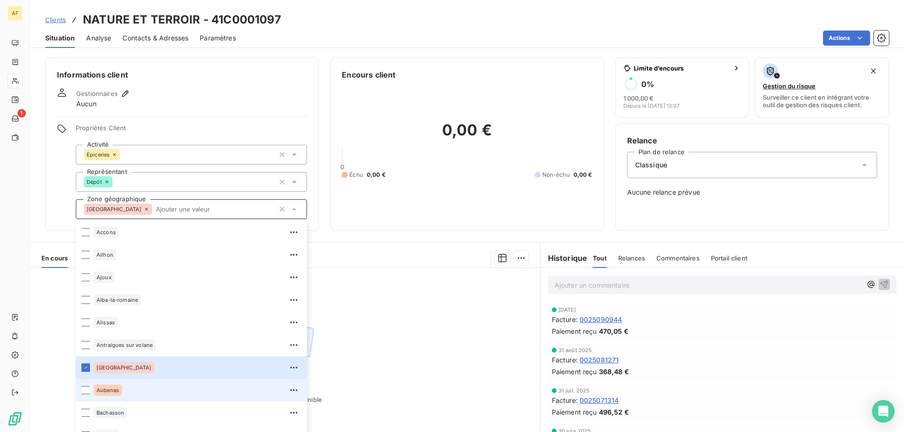
click at [113, 389] on span "Aubenas" at bounding box center [107, 391] width 23 height 6
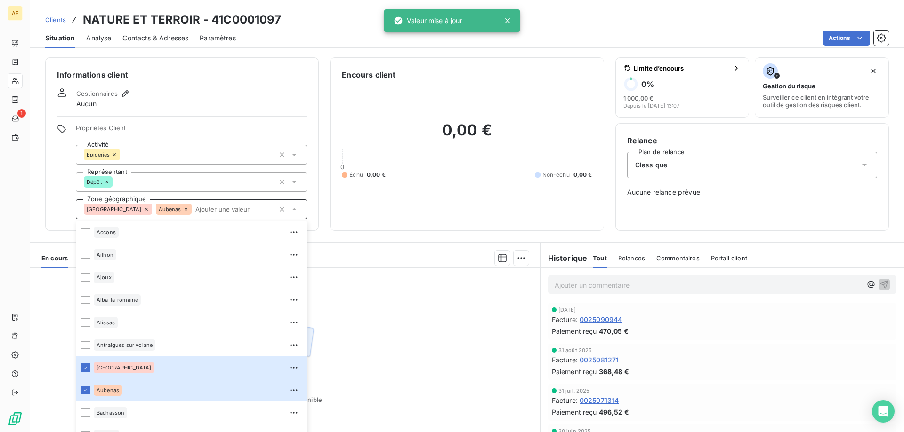
click at [413, 369] on div "Aucune pièce disponible" at bounding box center [285, 358] width 510 height 181
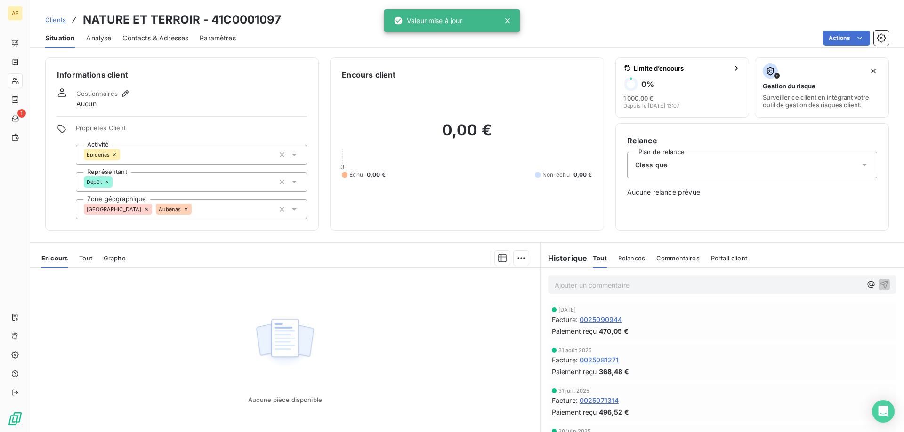
click at [57, 22] on span "Clients" at bounding box center [55, 20] width 21 height 8
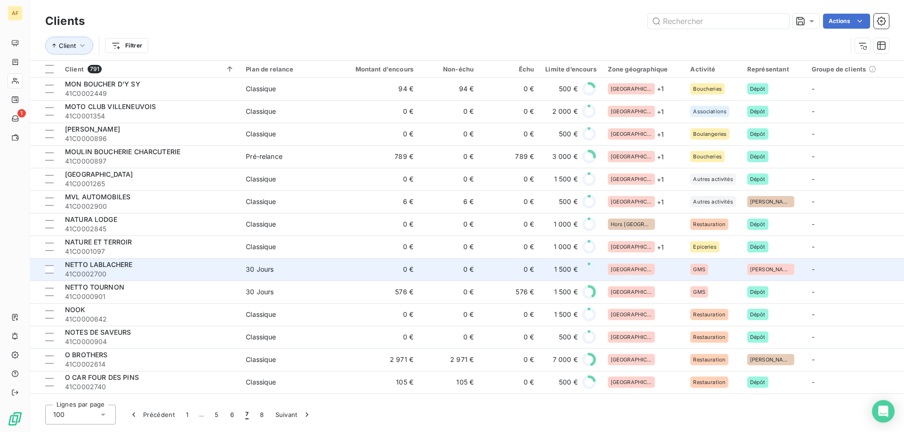
click at [646, 269] on div "[GEOGRAPHIC_DATA]" at bounding box center [644, 269] width 72 height 11
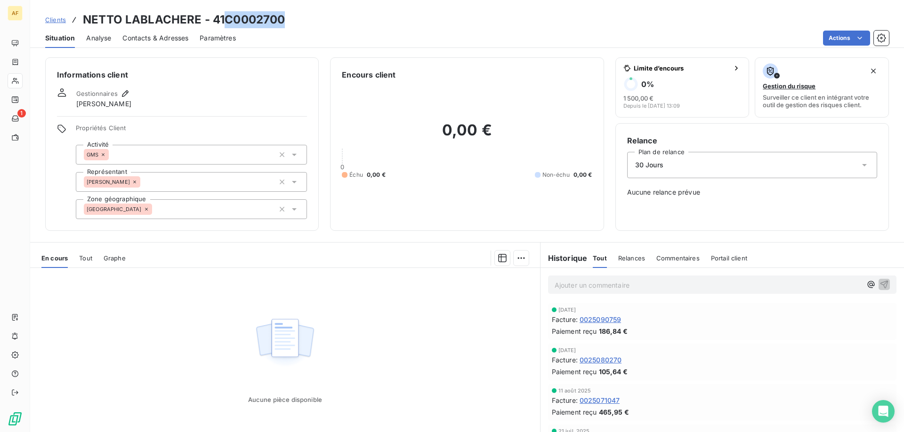
drag, startPoint x: 228, startPoint y: 19, endPoint x: 295, endPoint y: 24, distance: 66.5
click at [294, 24] on div "Clients NETTO LABLACHERE - 41C0002700" at bounding box center [466, 19] width 873 height 17
click at [240, 204] on div "[GEOGRAPHIC_DATA]" at bounding box center [191, 210] width 231 height 20
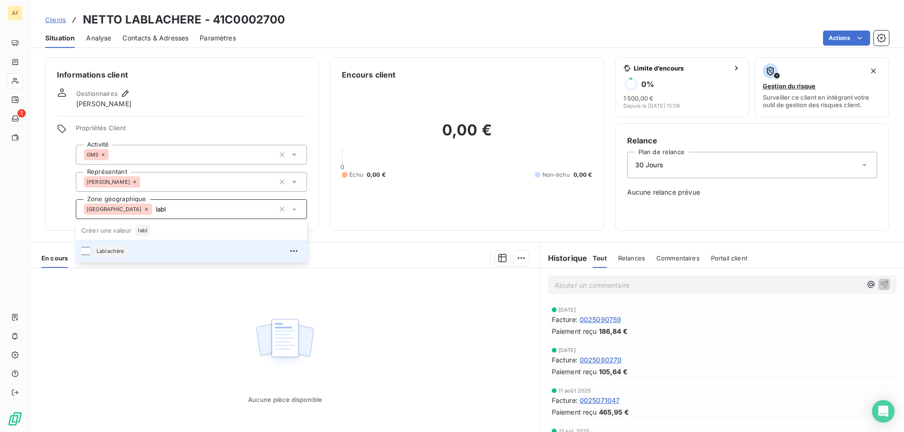
click at [225, 255] on div "Lablachère" at bounding box center [198, 251] width 208 height 15
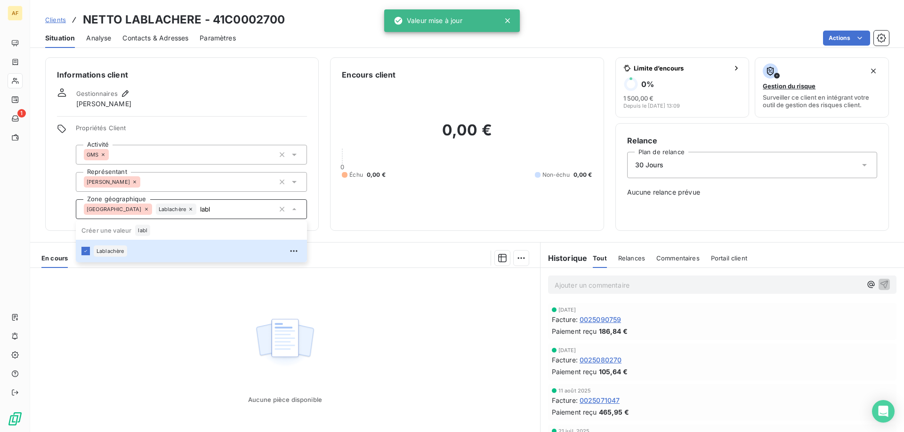
type input "labl"
click at [201, 309] on div "Aucune pièce disponible" at bounding box center [285, 358] width 510 height 181
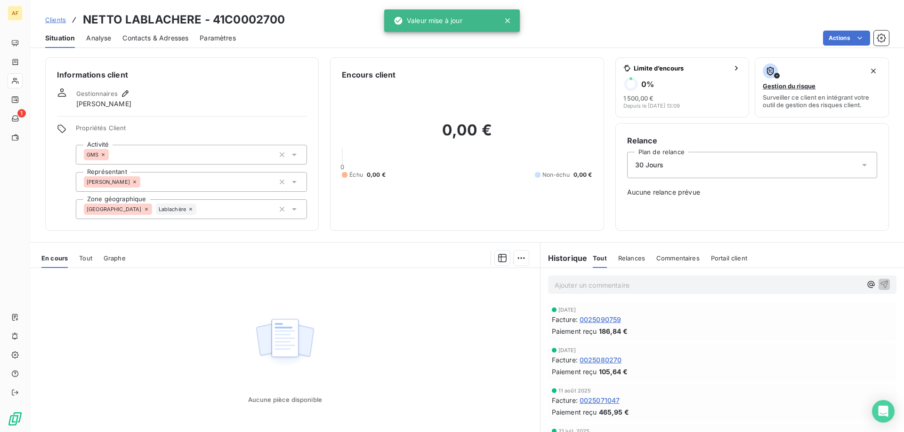
click at [59, 21] on span "Clients" at bounding box center [55, 20] width 21 height 8
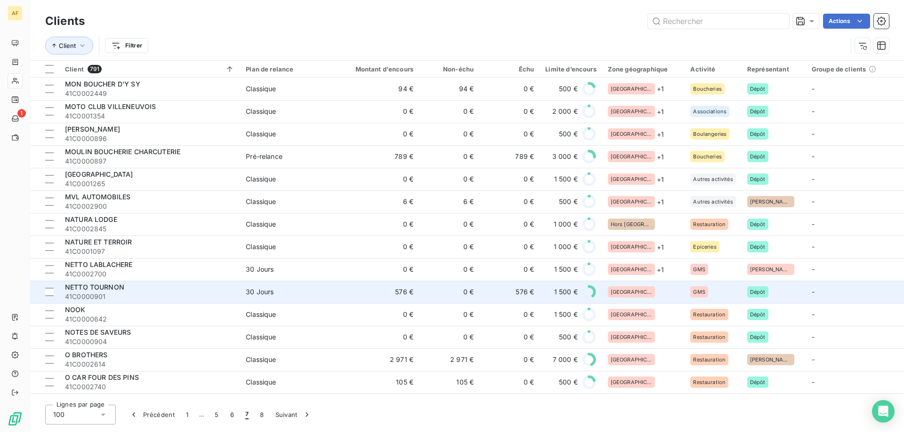
click at [637, 298] on td "[GEOGRAPHIC_DATA]" at bounding box center [643, 292] width 83 height 23
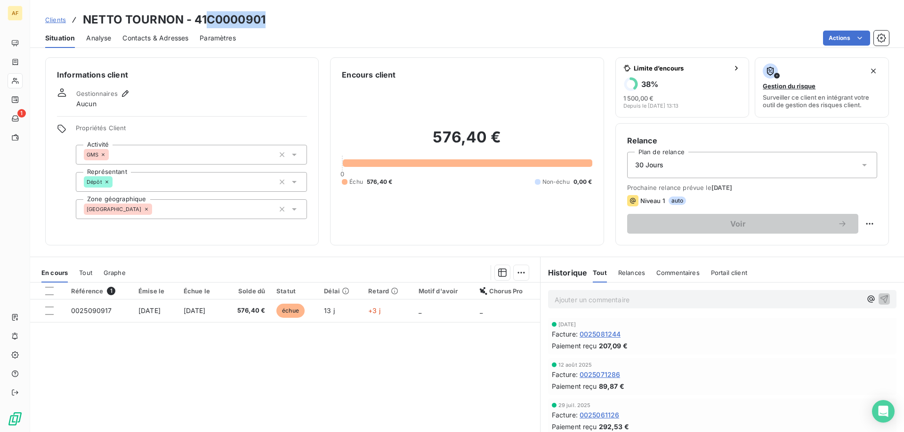
drag, startPoint x: 211, startPoint y: 16, endPoint x: 293, endPoint y: 24, distance: 82.2
click at [292, 24] on div "Clients NETTO TOURNON - 41C0000901" at bounding box center [466, 19] width 873 height 17
click at [219, 210] on div "[GEOGRAPHIC_DATA]" at bounding box center [191, 210] width 231 height 20
type input "t"
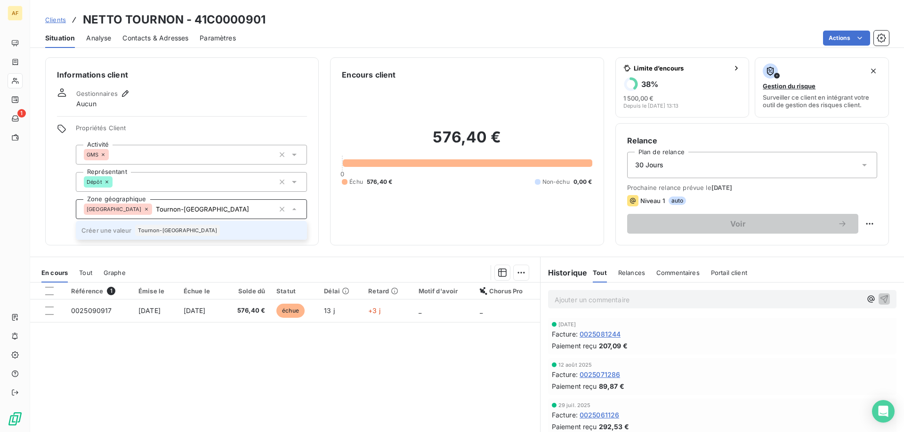
click at [168, 234] on div "Tournon-[GEOGRAPHIC_DATA]" at bounding box center [177, 230] width 85 height 11
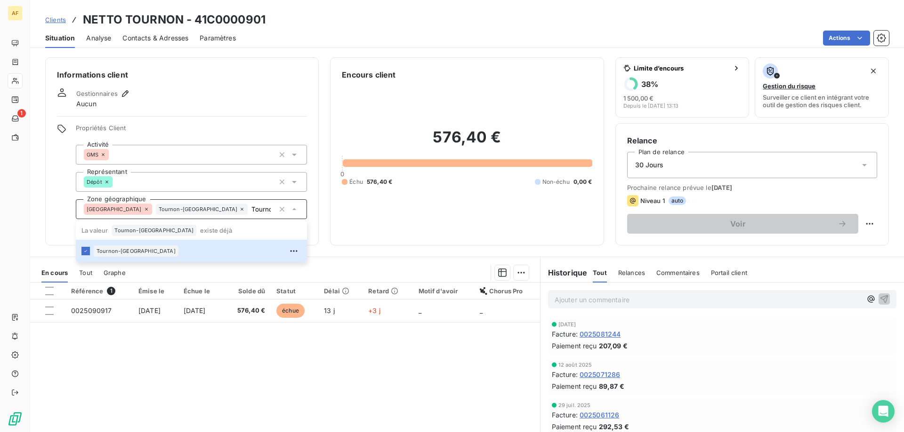
click at [170, 369] on div "Référence 1 Émise le Échue le Solde dû Statut Délai Retard Motif d'avoir Chorus…" at bounding box center [285, 373] width 510 height 181
type input "Tournon-[GEOGRAPHIC_DATA]"
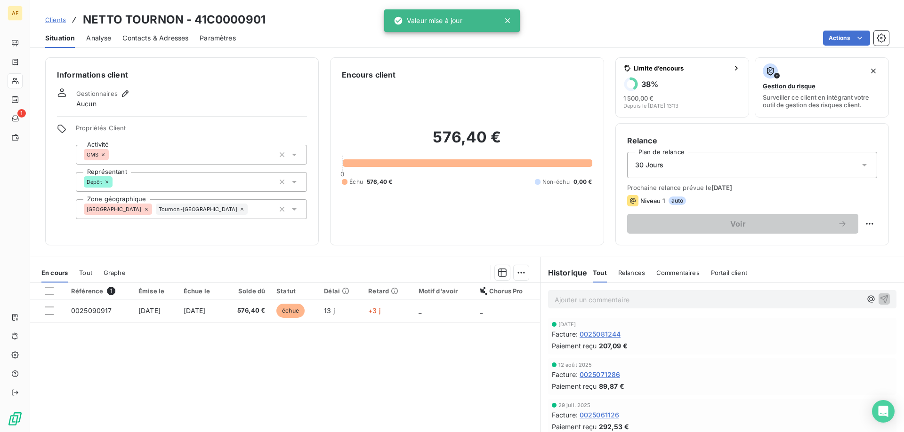
click at [59, 23] on span "Clients" at bounding box center [55, 20] width 21 height 8
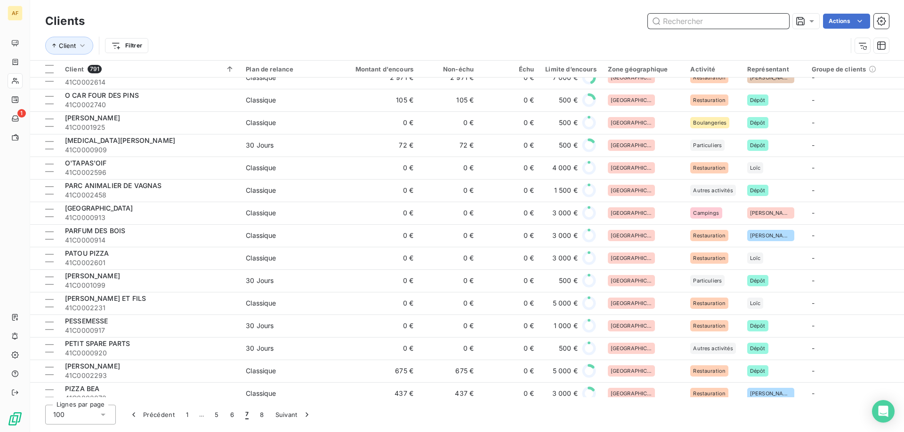
scroll to position [141, 0]
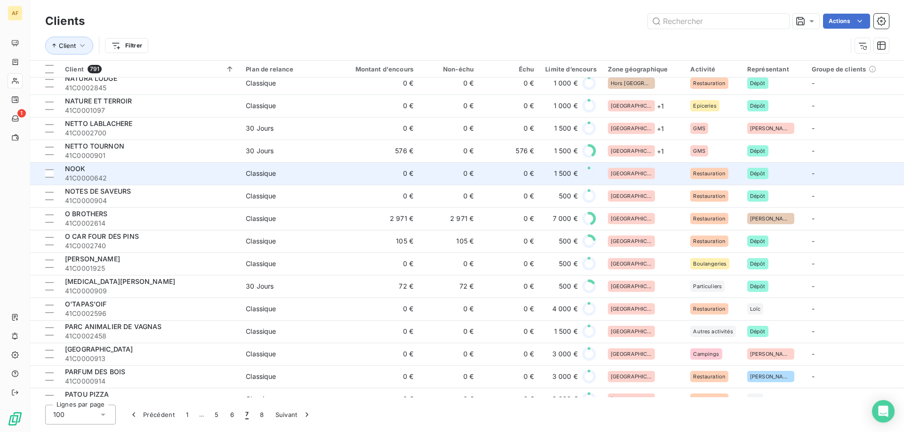
click at [655, 177] on div "[GEOGRAPHIC_DATA]" at bounding box center [644, 173] width 72 height 11
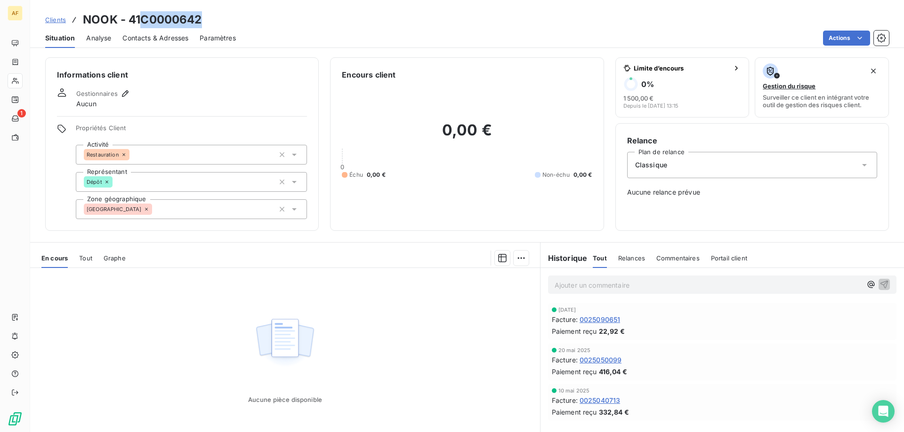
drag, startPoint x: 142, startPoint y: 17, endPoint x: 214, endPoint y: 19, distance: 72.5
click at [214, 19] on div "Clients NOOK - 41C0000642" at bounding box center [466, 19] width 873 height 17
click at [223, 213] on div "[GEOGRAPHIC_DATA]" at bounding box center [191, 210] width 231 height 20
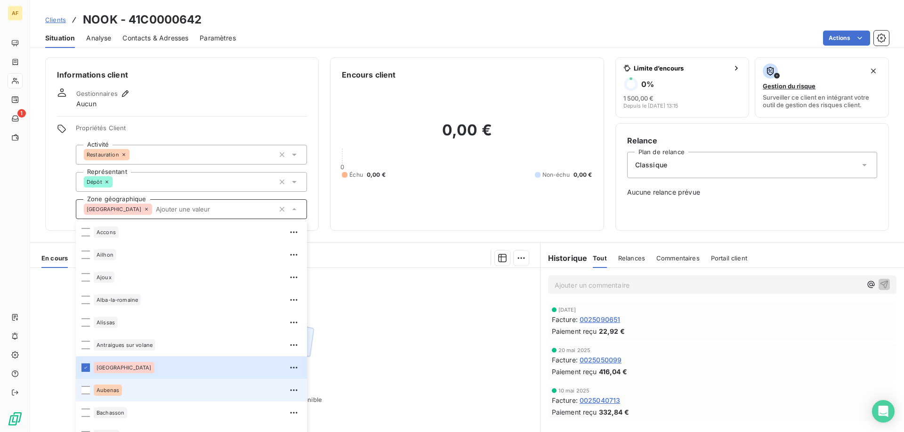
click at [118, 391] on span "Aubenas" at bounding box center [107, 391] width 23 height 6
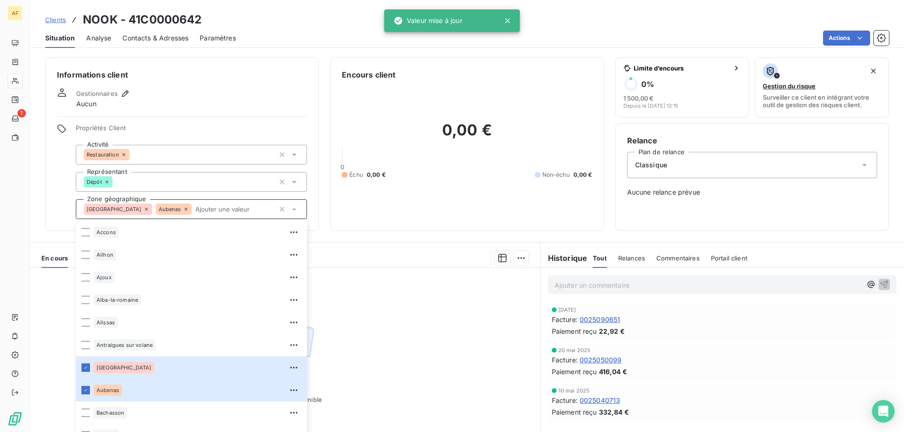
click at [387, 351] on div "Aucune pièce disponible" at bounding box center [285, 358] width 510 height 181
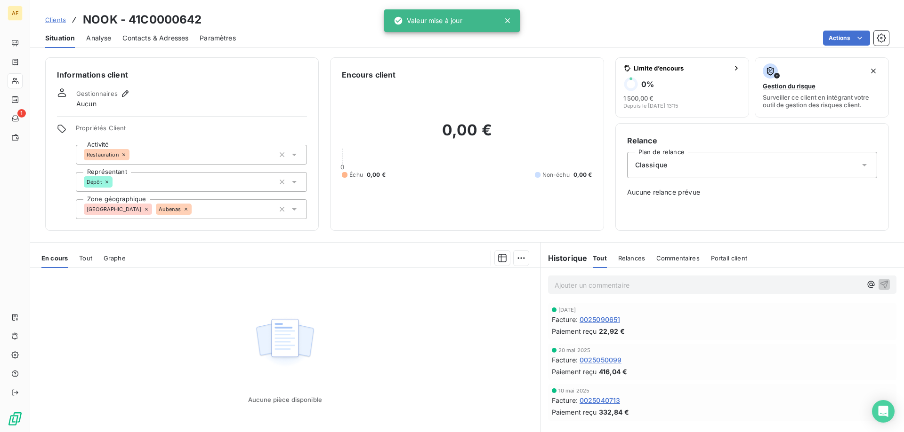
click at [59, 23] on span "Clients" at bounding box center [55, 20] width 21 height 8
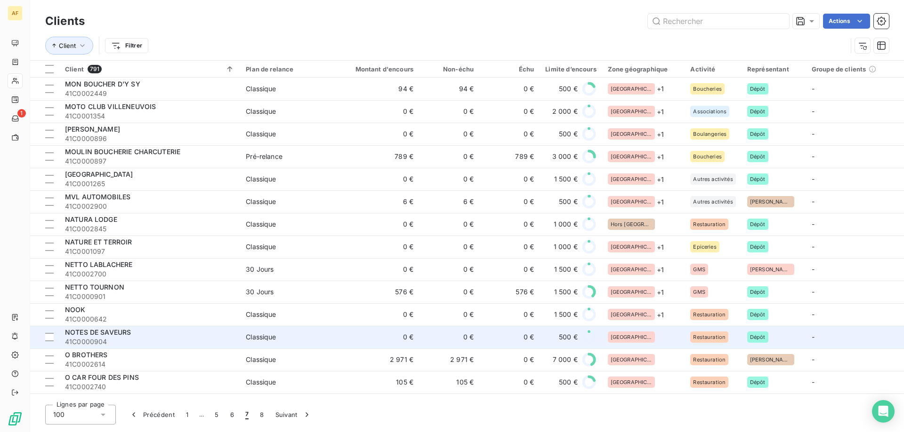
click at [631, 344] on td "[GEOGRAPHIC_DATA]" at bounding box center [643, 337] width 83 height 23
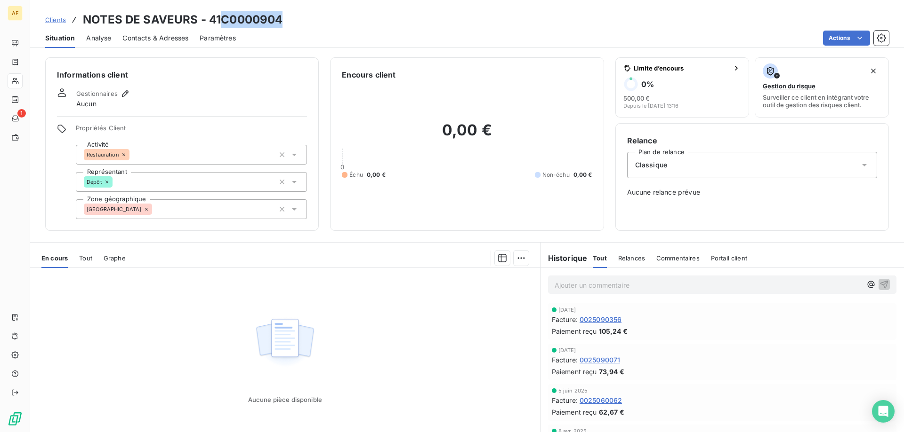
drag, startPoint x: 221, startPoint y: 21, endPoint x: 287, endPoint y: 21, distance: 65.4
click at [287, 21] on div "Clients NOTES DE SAVEURS - 41C0000904" at bounding box center [466, 19] width 873 height 17
click at [175, 209] on div "[GEOGRAPHIC_DATA]" at bounding box center [191, 210] width 231 height 20
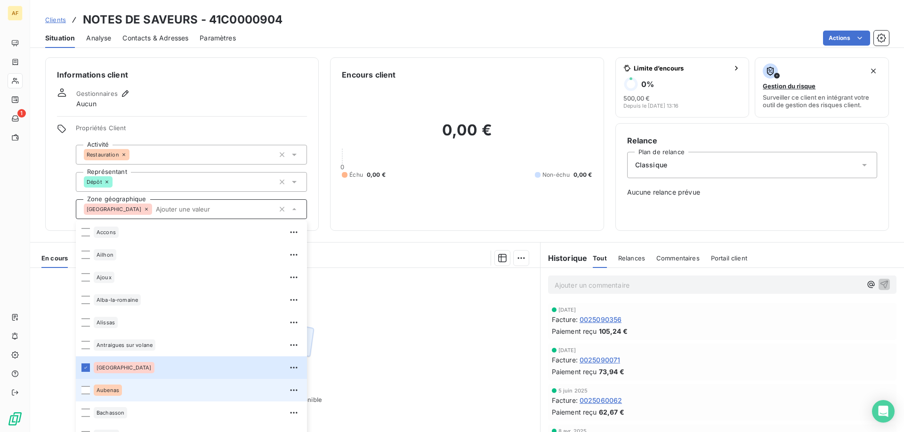
click at [129, 390] on div "Aubenas" at bounding box center [198, 390] width 208 height 15
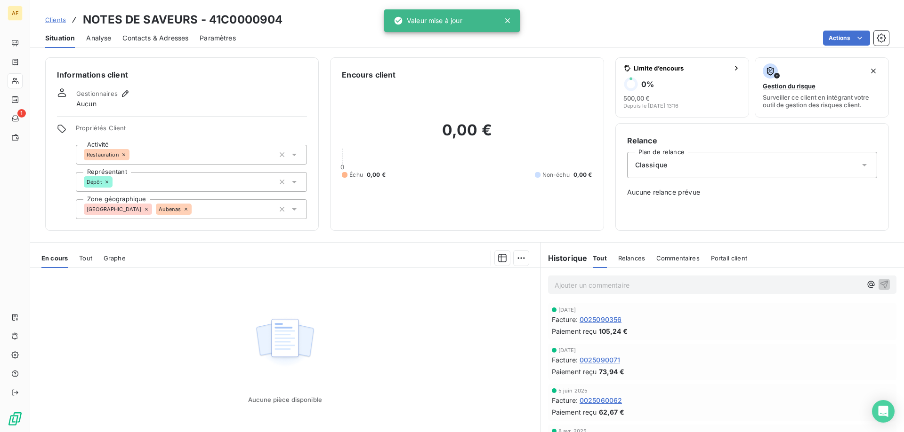
click at [371, 363] on div "Aucune pièce disponible" at bounding box center [285, 358] width 510 height 181
click at [62, 17] on span "Clients" at bounding box center [55, 20] width 21 height 8
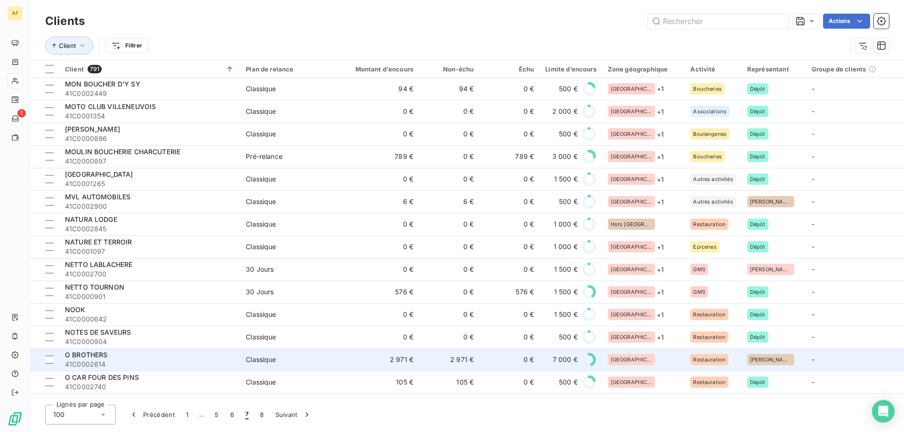
click at [629, 361] on span "[GEOGRAPHIC_DATA]" at bounding box center [630, 360] width 41 height 6
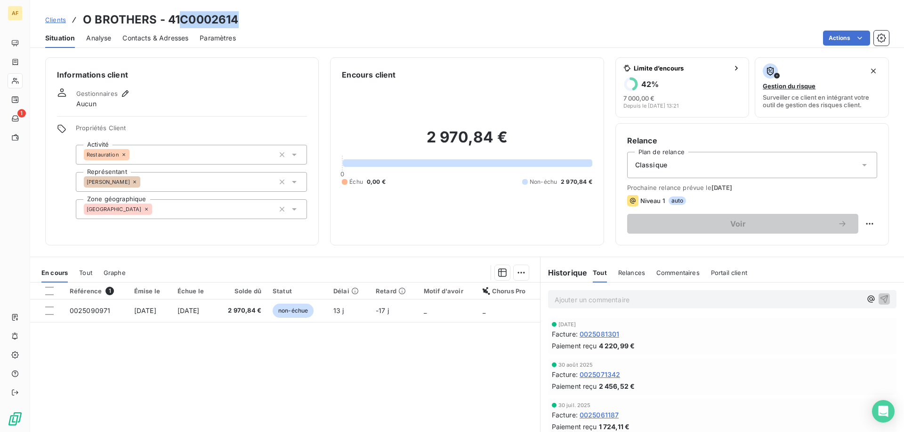
drag, startPoint x: 179, startPoint y: 16, endPoint x: 270, endPoint y: 24, distance: 91.2
click at [270, 24] on div "Clients O BROTHERS - 41C0002614" at bounding box center [466, 19] width 873 height 17
click at [173, 216] on div "[GEOGRAPHIC_DATA]" at bounding box center [191, 210] width 231 height 20
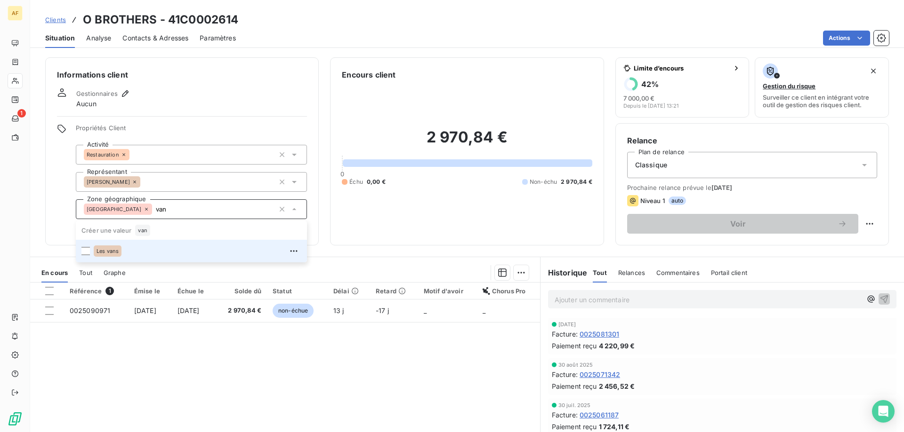
click at [157, 248] on div "Les vans" at bounding box center [198, 251] width 208 height 15
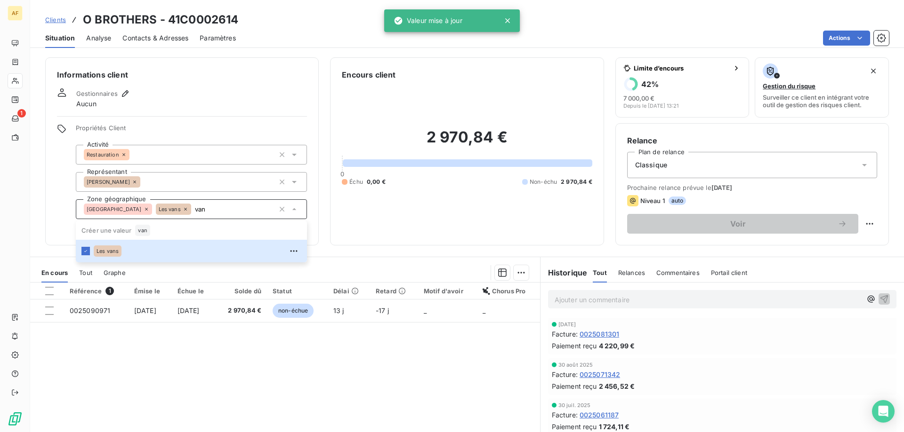
type input "van"
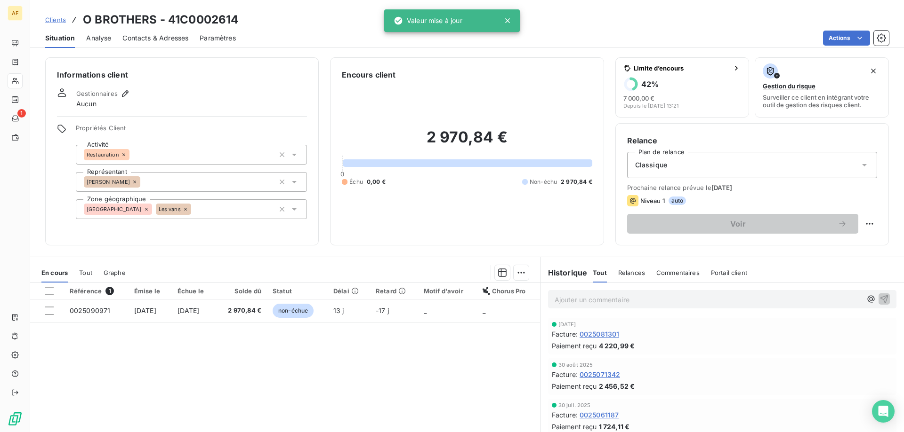
click at [158, 364] on div "Référence 1 Émise le Échue le Solde dû Statut Délai Retard Motif d'avoir Chorus…" at bounding box center [285, 373] width 510 height 181
click at [54, 19] on span "Clients" at bounding box center [55, 20] width 21 height 8
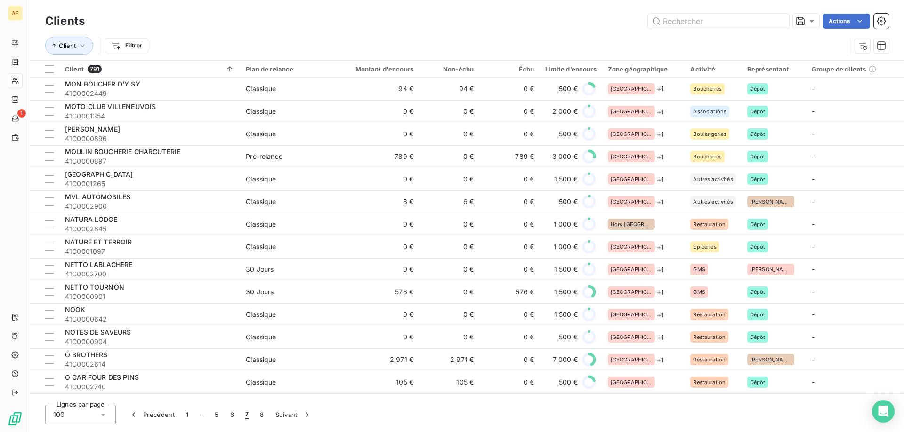
scroll to position [235, 0]
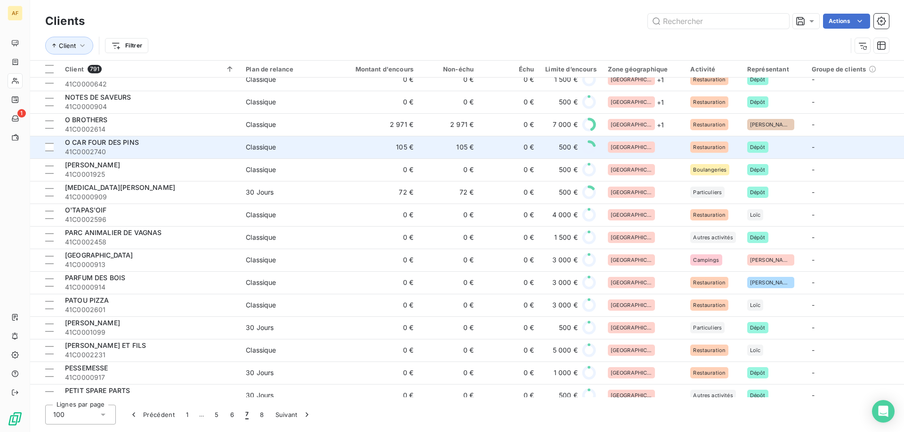
click at [648, 146] on div "[GEOGRAPHIC_DATA]" at bounding box center [644, 147] width 72 height 11
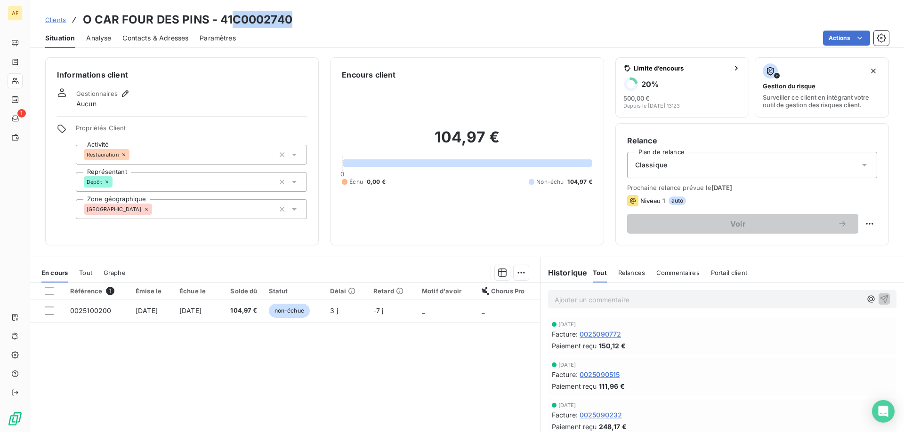
drag, startPoint x: 235, startPoint y: 16, endPoint x: 295, endPoint y: 22, distance: 60.5
click at [295, 22] on div "Clients O CAR FOUR DES PINS - 41C0002740" at bounding box center [466, 19] width 873 height 17
click at [149, 208] on div "[GEOGRAPHIC_DATA]" at bounding box center [191, 210] width 231 height 20
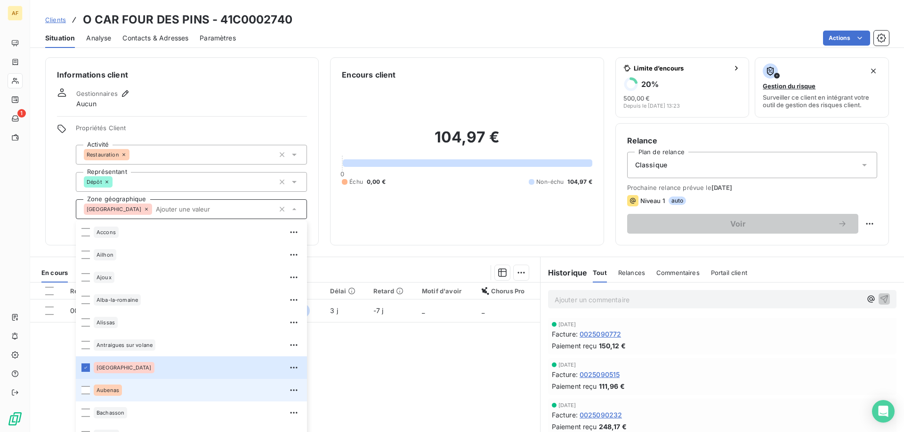
click at [108, 395] on div "Aubenas" at bounding box center [108, 390] width 28 height 11
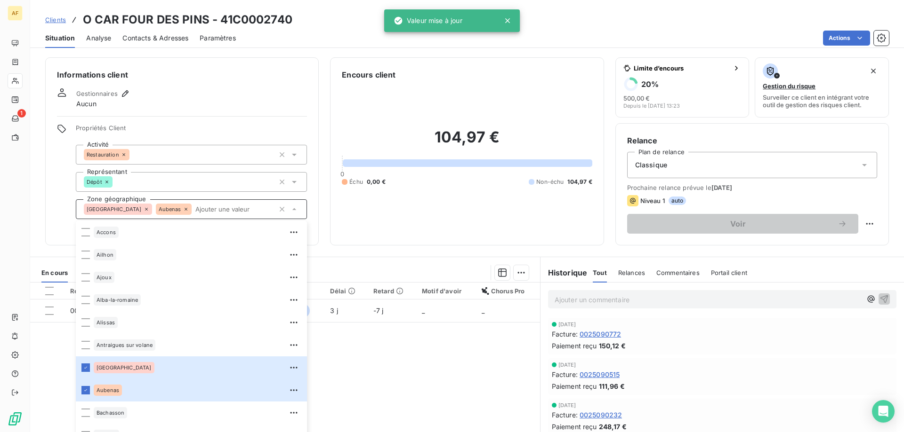
click at [374, 395] on div "Référence 1 Émise le Échue le Solde dû Statut Délai Retard Motif d'avoir Chorus…" at bounding box center [285, 373] width 510 height 181
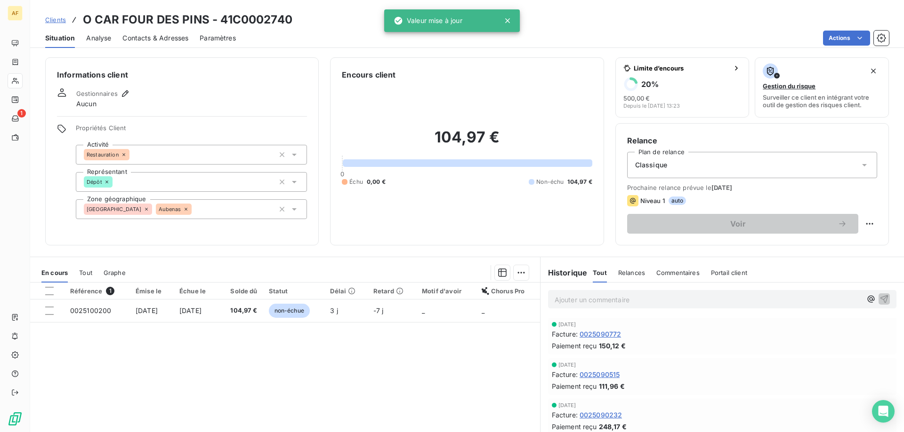
click at [57, 15] on link "Clients" at bounding box center [55, 19] width 21 height 9
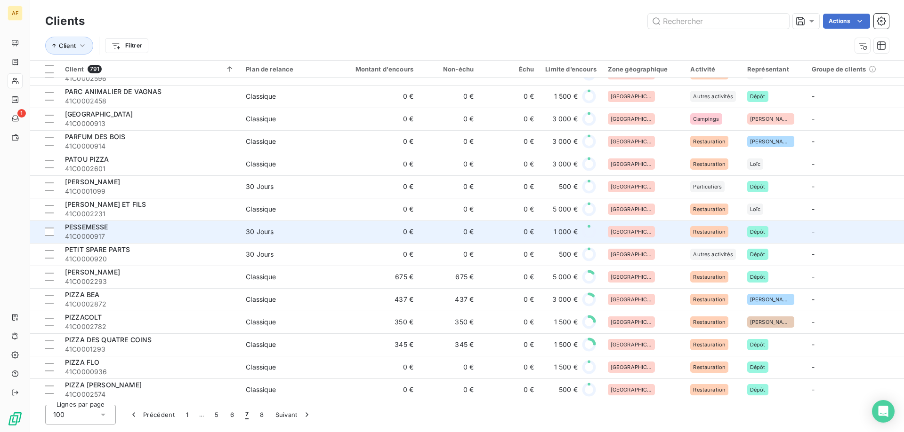
scroll to position [282, 0]
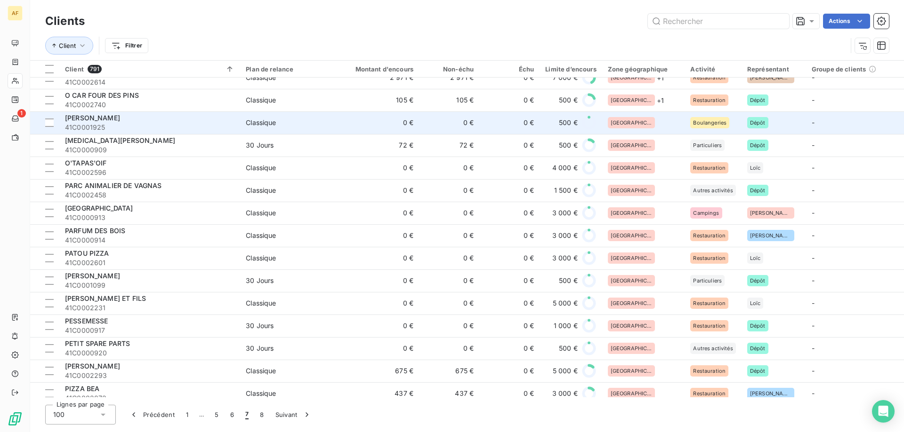
click at [652, 124] on div "[GEOGRAPHIC_DATA]" at bounding box center [644, 122] width 72 height 11
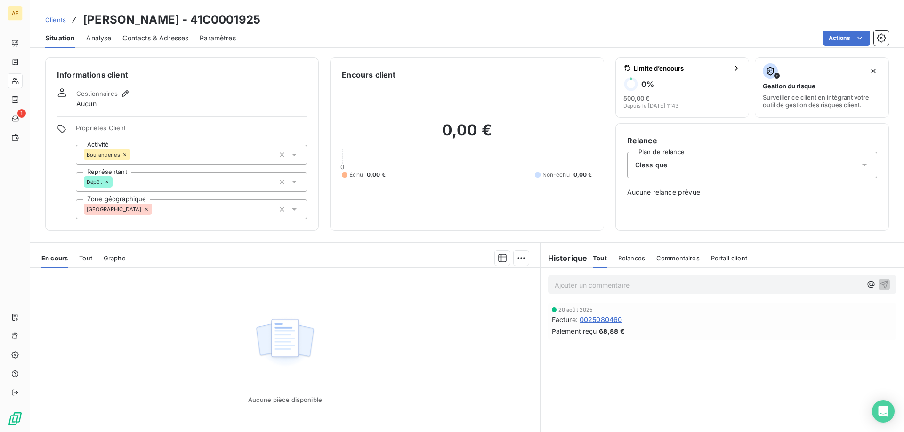
drag, startPoint x: 204, startPoint y: 18, endPoint x: 287, endPoint y: 18, distance: 83.3
click at [286, 18] on div "Clients OLIVIER DANIELE - 41C0001925" at bounding box center [466, 19] width 873 height 17
copy h3 "C0001925"
click at [173, 214] on div "[GEOGRAPHIC_DATA]" at bounding box center [191, 210] width 231 height 20
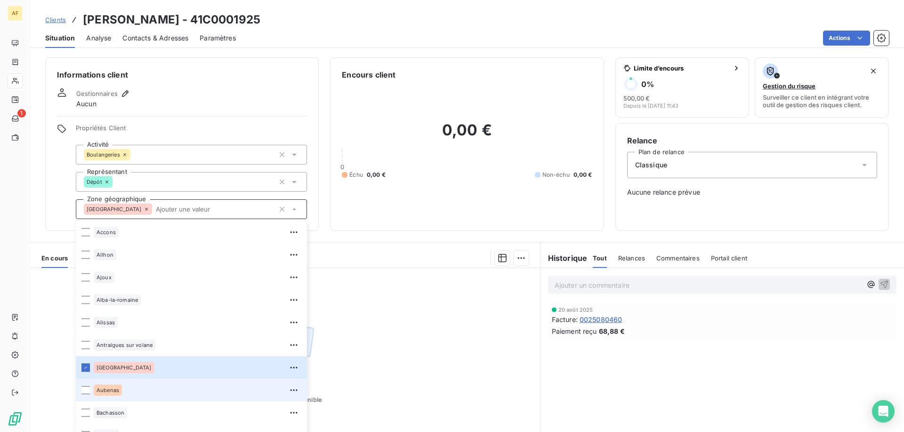
click at [119, 389] on span "Aubenas" at bounding box center [107, 391] width 23 height 6
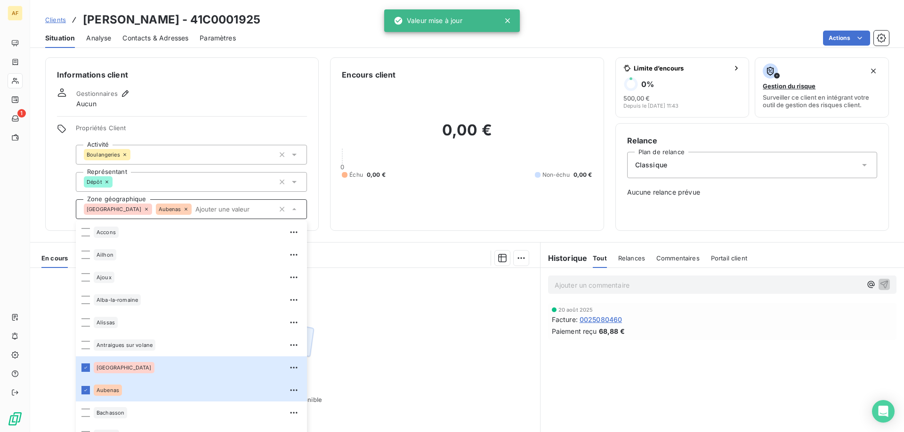
click at [510, 347] on div "Aucune pièce disponible" at bounding box center [285, 358] width 510 height 181
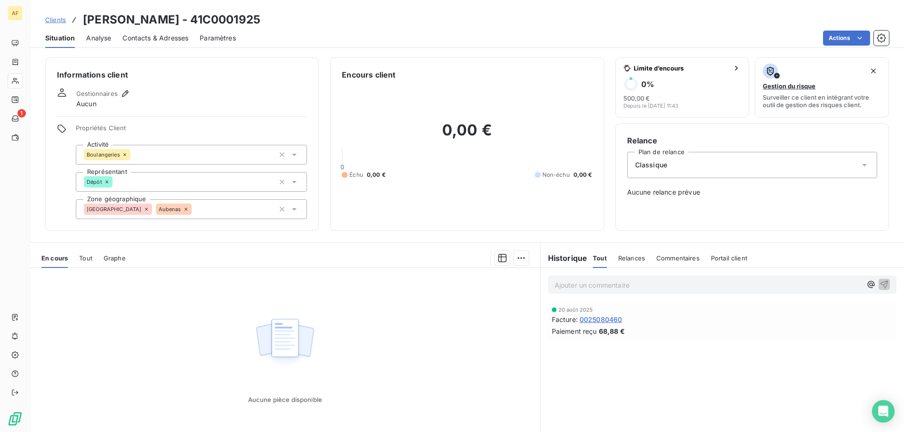
click at [62, 21] on span "Clients" at bounding box center [55, 20] width 21 height 8
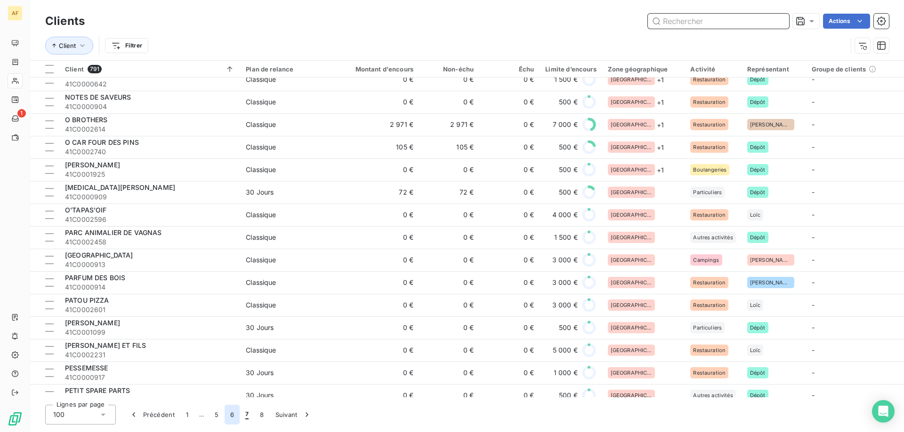
scroll to position [282, 0]
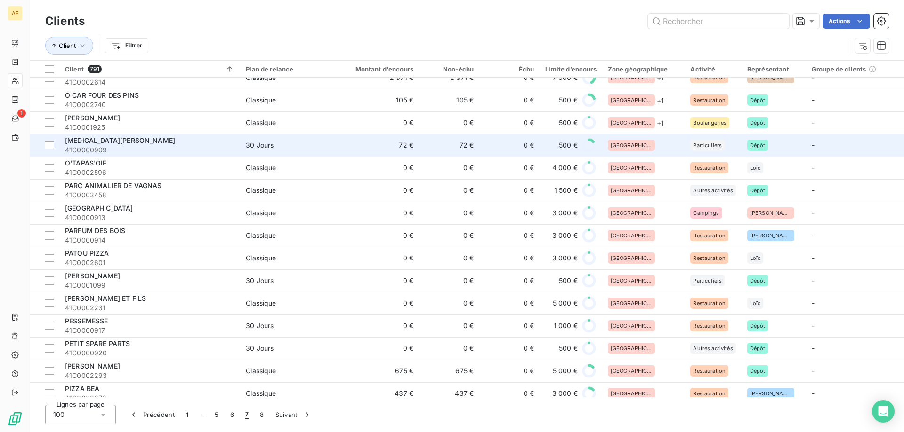
click at [641, 145] on div "[GEOGRAPHIC_DATA]" at bounding box center [644, 145] width 72 height 11
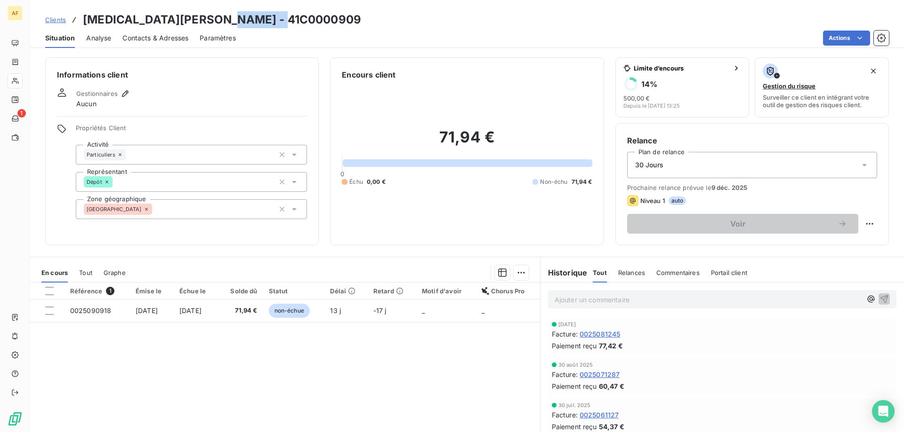
drag, startPoint x: 227, startPoint y: 16, endPoint x: 299, endPoint y: 20, distance: 72.5
click at [298, 20] on div "Clients OLLIER CHRYSTELLE - 41C0000909" at bounding box center [466, 19] width 873 height 17
copy h3 "C0000909"
click at [180, 215] on div "[GEOGRAPHIC_DATA]" at bounding box center [191, 210] width 231 height 20
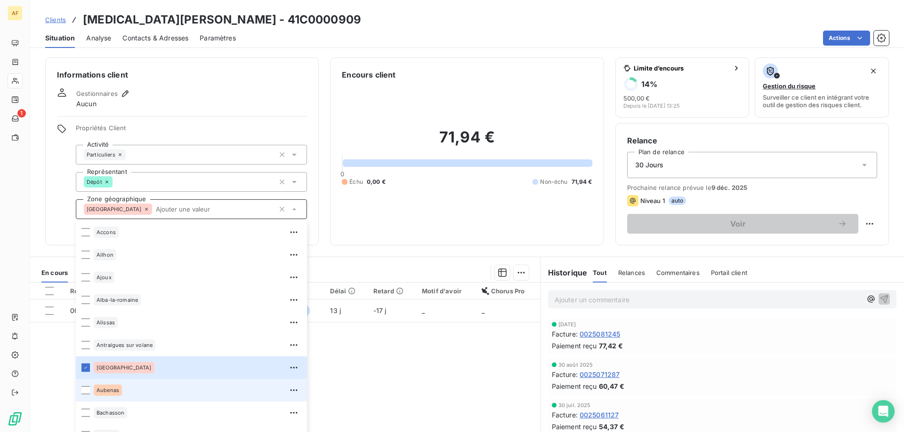
click at [114, 400] on li "Aubenas" at bounding box center [191, 390] width 231 height 23
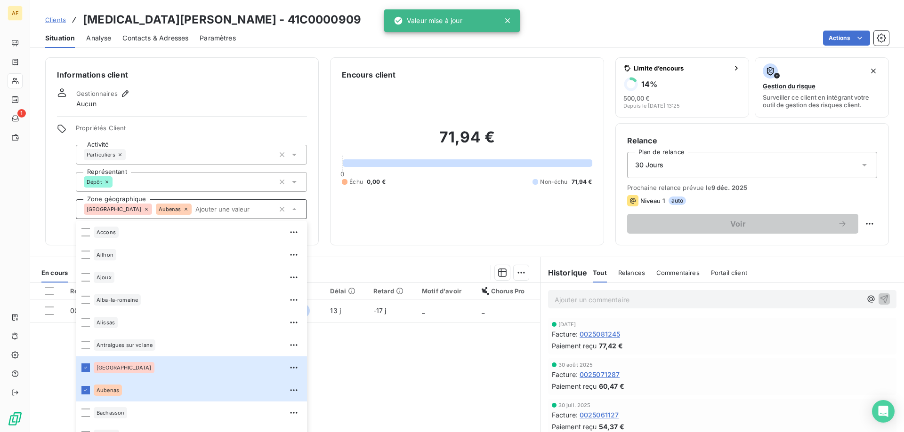
click at [334, 400] on div "Référence 1 Émise le Échue le Solde dû Statut Délai Retard Motif d'avoir Chorus…" at bounding box center [285, 373] width 510 height 181
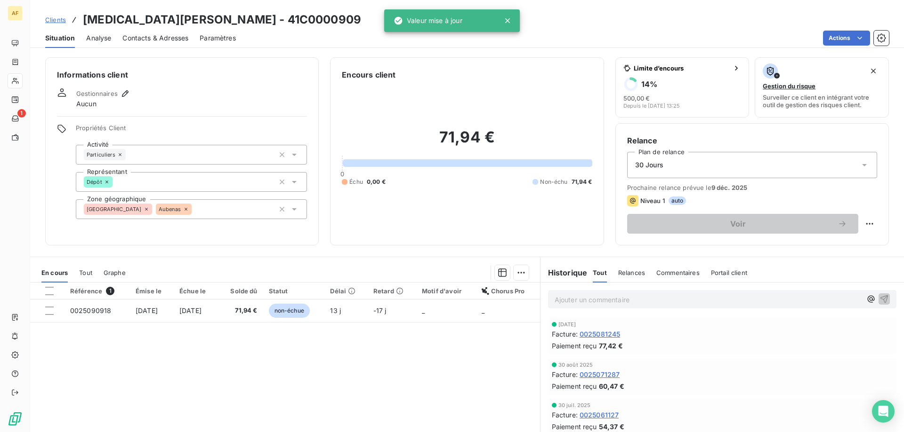
click at [58, 22] on span "Clients" at bounding box center [55, 20] width 21 height 8
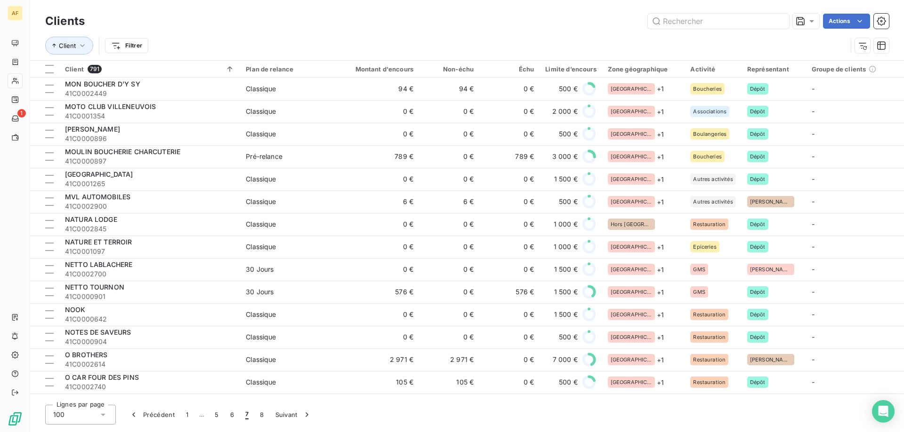
scroll to position [188, 0]
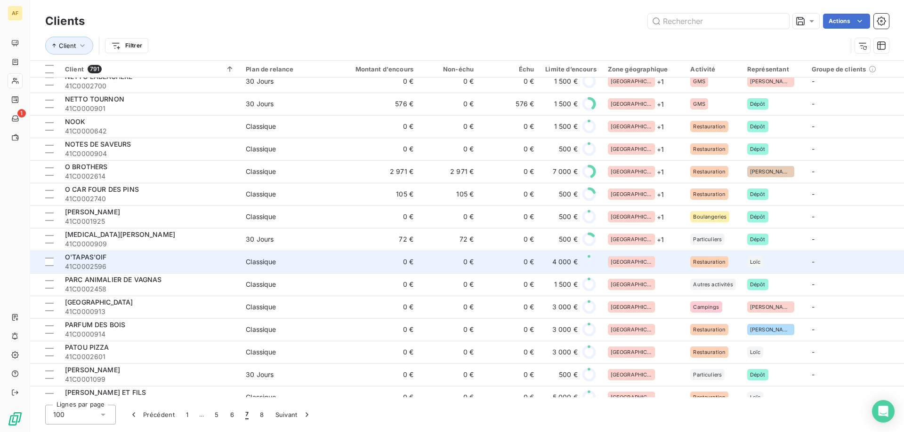
click at [651, 256] on td "[GEOGRAPHIC_DATA]" at bounding box center [643, 262] width 83 height 23
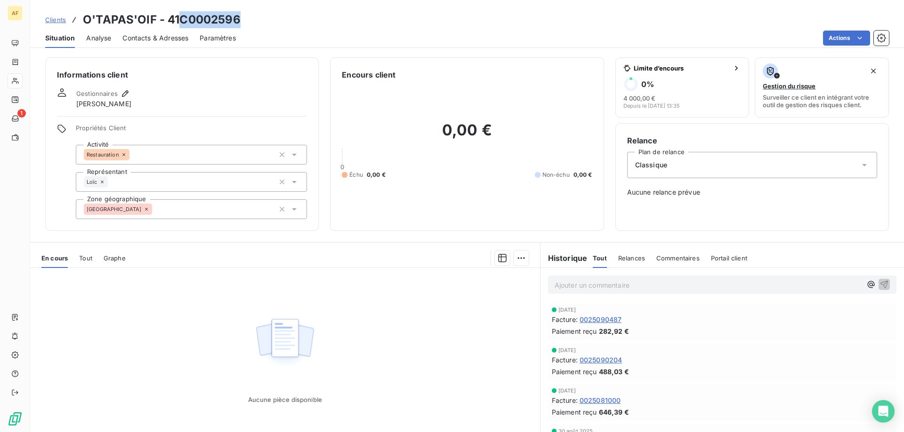
drag, startPoint x: 180, startPoint y: 17, endPoint x: 238, endPoint y: 19, distance: 58.4
click at [238, 19] on h3 "O'TAPAS'OIF - 41C0002596" at bounding box center [162, 19] width 158 height 17
copy h3 "C0002596"
click at [195, 213] on div "[GEOGRAPHIC_DATA]" at bounding box center [191, 210] width 231 height 20
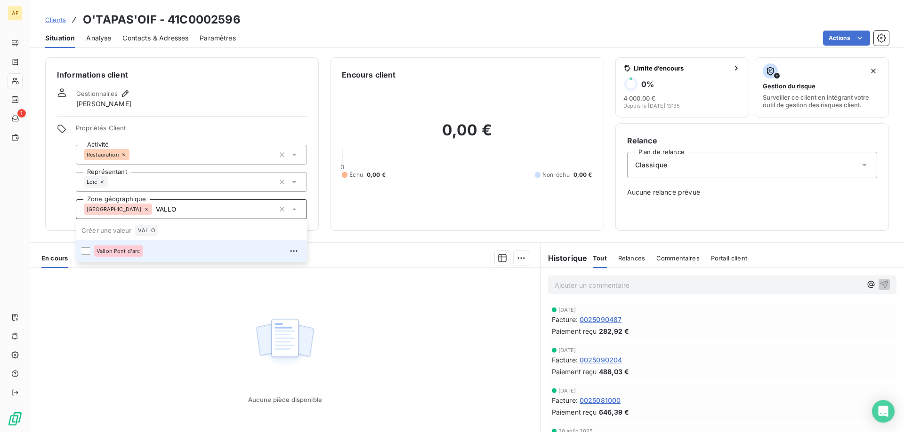
click at [157, 255] on div "Vallon Pont d'arc" at bounding box center [198, 251] width 208 height 15
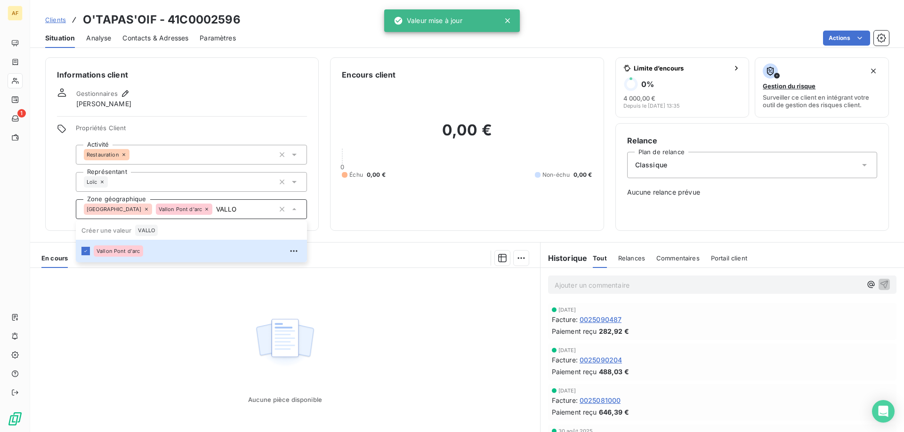
type input "VALLO"
click at [171, 308] on div "Aucune pièce disponible" at bounding box center [285, 358] width 510 height 181
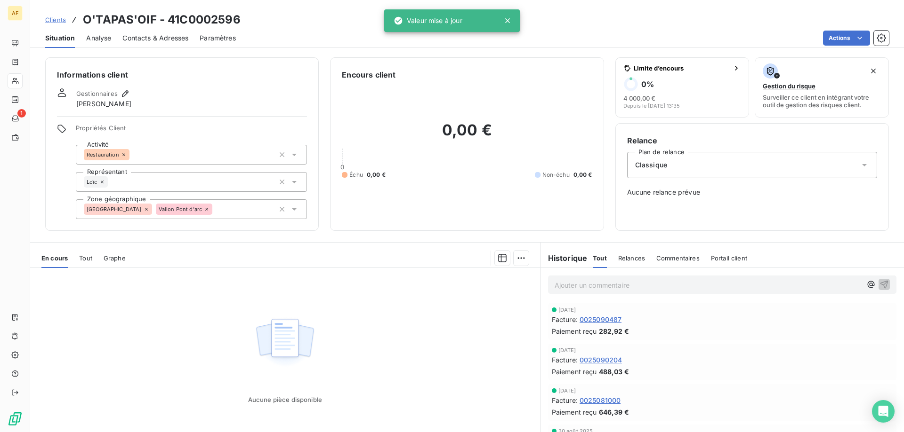
click at [55, 18] on span "Clients" at bounding box center [55, 20] width 21 height 8
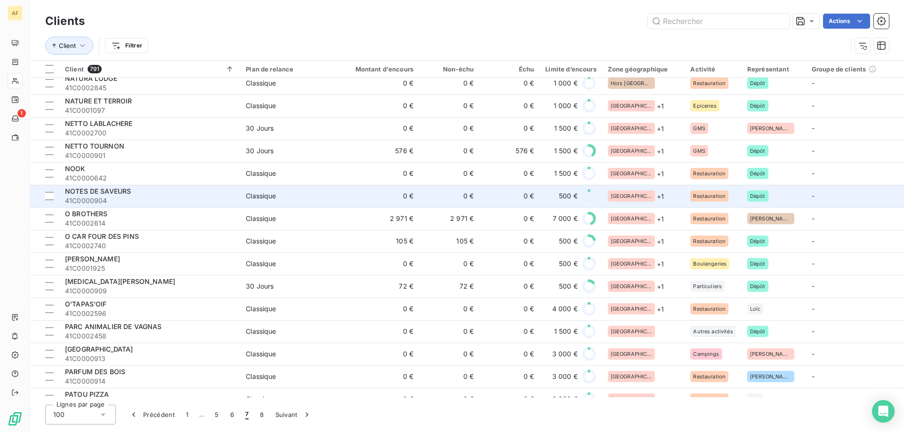
scroll to position [282, 0]
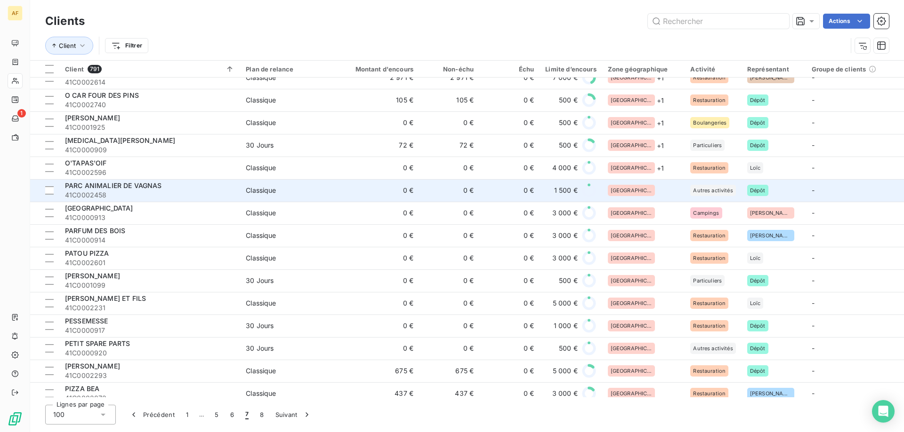
click at [664, 184] on td "[GEOGRAPHIC_DATA]" at bounding box center [643, 190] width 83 height 23
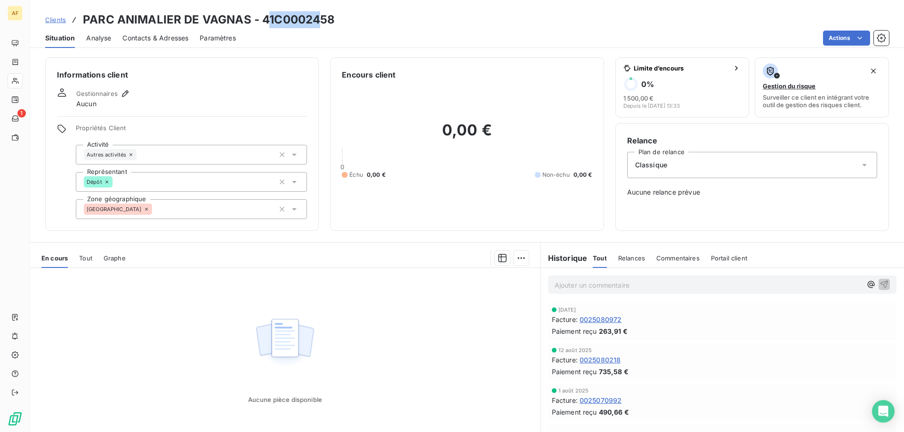
drag, startPoint x: 272, startPoint y: 20, endPoint x: 327, endPoint y: 20, distance: 55.1
click at [324, 21] on h3 "PARC ANIMALIER DE VAGNAS - 41C0002458" at bounding box center [209, 19] width 252 height 17
click at [276, 23] on h3 "PARC ANIMALIER DE VAGNAS - 41C0002458" at bounding box center [209, 19] width 252 height 17
drag, startPoint x: 276, startPoint y: 21, endPoint x: 346, endPoint y: 22, distance: 70.6
click at [346, 22] on div "Clients PARC ANIMALIER DE VAGNAS - 41C0002458" at bounding box center [466, 19] width 873 height 17
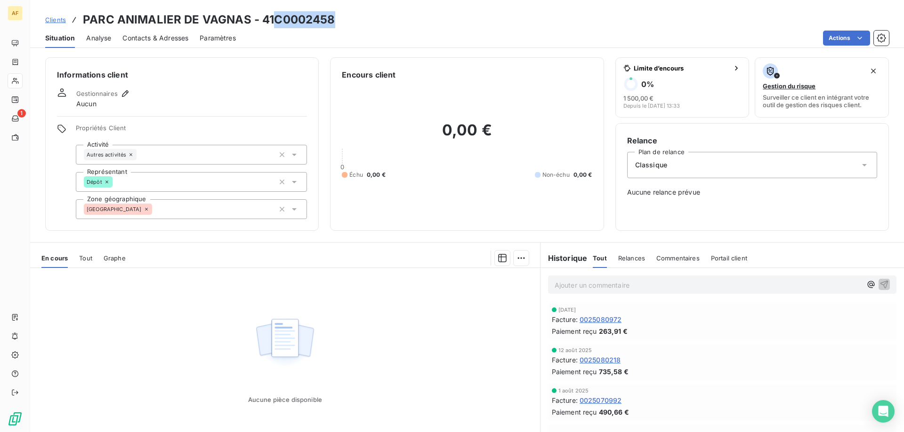
copy h3 "C0002458"
click at [178, 208] on div "[GEOGRAPHIC_DATA]" at bounding box center [191, 210] width 231 height 20
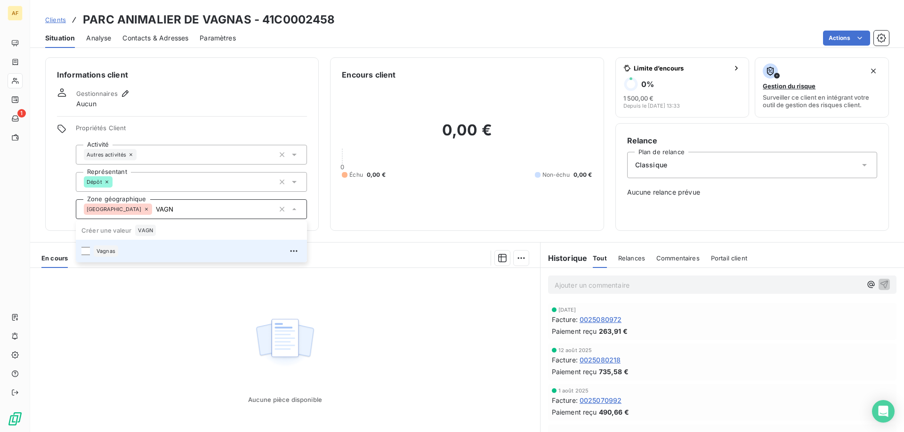
click at [157, 250] on div "Vagnas" at bounding box center [198, 251] width 208 height 15
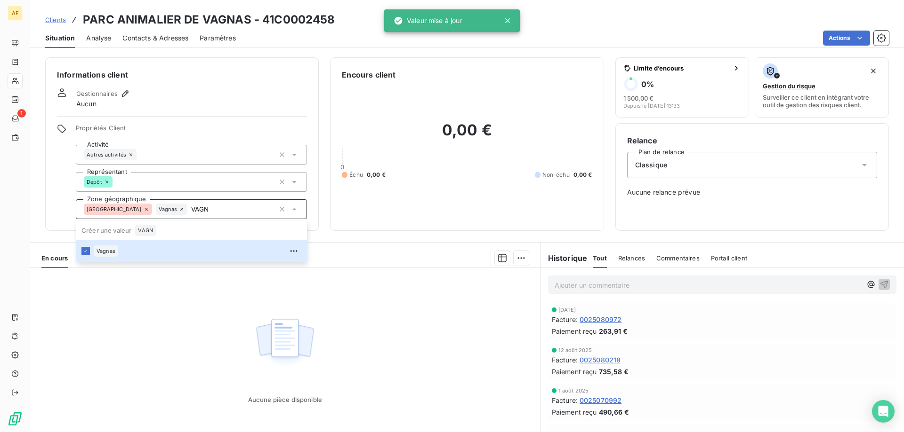
type input "VAGN"
click at [154, 341] on div "Aucune pièce disponible" at bounding box center [285, 358] width 510 height 181
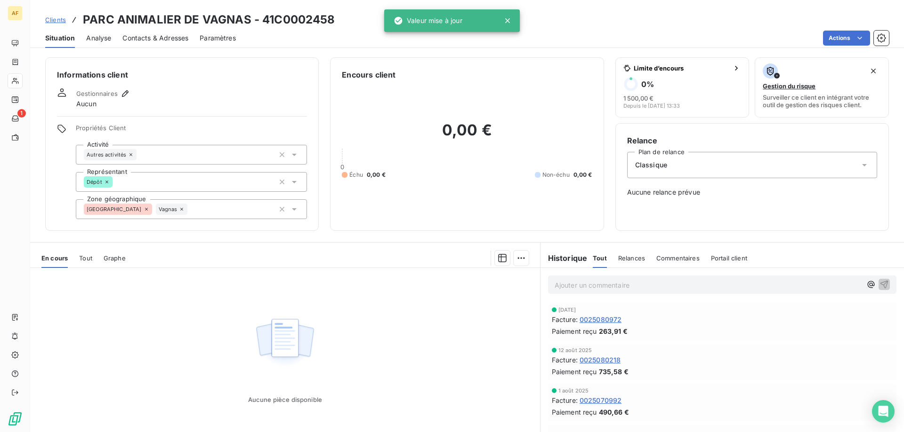
click at [55, 19] on span "Clients" at bounding box center [55, 20] width 21 height 8
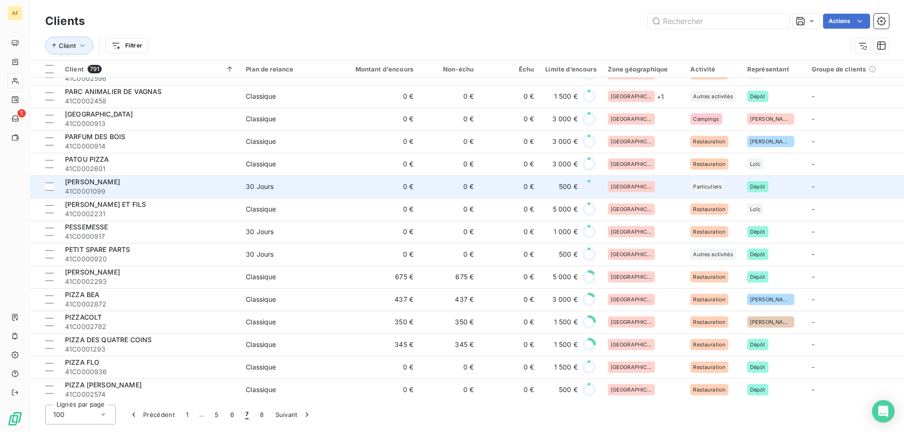
scroll to position [329, 0]
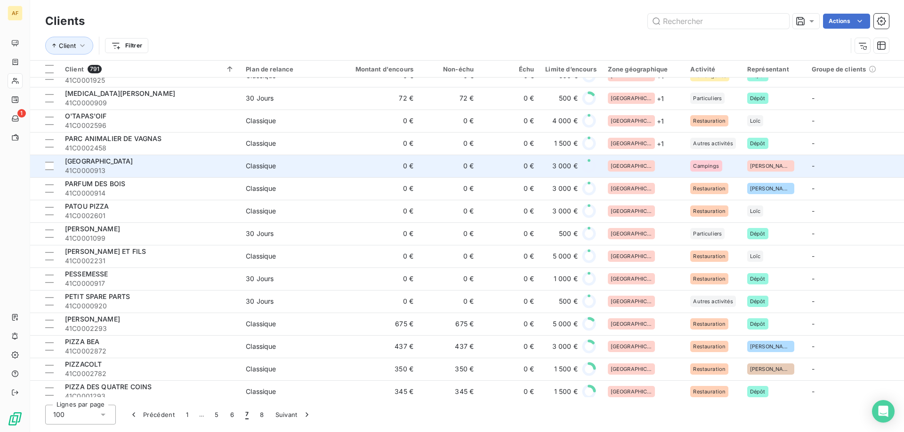
click at [651, 172] on td "[GEOGRAPHIC_DATA]" at bounding box center [643, 166] width 83 height 23
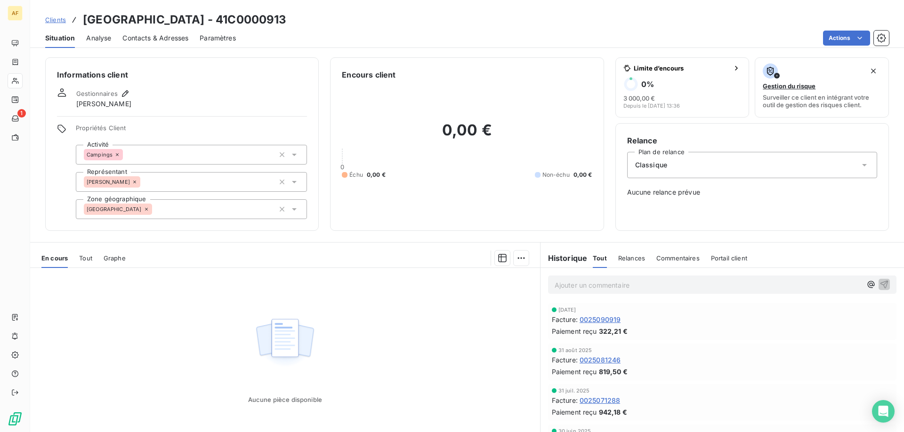
drag, startPoint x: 240, startPoint y: 16, endPoint x: 301, endPoint y: 21, distance: 61.4
click at [301, 21] on div "Clients PARC DE ST SAUVAYRE - 41C0000913" at bounding box center [466, 19] width 873 height 17
copy h3 "C0000913"
click at [198, 213] on div "[GEOGRAPHIC_DATA]" at bounding box center [191, 210] width 231 height 20
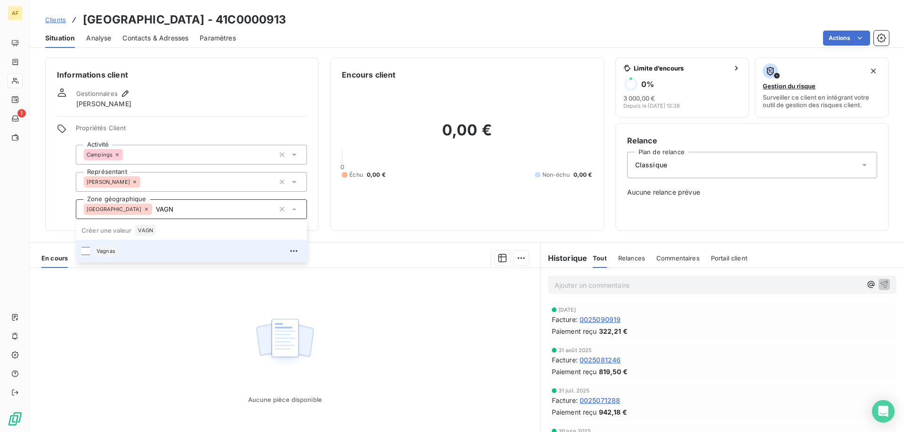
click at [168, 248] on div "Vagnas" at bounding box center [198, 251] width 208 height 15
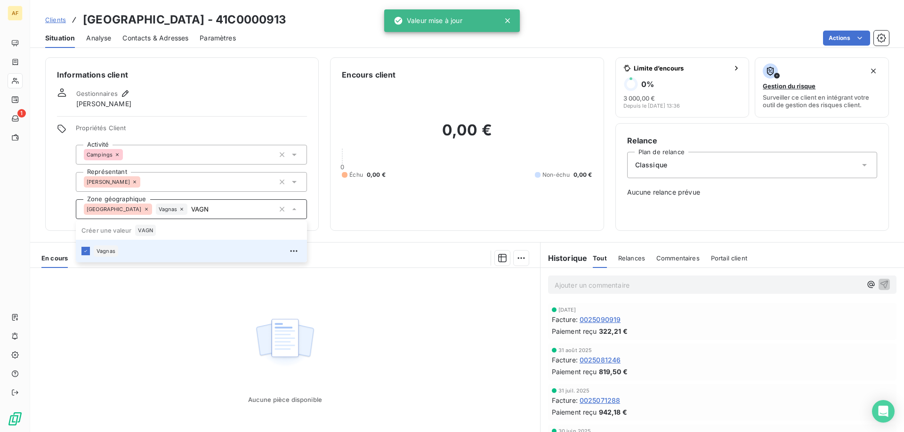
type input "VAGN"
click at [135, 330] on div "Aucune pièce disponible" at bounding box center [285, 358] width 510 height 181
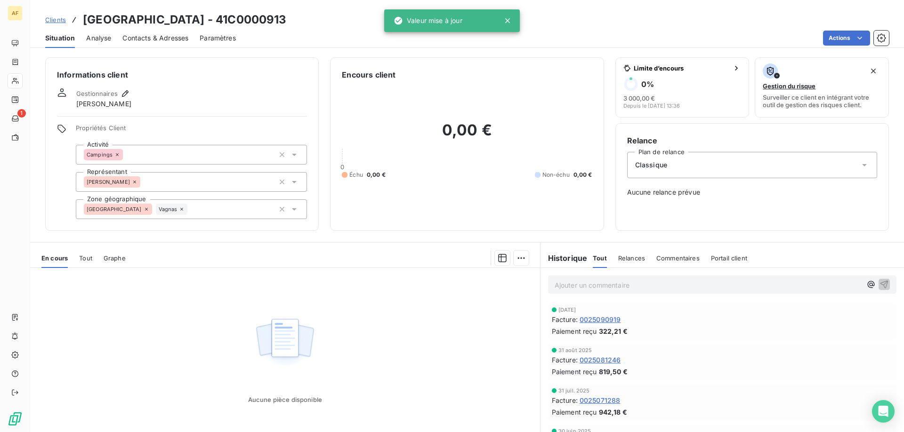
click at [58, 22] on span "Clients" at bounding box center [55, 20] width 21 height 8
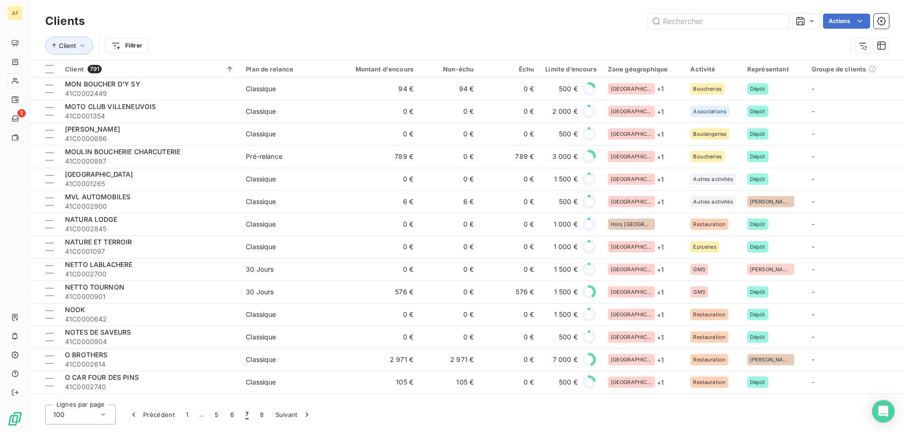
scroll to position [282, 0]
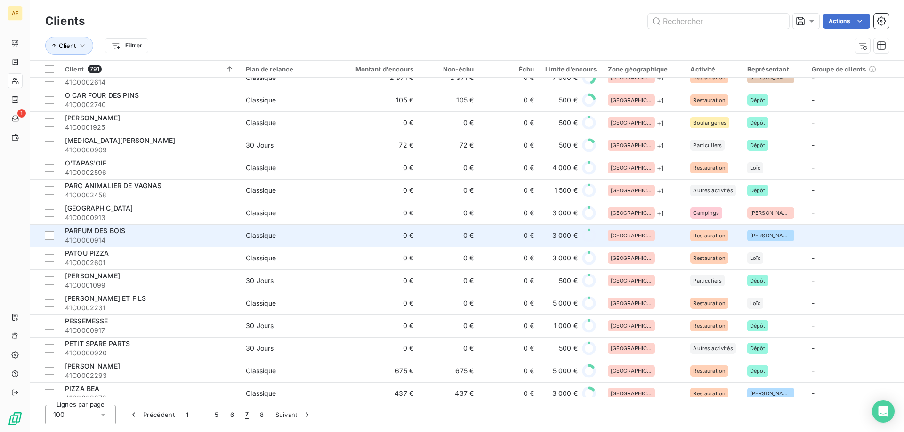
click at [661, 235] on div "[GEOGRAPHIC_DATA]" at bounding box center [644, 235] width 72 height 11
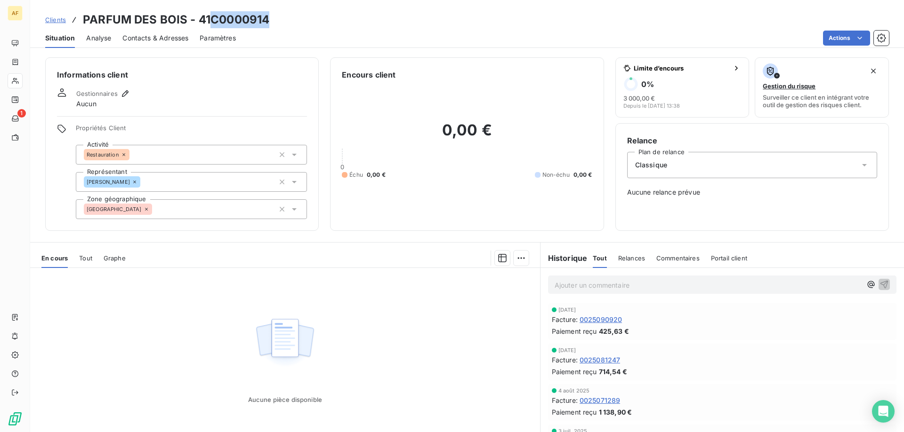
drag, startPoint x: 213, startPoint y: 19, endPoint x: 304, endPoint y: 17, distance: 90.8
click at [302, 17] on div "Clients PARFUM DES BOIS - 41C0000914" at bounding box center [466, 19] width 873 height 17
copy h3 "C0000914"
click at [205, 210] on div "[GEOGRAPHIC_DATA]" at bounding box center [191, 210] width 231 height 20
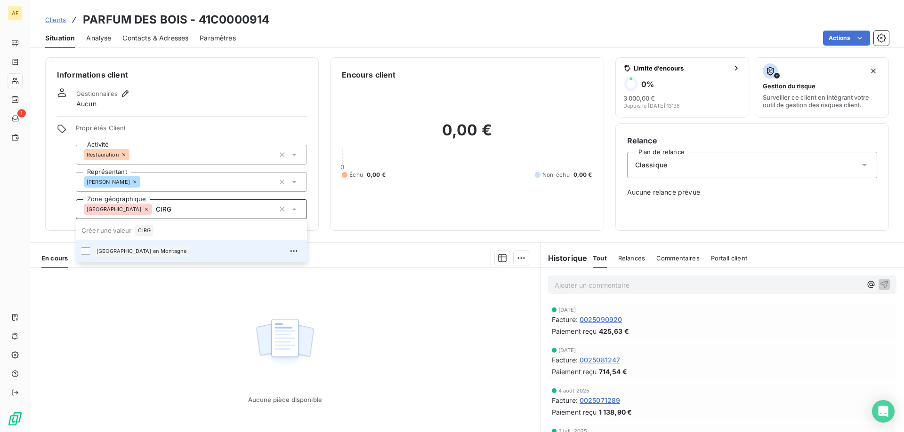
click at [125, 257] on div "[GEOGRAPHIC_DATA] en Montagne" at bounding box center [198, 251] width 208 height 15
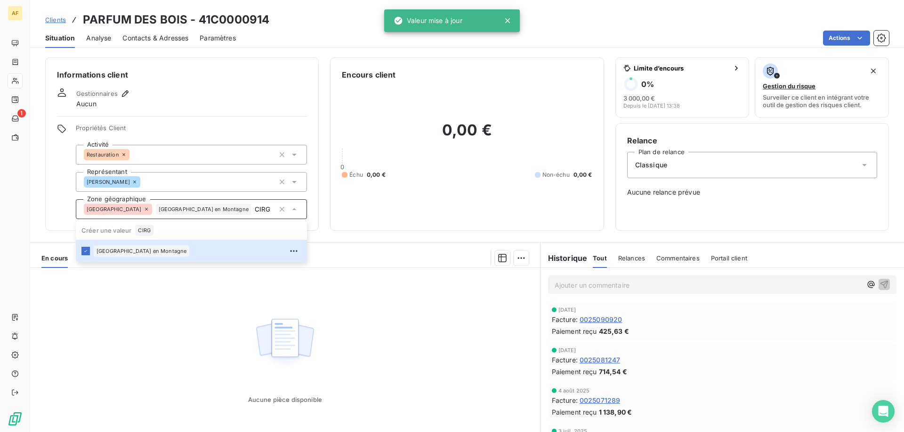
type input "CIRG"
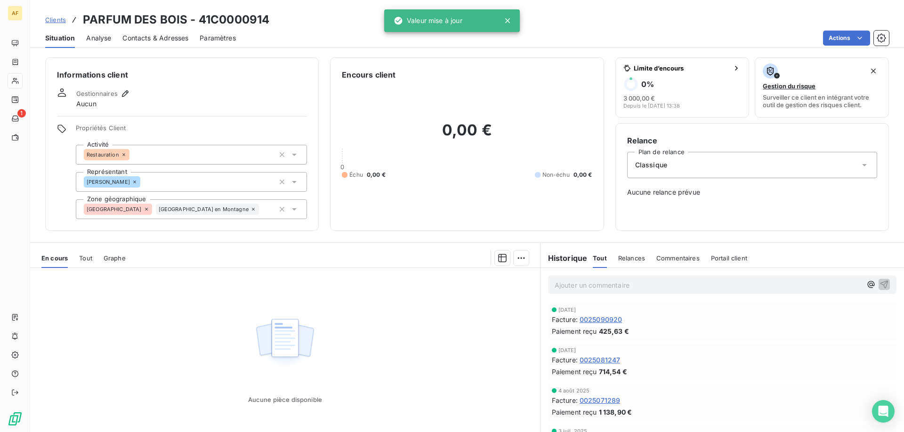
click at [147, 336] on div "Aucune pièce disponible" at bounding box center [285, 358] width 510 height 181
click at [61, 21] on span "Clients" at bounding box center [55, 20] width 21 height 8
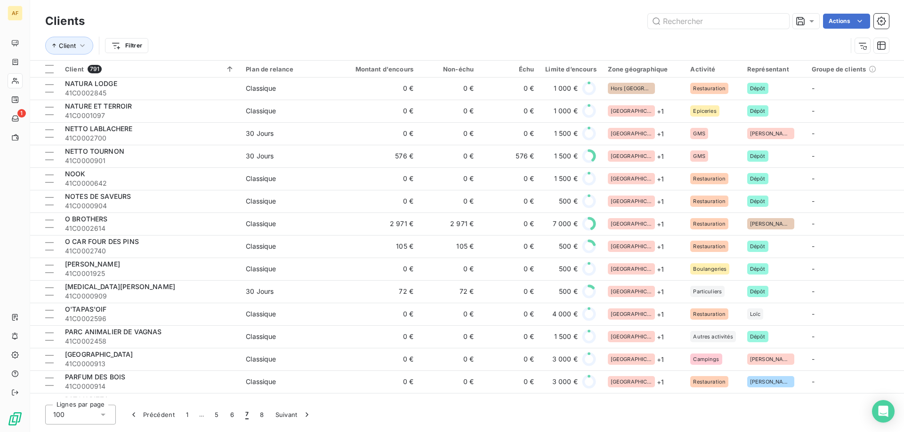
scroll to position [418, 0]
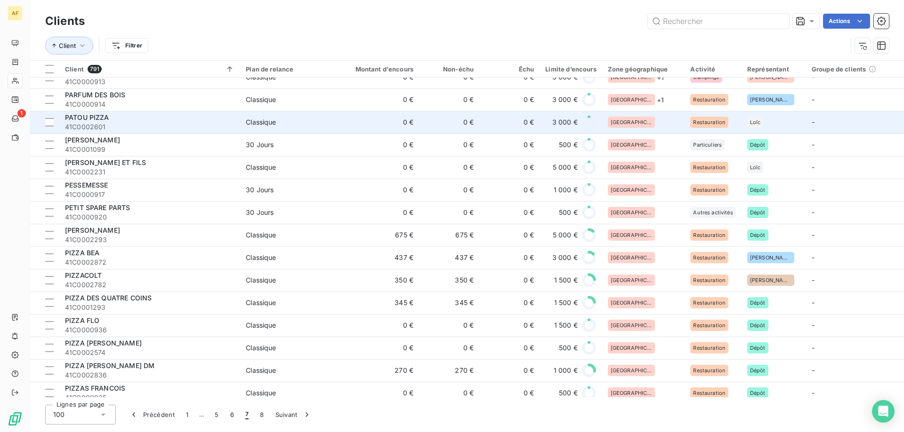
click at [641, 119] on div "[GEOGRAPHIC_DATA]" at bounding box center [644, 122] width 72 height 11
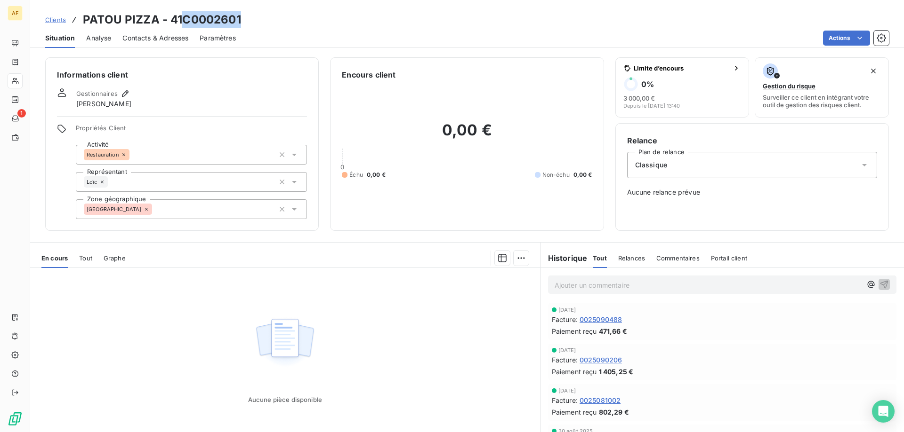
drag, startPoint x: 184, startPoint y: 17, endPoint x: 273, endPoint y: 22, distance: 89.1
click at [273, 22] on div "Clients PATOU PIZZA - 41C0002601" at bounding box center [466, 19] width 873 height 17
copy h3 "C0002601"
click at [176, 216] on div "[GEOGRAPHIC_DATA]" at bounding box center [191, 210] width 231 height 20
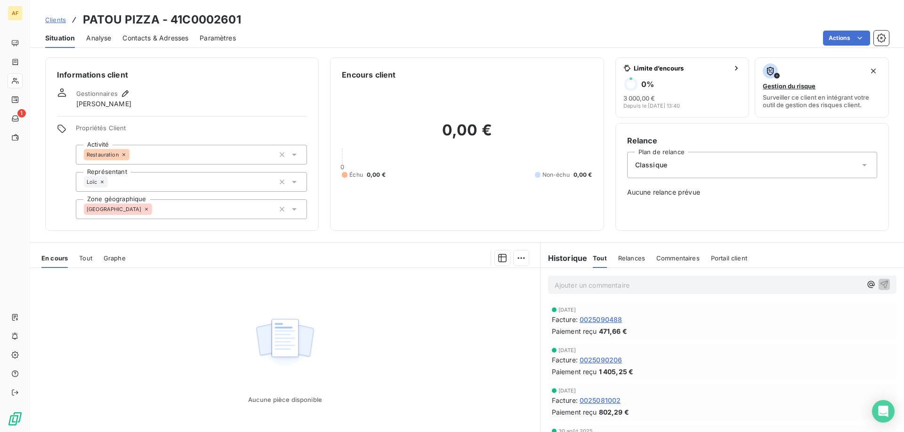
click at [154, 211] on div "[GEOGRAPHIC_DATA]" at bounding box center [191, 210] width 231 height 20
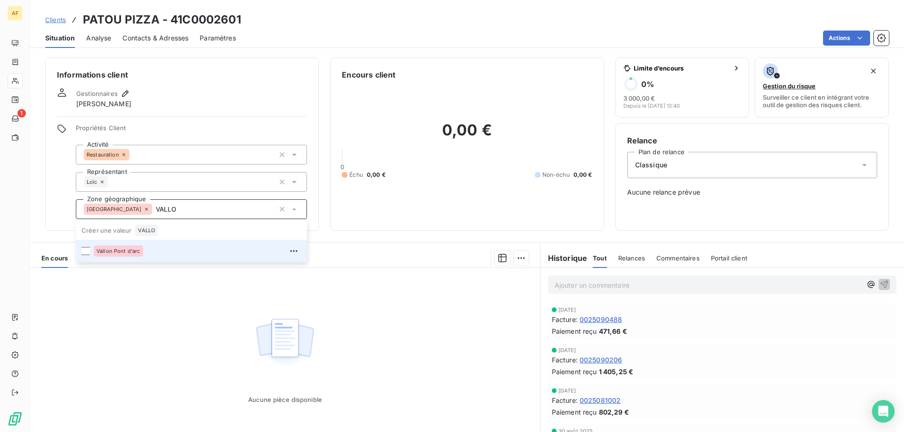
click at [134, 257] on div "Vallon Pont d'arc" at bounding box center [198, 251] width 208 height 15
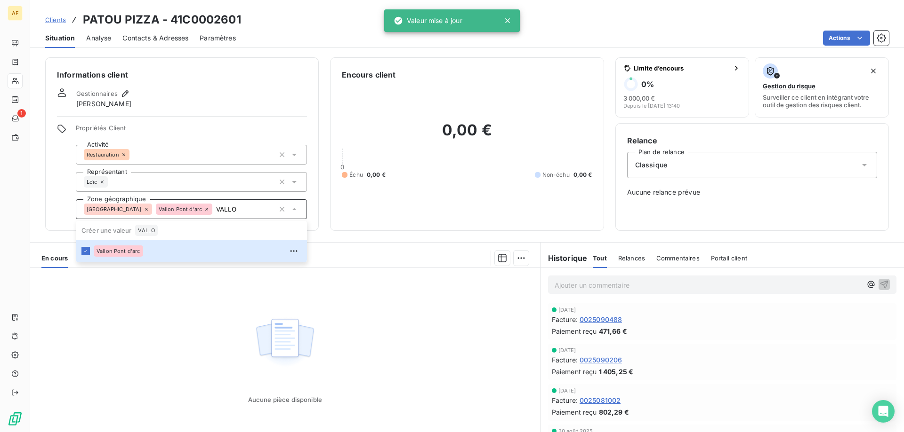
type input "VALLO"
click at [159, 321] on div "Aucune pièce disponible" at bounding box center [285, 358] width 510 height 181
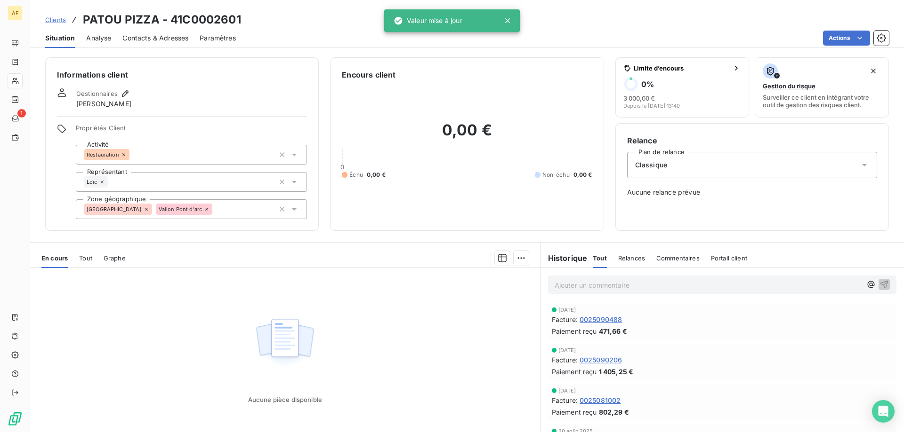
click at [60, 17] on span "Clients" at bounding box center [55, 20] width 21 height 8
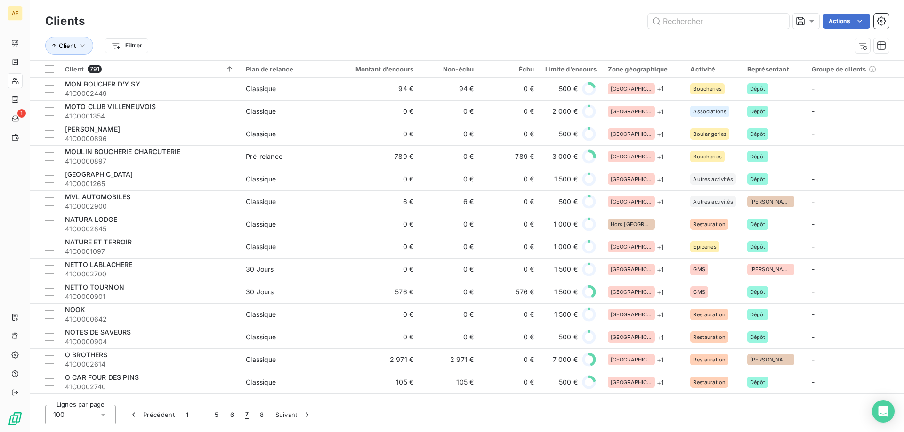
scroll to position [376, 0]
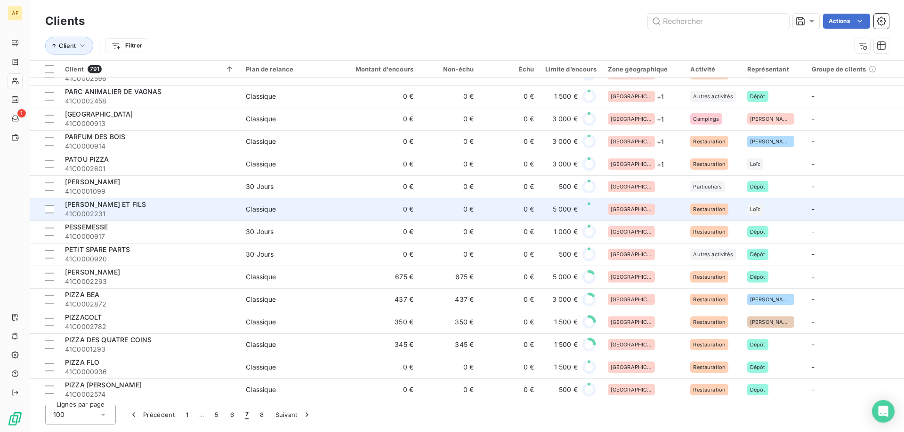
click at [652, 178] on td "[GEOGRAPHIC_DATA]" at bounding box center [643, 187] width 83 height 23
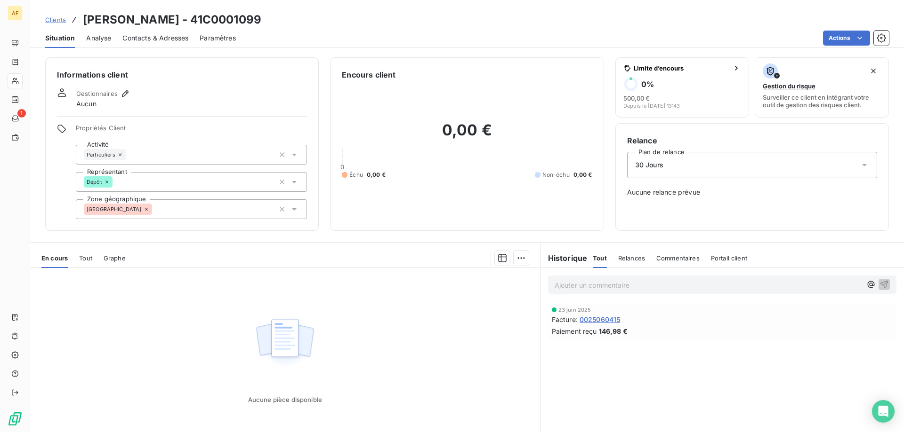
click at [55, 18] on span "Clients" at bounding box center [55, 20] width 21 height 8
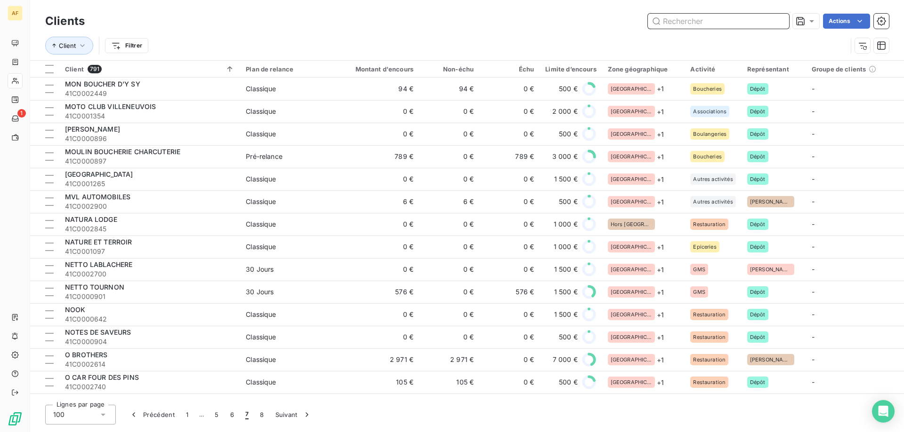
scroll to position [424, 0]
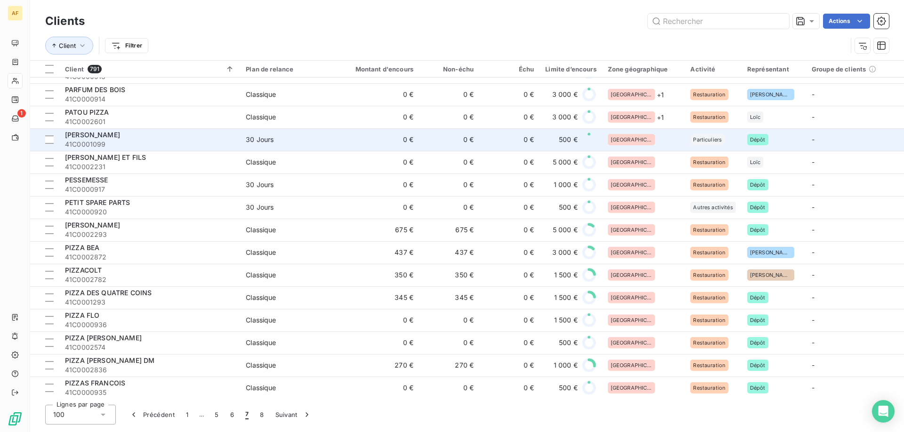
click at [646, 140] on div "[GEOGRAPHIC_DATA]" at bounding box center [644, 139] width 72 height 11
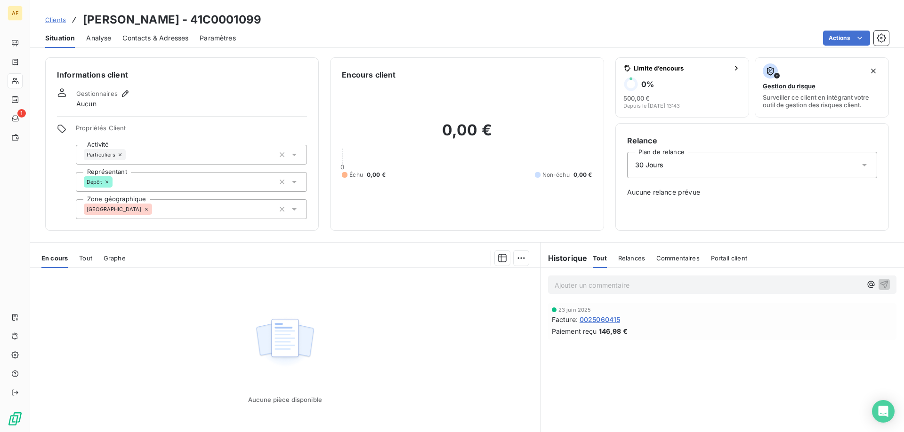
drag, startPoint x: 215, startPoint y: 20, endPoint x: 284, endPoint y: 21, distance: 69.7
click at [284, 21] on div "Clients PATRICK ALMERAS - 41C0001099" at bounding box center [466, 19] width 873 height 17
copy h3 "C0001099"
click at [167, 210] on div "[GEOGRAPHIC_DATA]" at bounding box center [191, 210] width 231 height 20
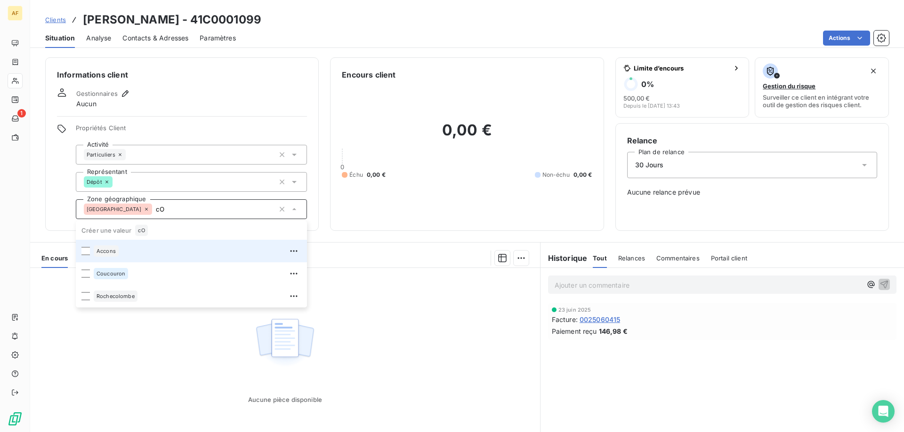
type input "c"
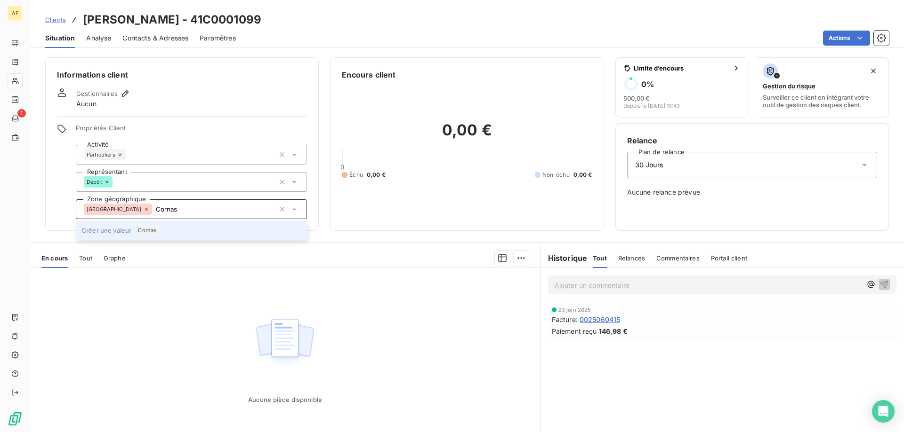
click at [154, 229] on span "Cornas" at bounding box center [147, 231] width 18 height 6
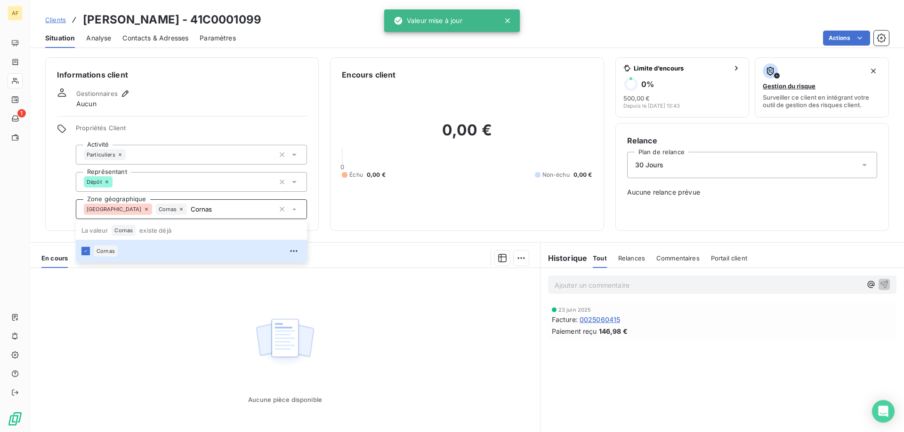
click at [185, 324] on div "Aucune pièce disponible" at bounding box center [285, 358] width 510 height 181
type input "Cornas"
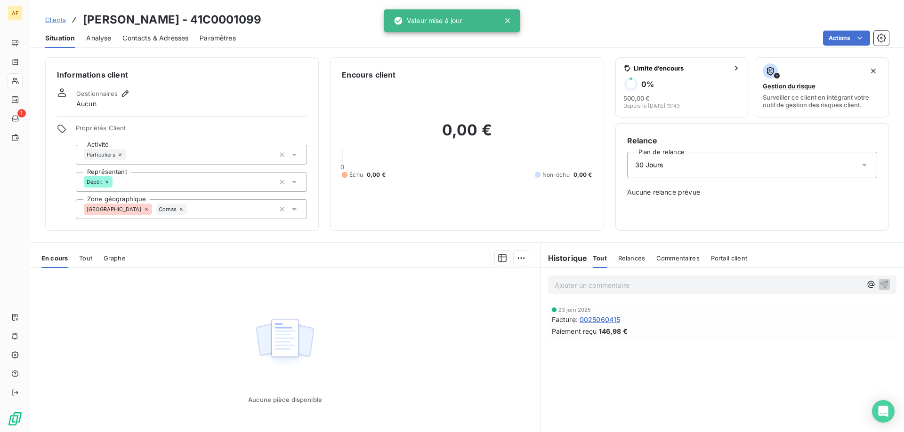
click at [57, 18] on span "Clients" at bounding box center [55, 20] width 21 height 8
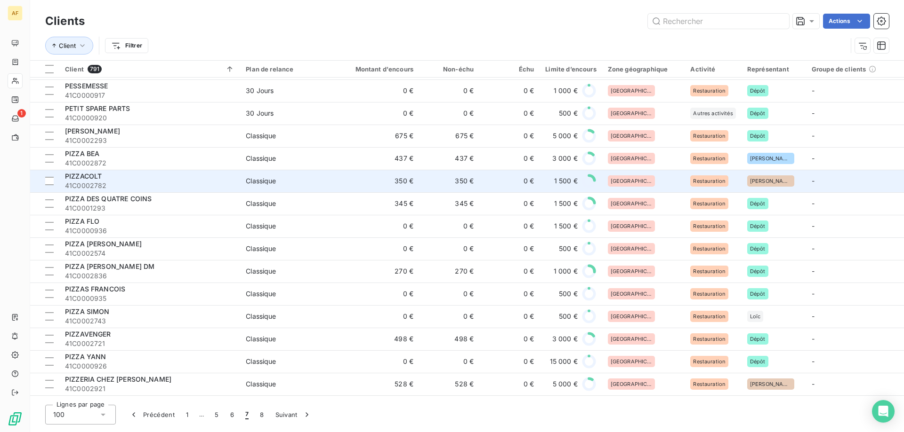
scroll to position [424, 0]
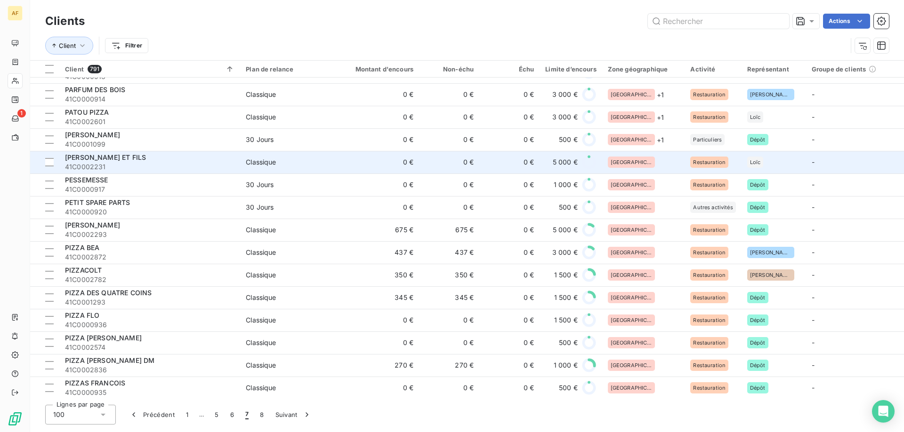
click at [642, 161] on div "[GEOGRAPHIC_DATA]" at bounding box center [644, 162] width 72 height 11
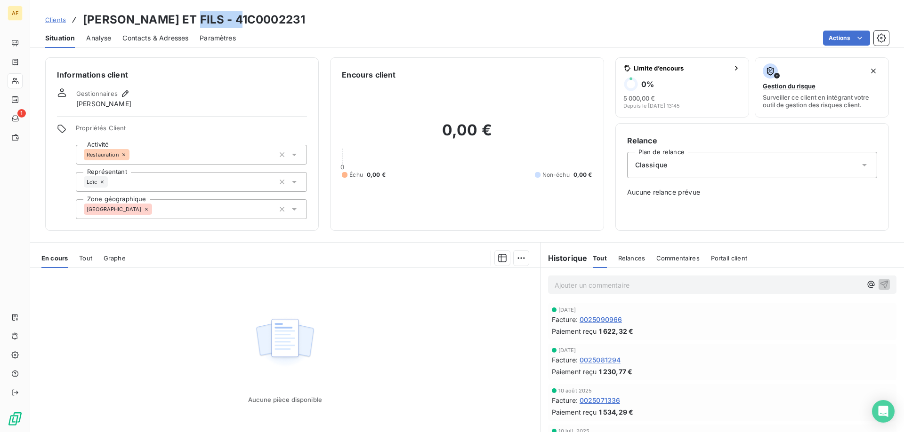
drag, startPoint x: 180, startPoint y: 15, endPoint x: 248, endPoint y: 20, distance: 68.0
click at [247, 21] on div "Clients PERE ET FILS - 41C0002231" at bounding box center [466, 19] width 873 height 17
copy h3 "C0002231"
click at [192, 214] on div "[GEOGRAPHIC_DATA]" at bounding box center [191, 210] width 231 height 20
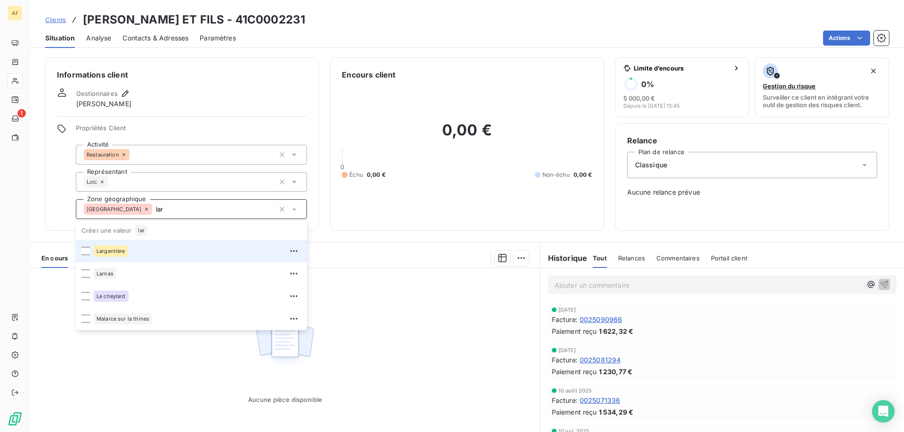
click at [166, 249] on div "Largentière" at bounding box center [198, 251] width 208 height 15
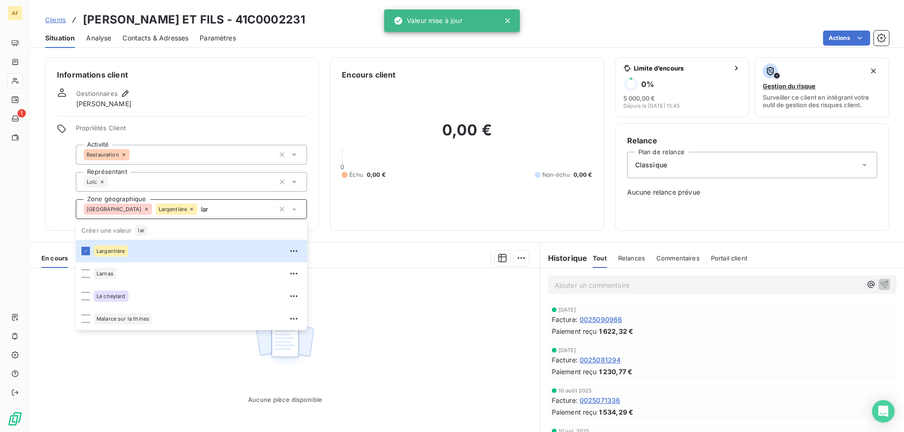
type input "lar"
click at [205, 380] on div "Aucune pièce disponible" at bounding box center [285, 358] width 510 height 181
click at [57, 19] on span "Clients" at bounding box center [55, 20] width 21 height 8
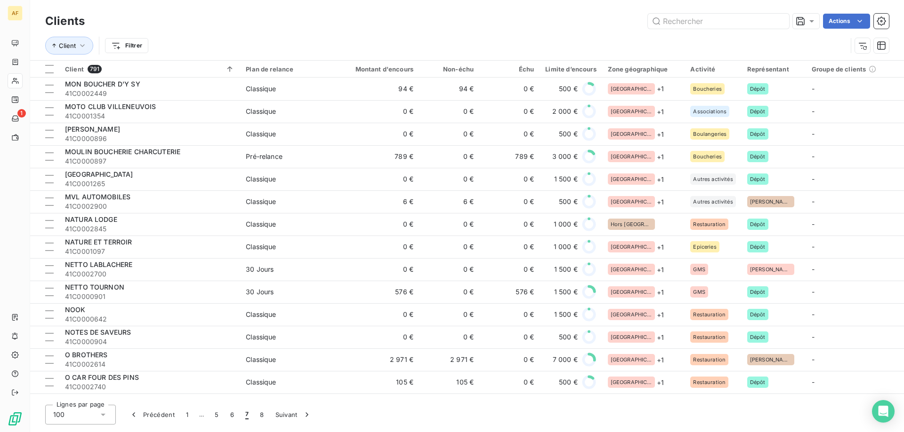
scroll to position [235, 0]
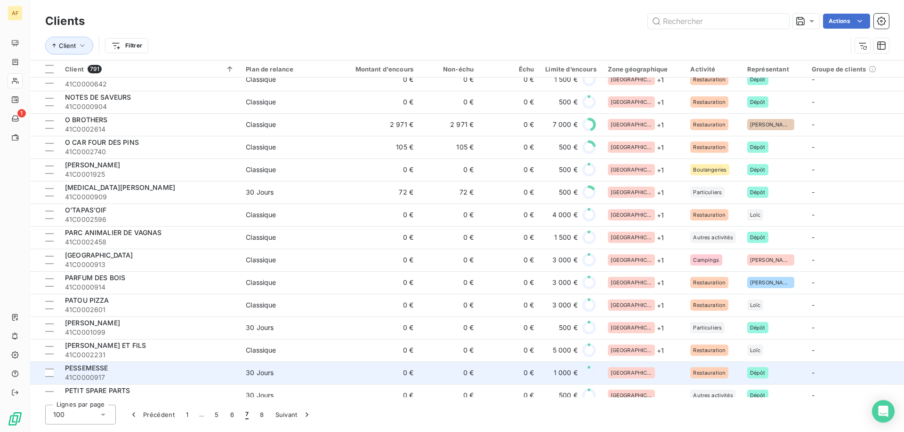
click at [642, 365] on td "[GEOGRAPHIC_DATA]" at bounding box center [643, 373] width 83 height 23
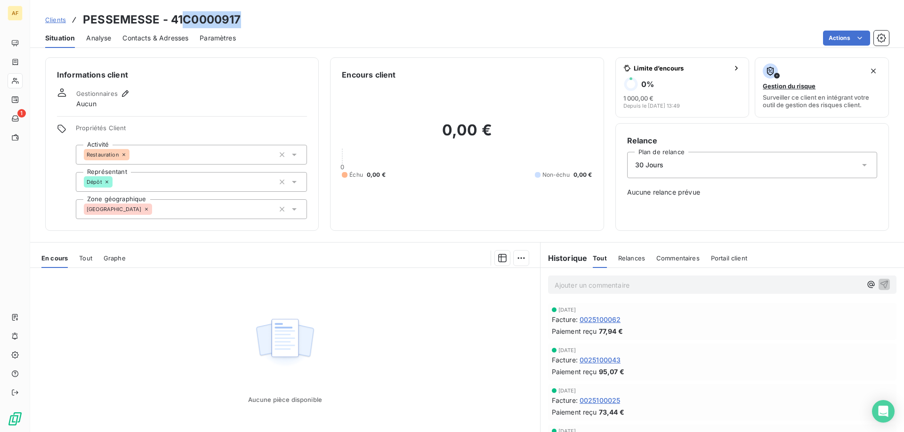
drag, startPoint x: 187, startPoint y: 19, endPoint x: 258, endPoint y: 13, distance: 71.8
click at [257, 13] on div "Clients PESSEMESSE - 41C0000917" at bounding box center [466, 19] width 873 height 17
copy h3 "C0000917"
click at [211, 216] on div "[GEOGRAPHIC_DATA]" at bounding box center [191, 210] width 231 height 20
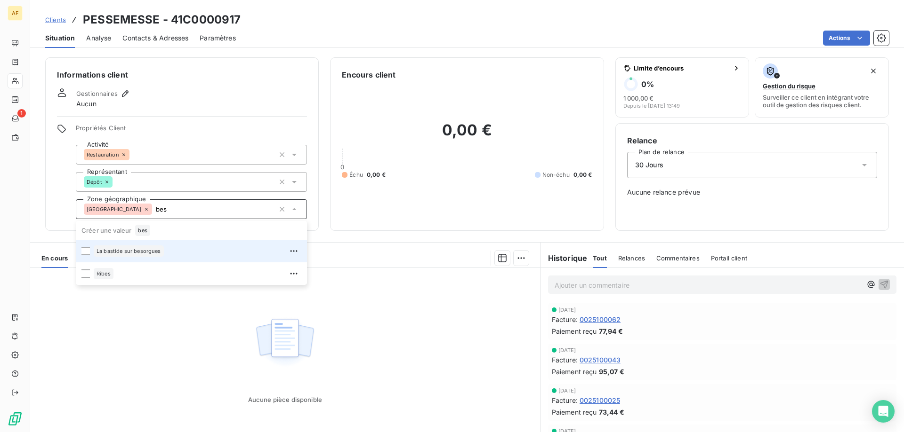
click at [185, 254] on div "La bastide sur besorgues" at bounding box center [198, 251] width 208 height 15
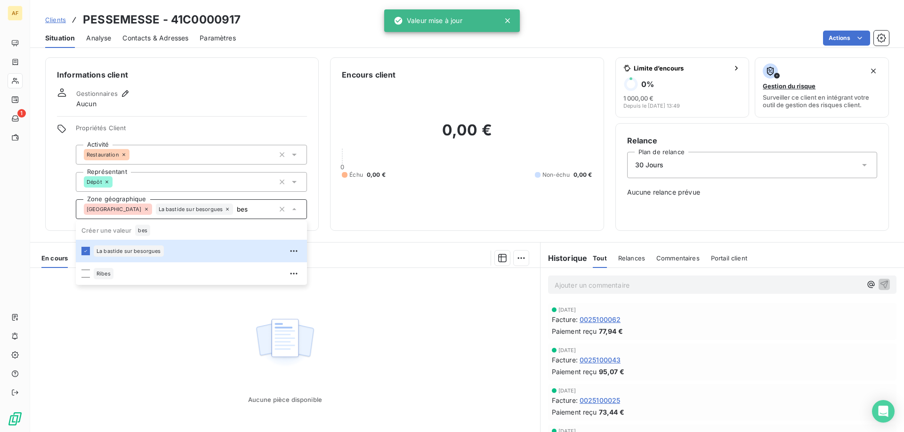
type input "bes"
click at [166, 360] on div "Aucune pièce disponible" at bounding box center [285, 358] width 510 height 181
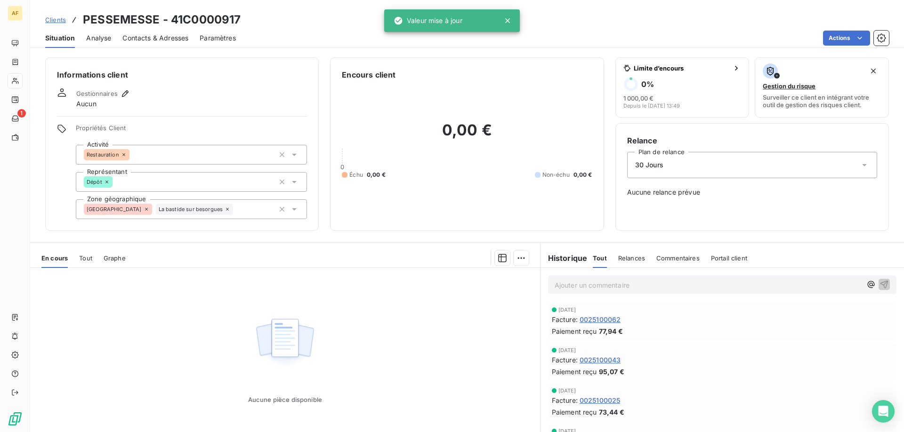
click at [54, 21] on span "Clients" at bounding box center [55, 20] width 21 height 8
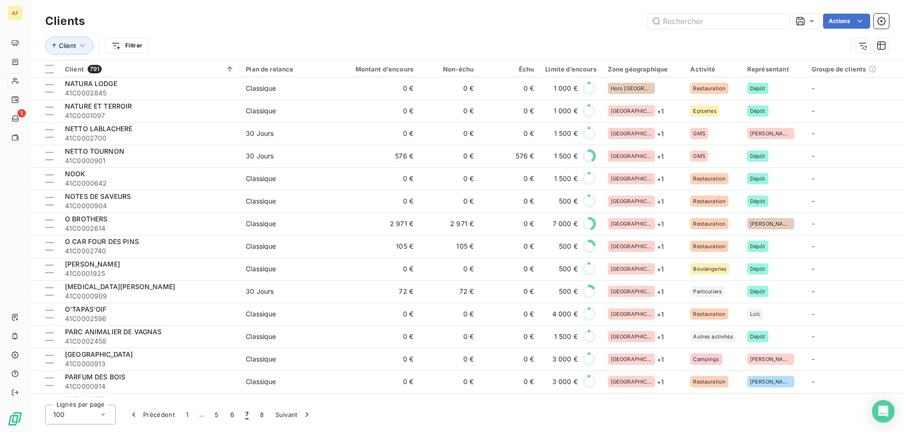
scroll to position [418, 0]
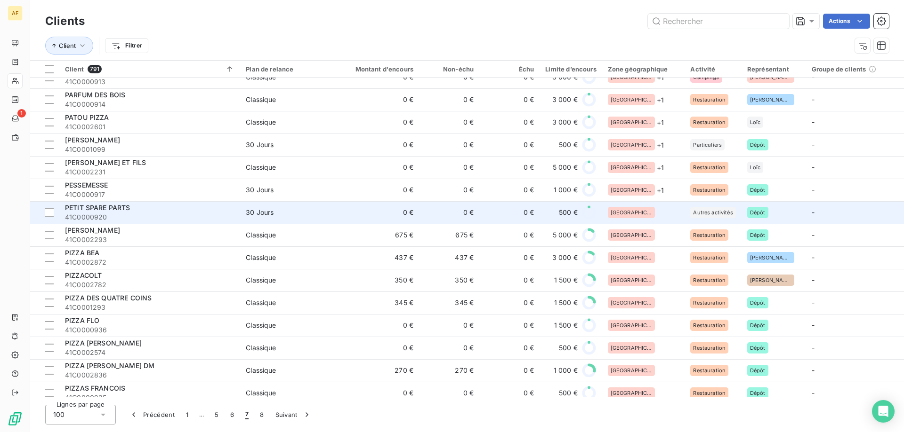
click at [636, 216] on div "[GEOGRAPHIC_DATA]" at bounding box center [644, 212] width 72 height 11
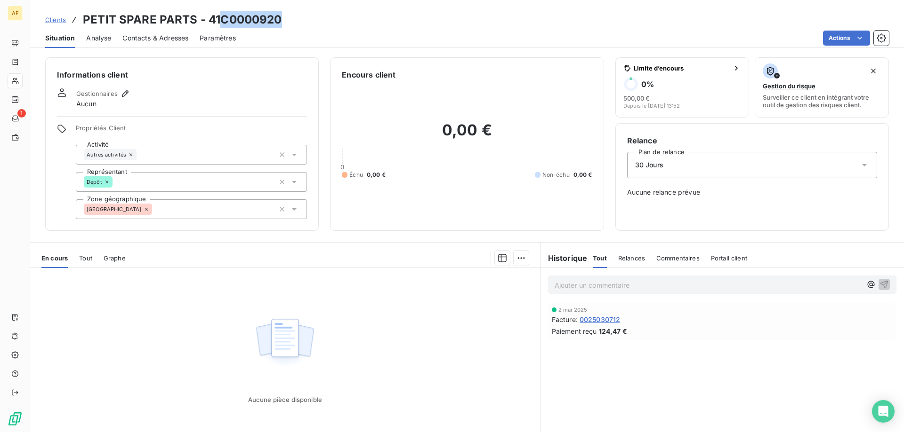
drag, startPoint x: 222, startPoint y: 17, endPoint x: 300, endPoint y: 17, distance: 77.6
click at [300, 17] on div "Clients PETIT SPARE PARTS - 41C0000920" at bounding box center [466, 19] width 873 height 17
click at [161, 215] on div "[GEOGRAPHIC_DATA]" at bounding box center [191, 210] width 231 height 20
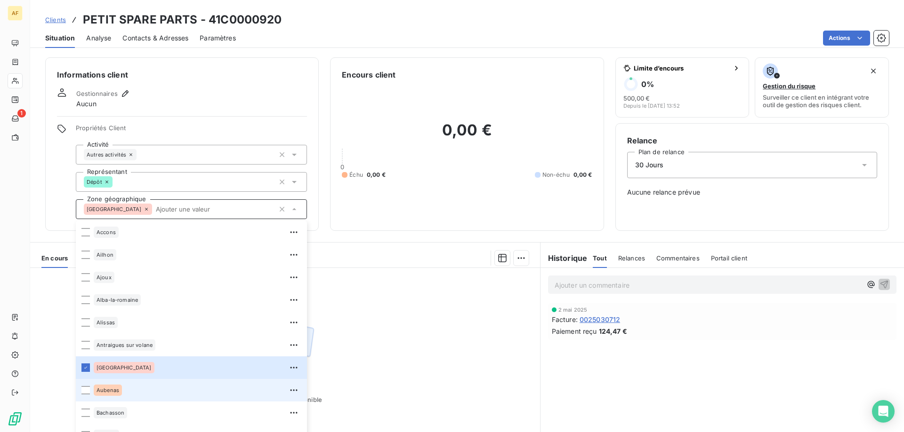
click at [117, 390] on span "Aubenas" at bounding box center [107, 391] width 23 height 6
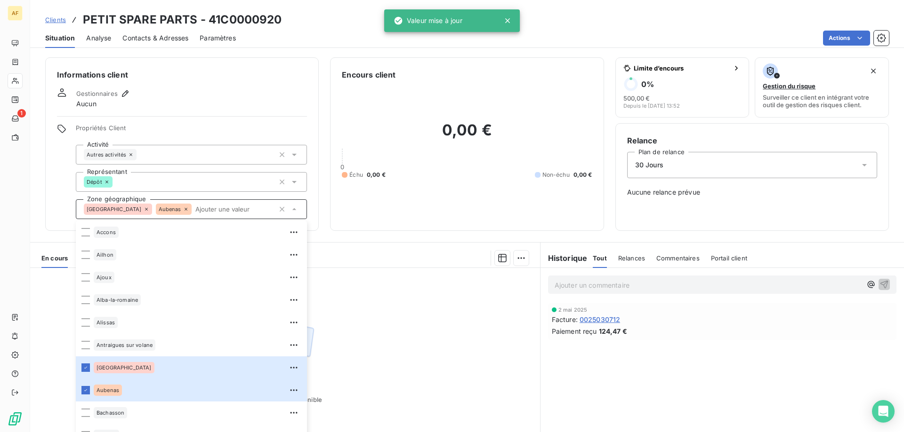
click at [433, 340] on div "Aucune pièce disponible" at bounding box center [285, 358] width 510 height 181
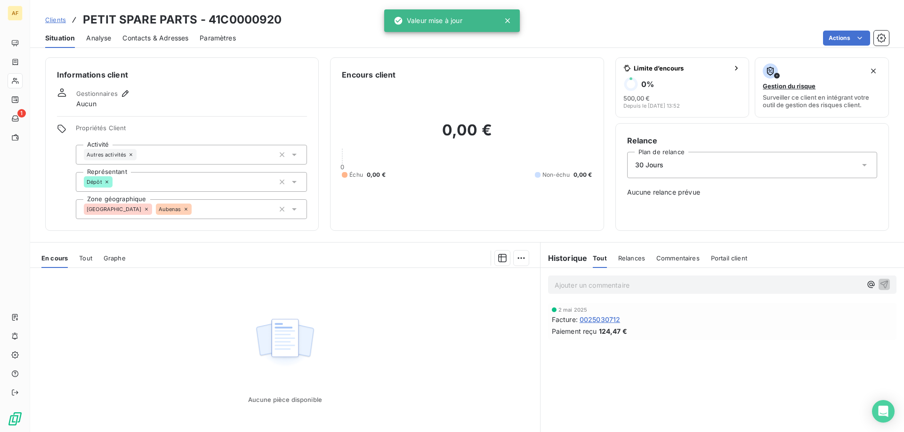
click at [54, 16] on span "Clients" at bounding box center [55, 20] width 21 height 8
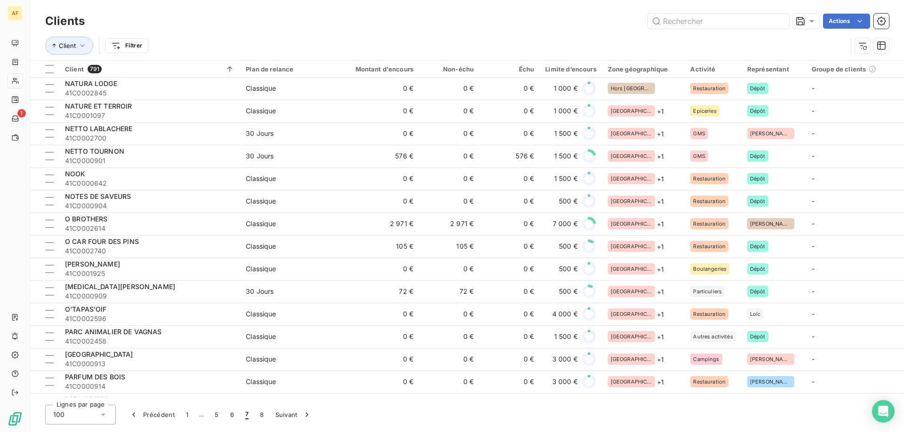
scroll to position [418, 0]
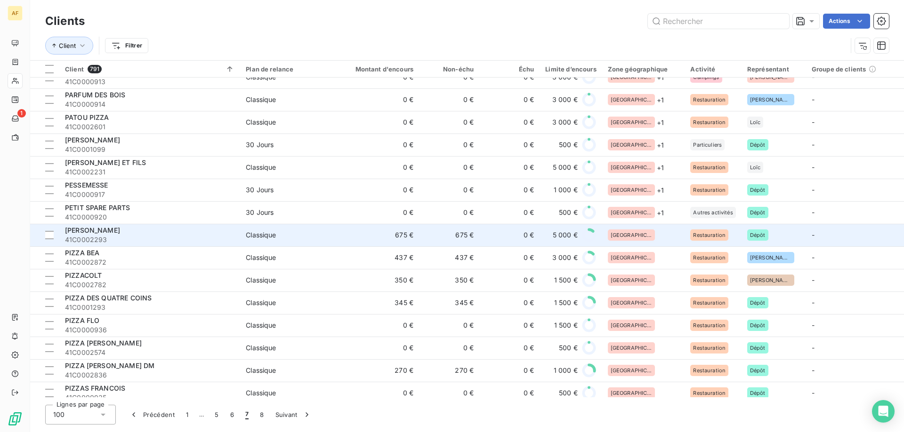
click at [653, 233] on div "[GEOGRAPHIC_DATA]" at bounding box center [644, 235] width 72 height 11
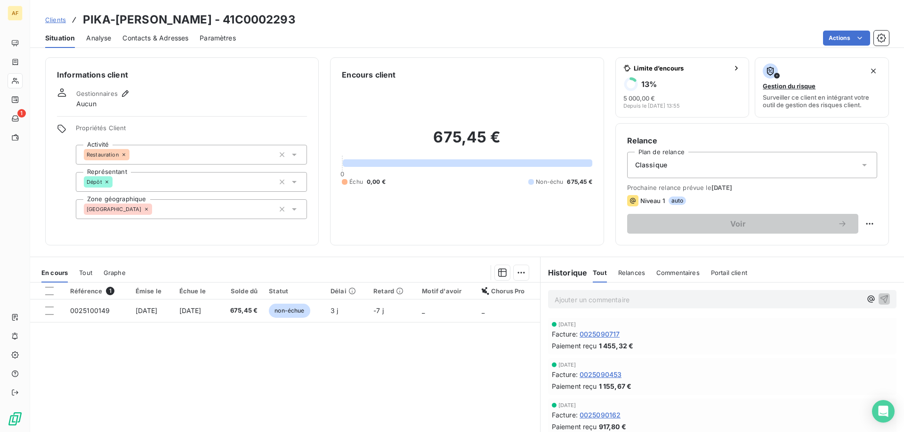
click at [168, 18] on h3 "PIKA-MIKA - 41C0002293" at bounding box center [189, 19] width 213 height 17
drag, startPoint x: 169, startPoint y: 17, endPoint x: 240, endPoint y: 9, distance: 70.6
click at [240, 9] on div "Clients PIKA-MIKA - 41C0002293 Situation Analyse Contacts & Adresses Paramètres…" at bounding box center [466, 24] width 873 height 48
click at [169, 211] on div "[GEOGRAPHIC_DATA]" at bounding box center [191, 210] width 231 height 20
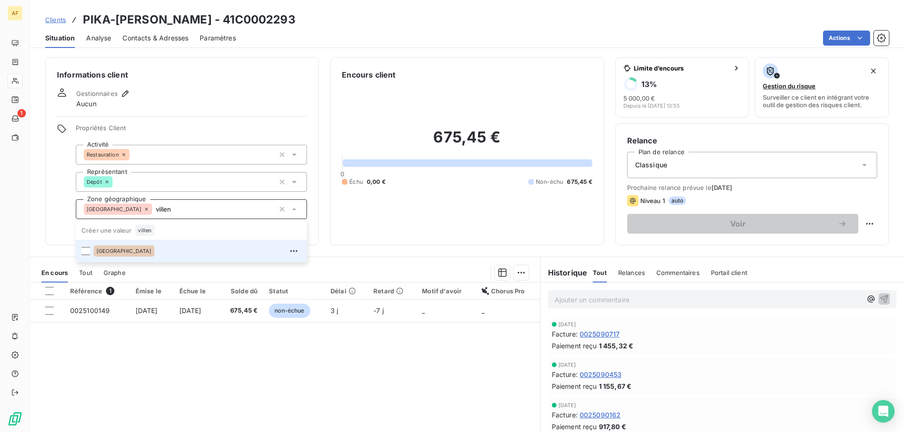
click at [168, 249] on div "[GEOGRAPHIC_DATA]" at bounding box center [198, 251] width 208 height 15
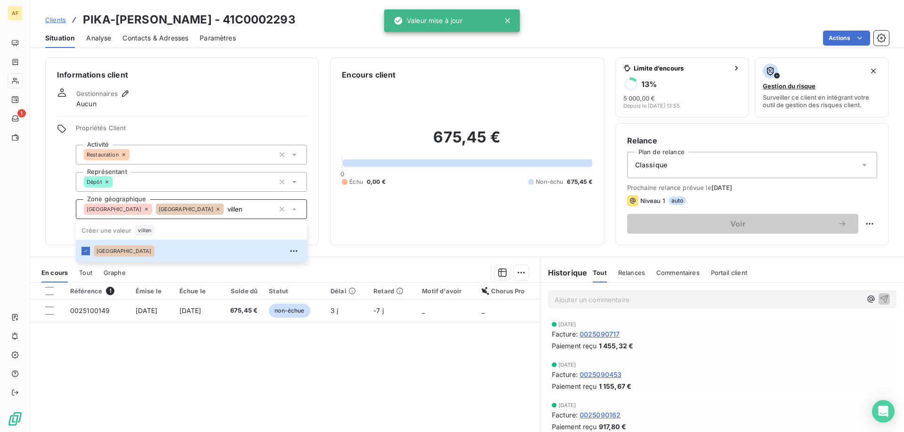
type input "villen"
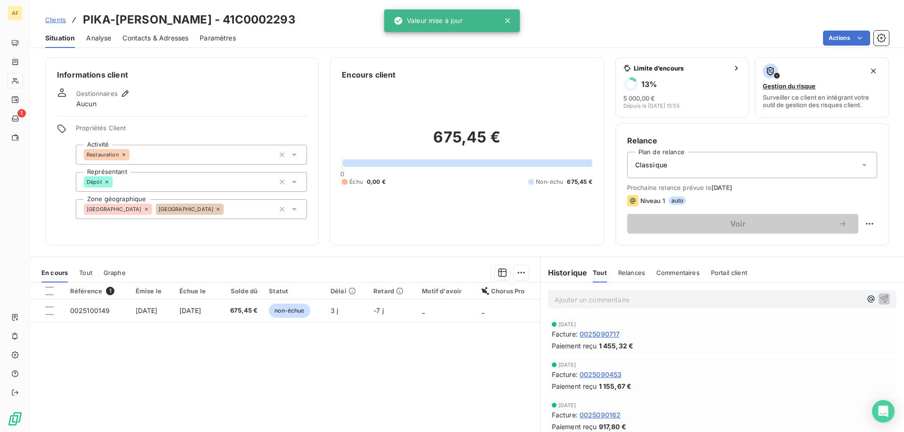
click at [169, 364] on div "Référence 1 Émise le Échue le Solde dû Statut Délai Retard Motif d'avoir Chorus…" at bounding box center [285, 373] width 510 height 181
click at [54, 20] on span "Clients" at bounding box center [55, 20] width 21 height 8
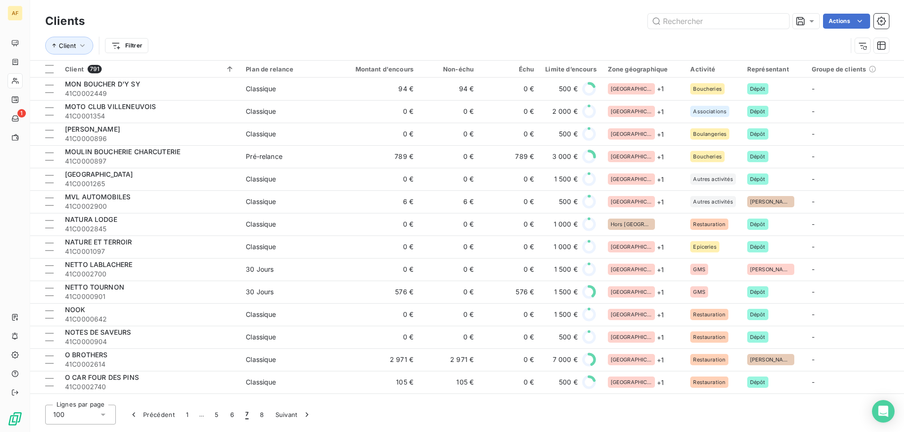
scroll to position [424, 0]
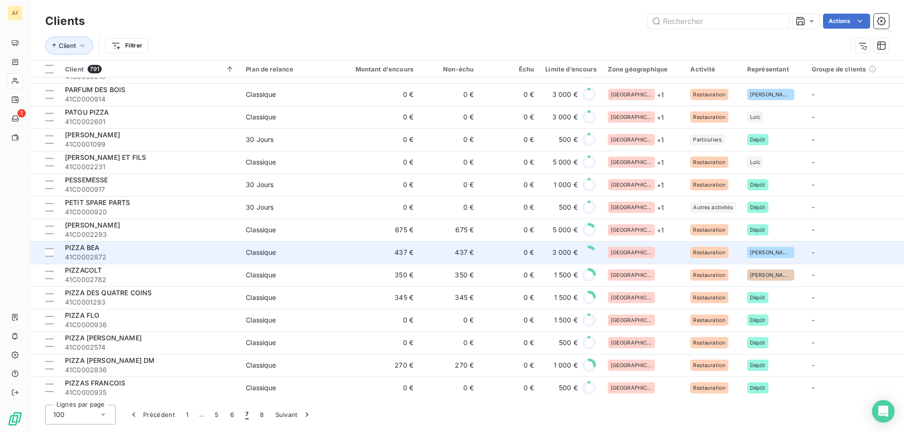
click at [634, 250] on div "[GEOGRAPHIC_DATA]" at bounding box center [644, 252] width 72 height 11
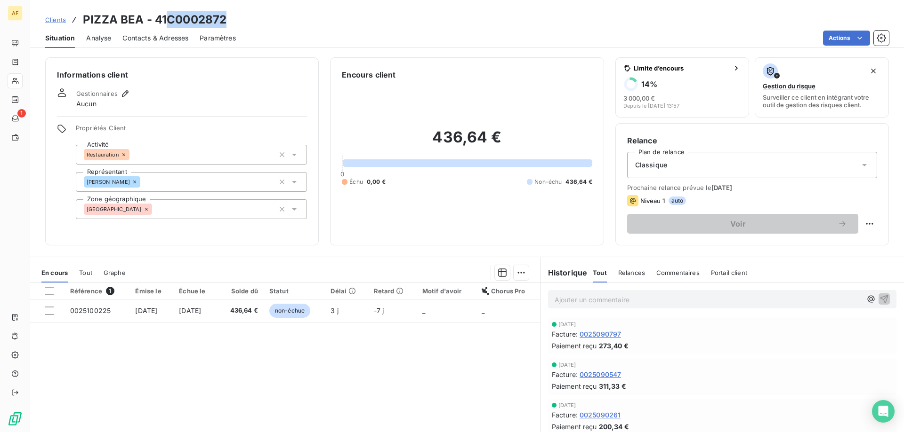
drag, startPoint x: 168, startPoint y: 16, endPoint x: 275, endPoint y: 26, distance: 106.9
click at [273, 26] on div "Clients PIZZA BEA - 41C0002872" at bounding box center [466, 19] width 873 height 17
click at [178, 213] on div "[GEOGRAPHIC_DATA]" at bounding box center [191, 210] width 231 height 20
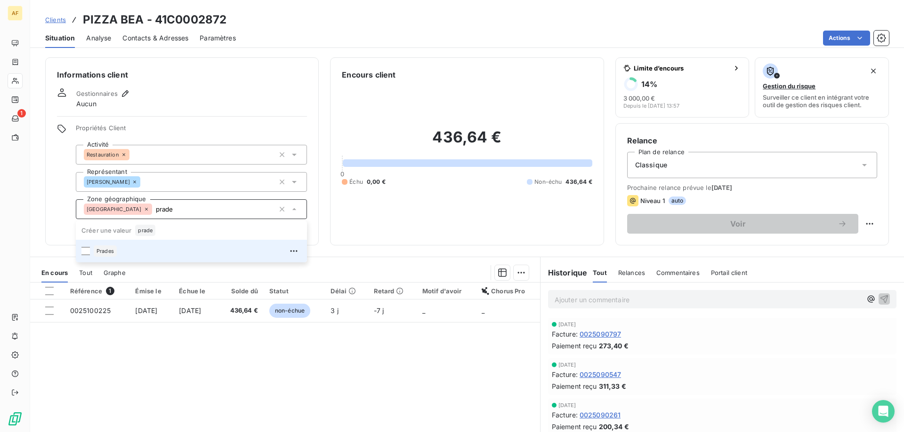
click at [152, 253] on div "Prades" at bounding box center [198, 251] width 208 height 15
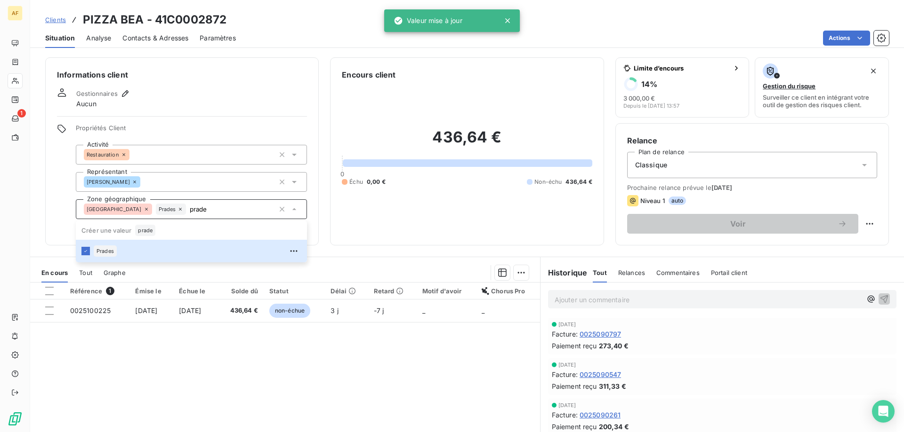
type input "prade"
click at [149, 364] on div "Référence 1 Émise le Échue le Solde dû Statut Délai Retard Motif d'avoir Chorus…" at bounding box center [285, 373] width 510 height 181
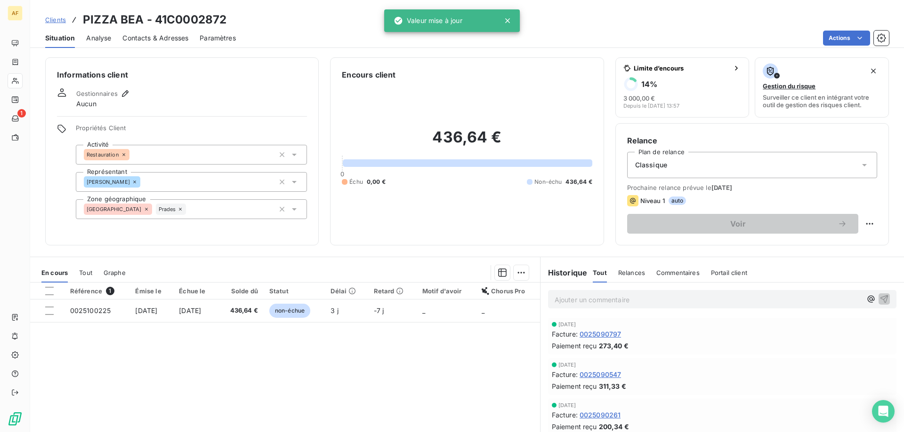
click at [62, 20] on span "Clients" at bounding box center [55, 20] width 21 height 8
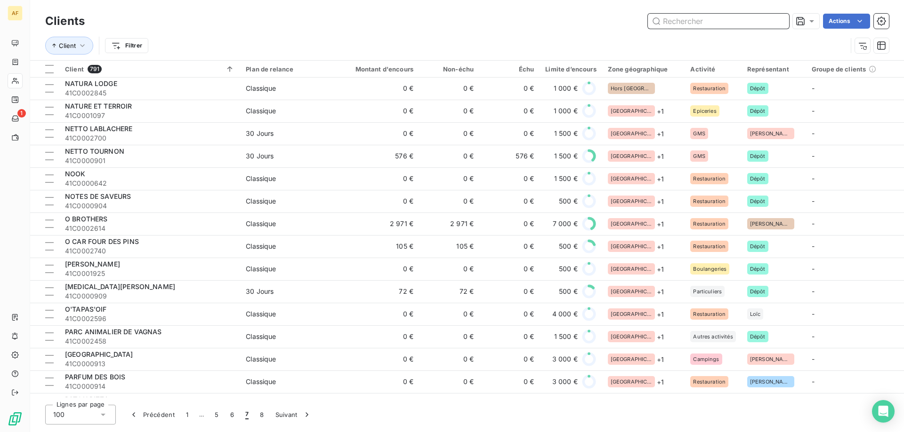
scroll to position [512, 0]
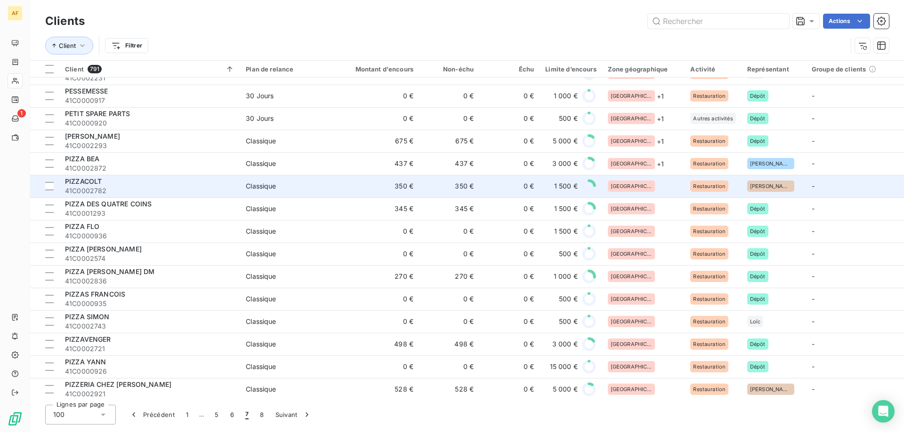
click at [648, 188] on div "[GEOGRAPHIC_DATA]" at bounding box center [644, 186] width 72 height 11
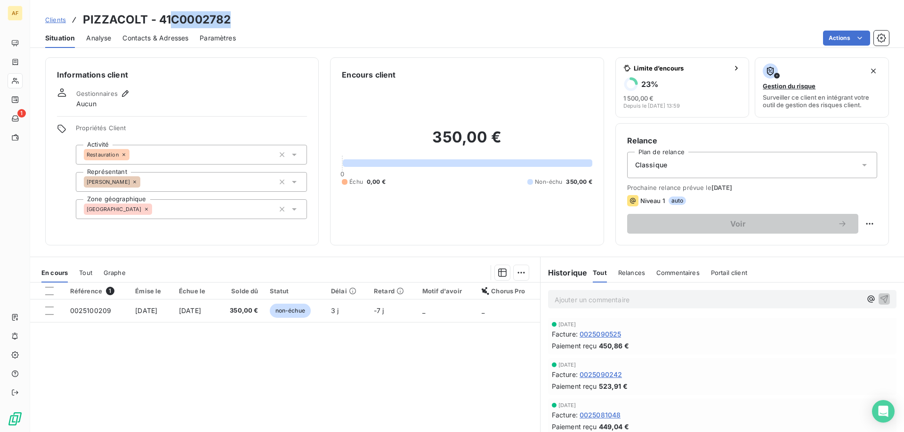
drag, startPoint x: 172, startPoint y: 17, endPoint x: 251, endPoint y: 14, distance: 79.1
click at [252, 14] on div "Clients PIZZACOLT - 41C0002782" at bounding box center [466, 19] width 873 height 17
click at [186, 211] on div "[GEOGRAPHIC_DATA]" at bounding box center [191, 210] width 231 height 20
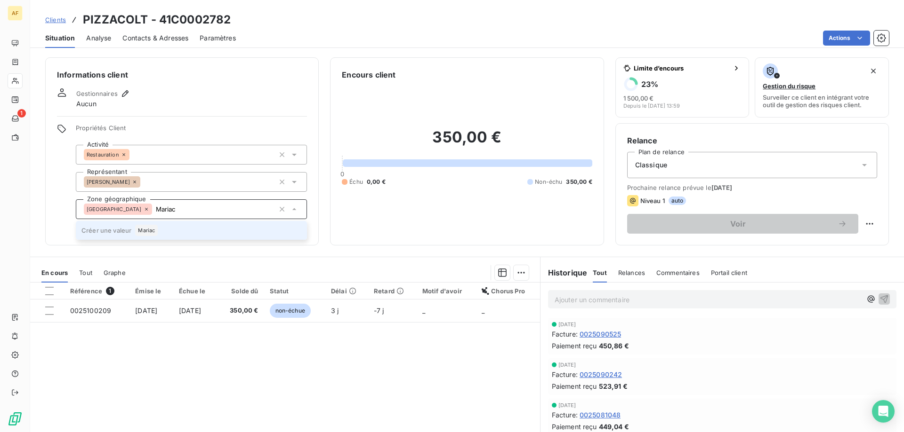
click at [170, 230] on li "Créer une valeur Mariac" at bounding box center [191, 230] width 231 height 19
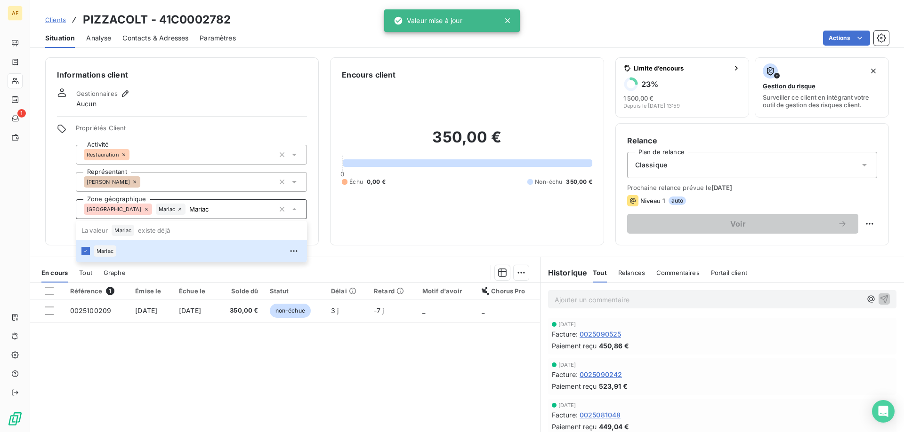
click at [224, 355] on div "Référence 1 Émise le Échue le Solde dû Statut Délai Retard Motif d'avoir Chorus…" at bounding box center [285, 373] width 510 height 181
type input "Mariac"
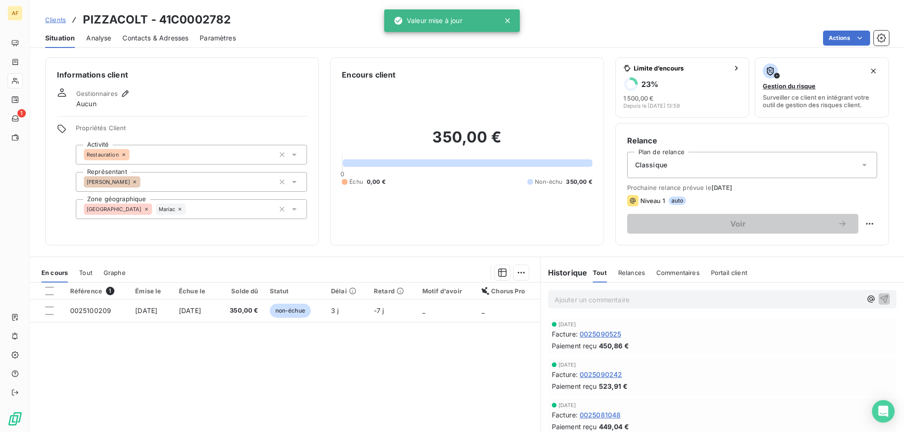
click at [64, 20] on span "Clients" at bounding box center [55, 20] width 21 height 8
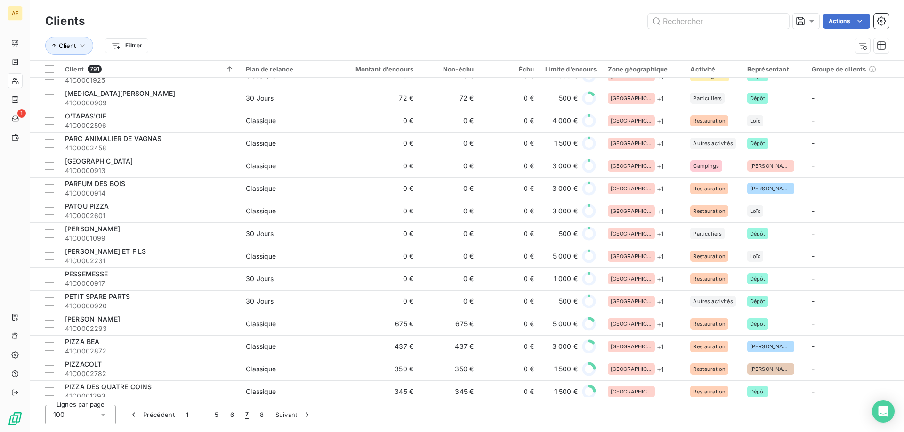
scroll to position [471, 0]
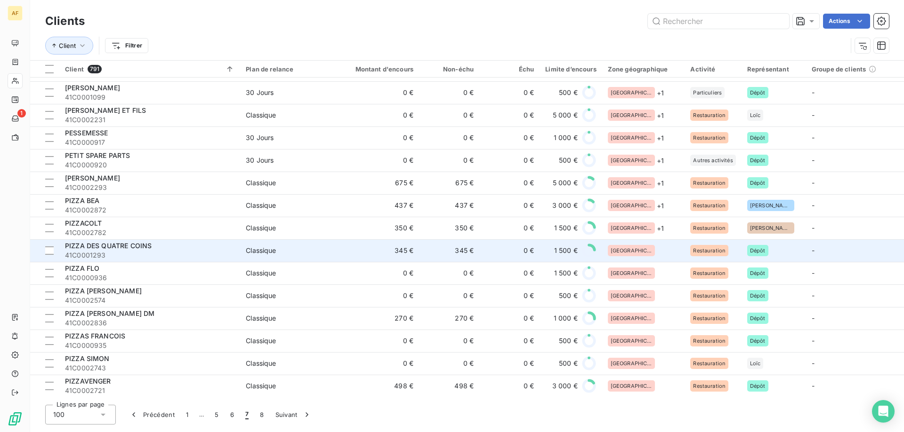
click at [631, 254] on div "[GEOGRAPHIC_DATA]" at bounding box center [631, 250] width 47 height 11
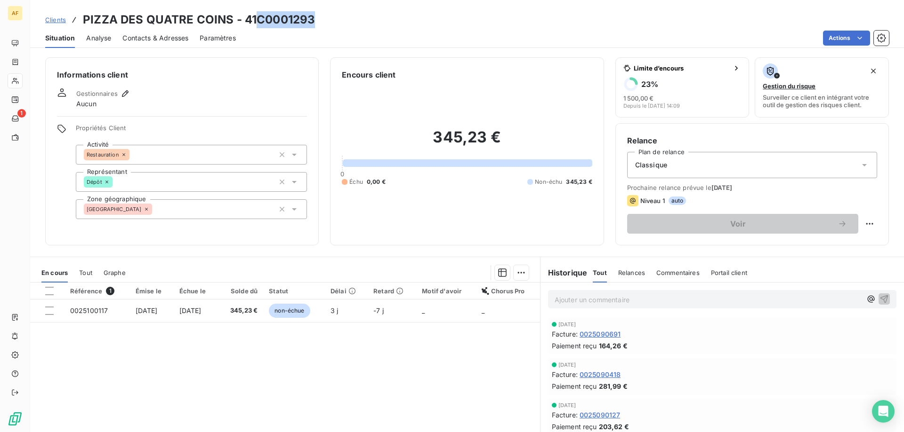
drag, startPoint x: 259, startPoint y: 18, endPoint x: 368, endPoint y: 16, distance: 109.7
click at [366, 18] on div "Clients PIZZA DES QUATRE COINS - 41C0001293" at bounding box center [466, 19] width 873 height 17
click at [208, 212] on div "[GEOGRAPHIC_DATA]" at bounding box center [191, 210] width 231 height 20
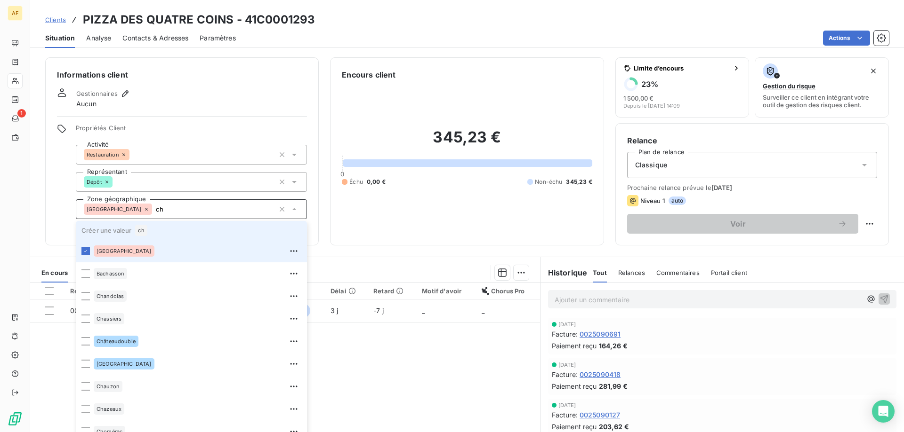
type input "c"
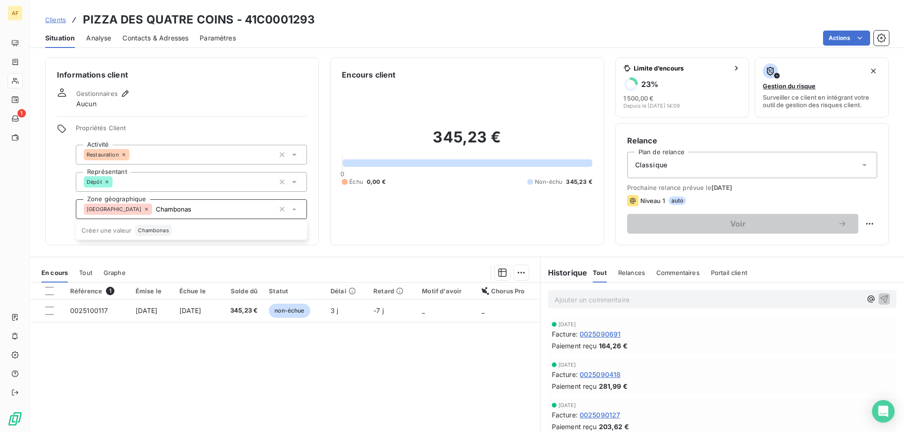
click at [192, 230] on li "Créer une valeur Chambonas" at bounding box center [191, 230] width 231 height 19
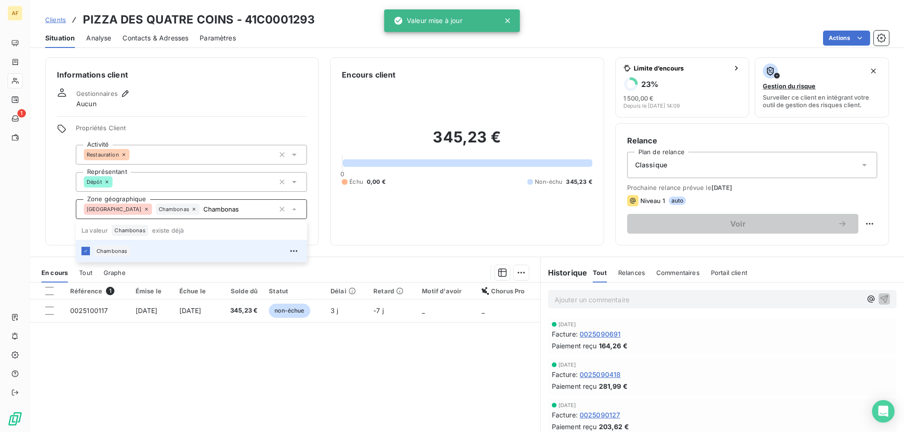
click at [167, 353] on div "Référence 1 Émise le Échue le Solde dû Statut Délai Retard Motif d'avoir Chorus…" at bounding box center [285, 373] width 510 height 181
type input "Chambonas"
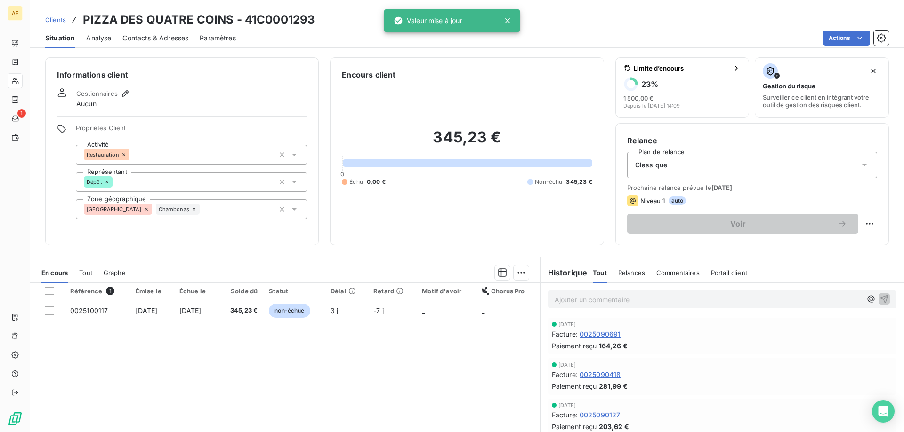
click at [55, 20] on span "Clients" at bounding box center [55, 20] width 21 height 8
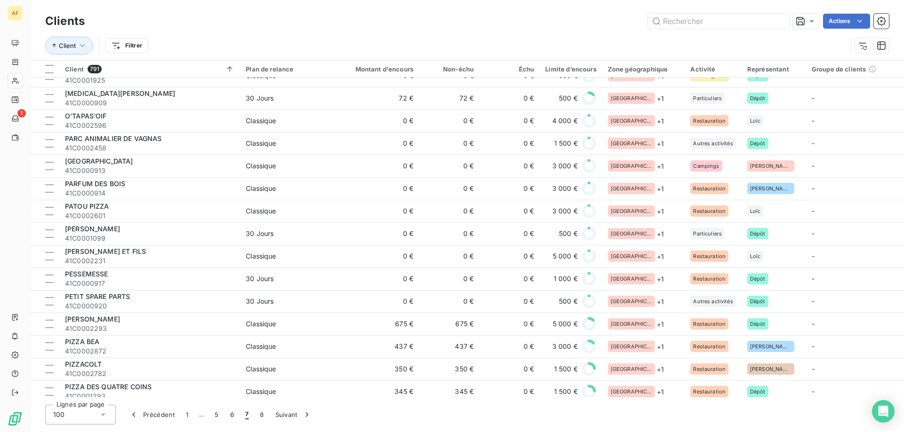
scroll to position [612, 0]
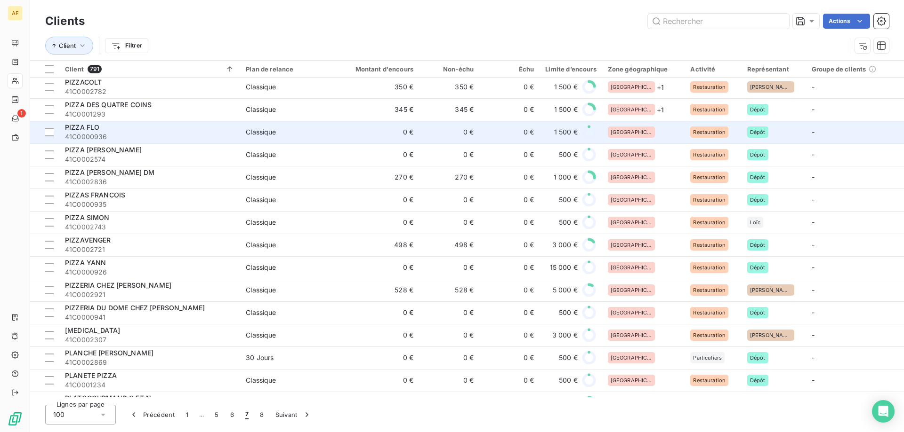
click at [645, 128] on div "[GEOGRAPHIC_DATA]" at bounding box center [644, 132] width 72 height 11
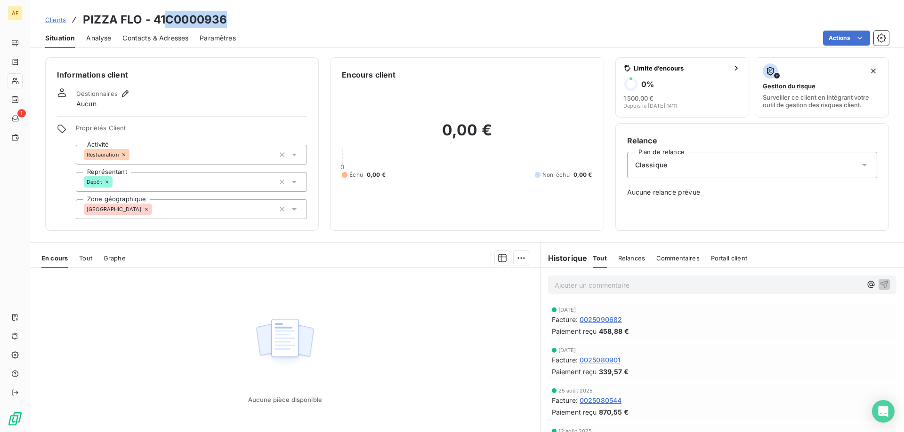
drag, startPoint x: 167, startPoint y: 17, endPoint x: 268, endPoint y: 18, distance: 101.2
click at [268, 18] on div "Clients PIZZA FLO - 41C0000936" at bounding box center [466, 19] width 873 height 17
click at [166, 216] on div "[GEOGRAPHIC_DATA]" at bounding box center [191, 210] width 231 height 20
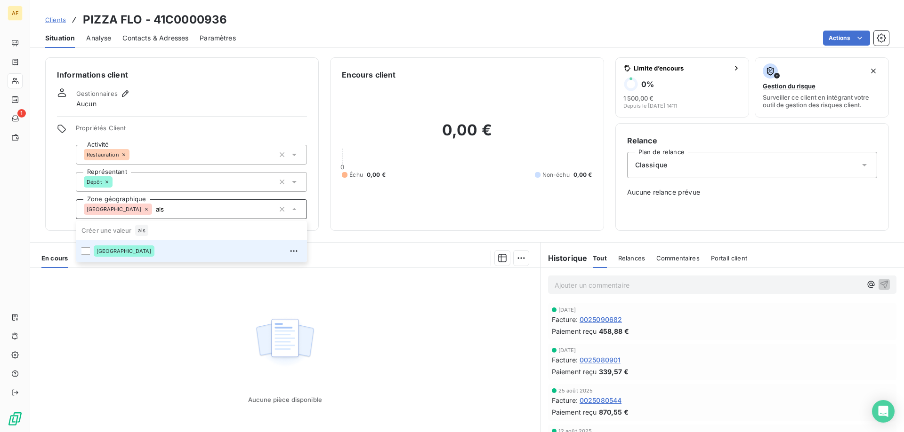
click at [148, 252] on div "[GEOGRAPHIC_DATA]" at bounding box center [198, 251] width 208 height 15
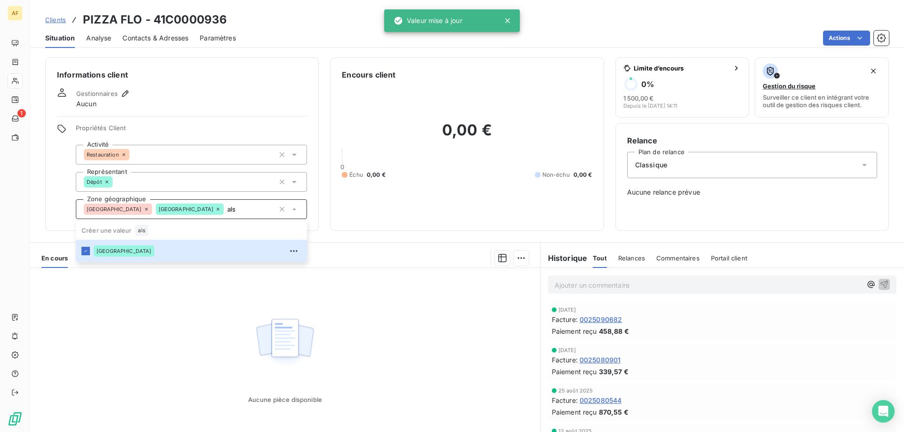
type input "als"
click at [144, 354] on div "Aucune pièce disponible" at bounding box center [285, 358] width 510 height 181
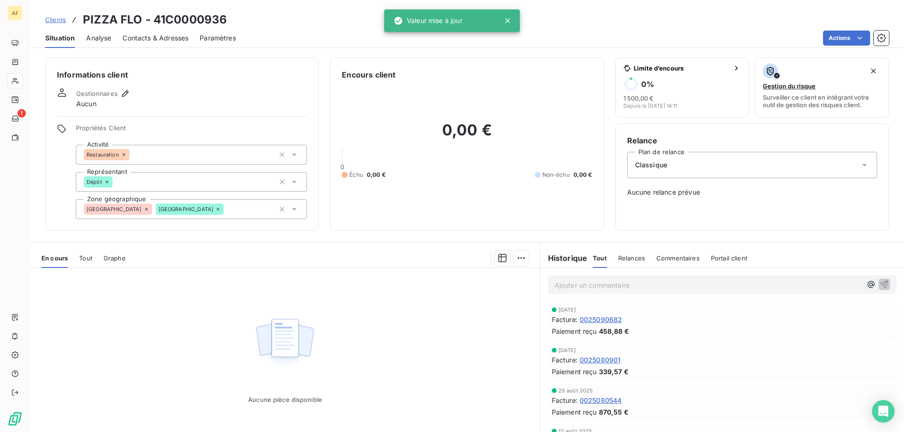
click at [53, 19] on span "Clients" at bounding box center [55, 20] width 21 height 8
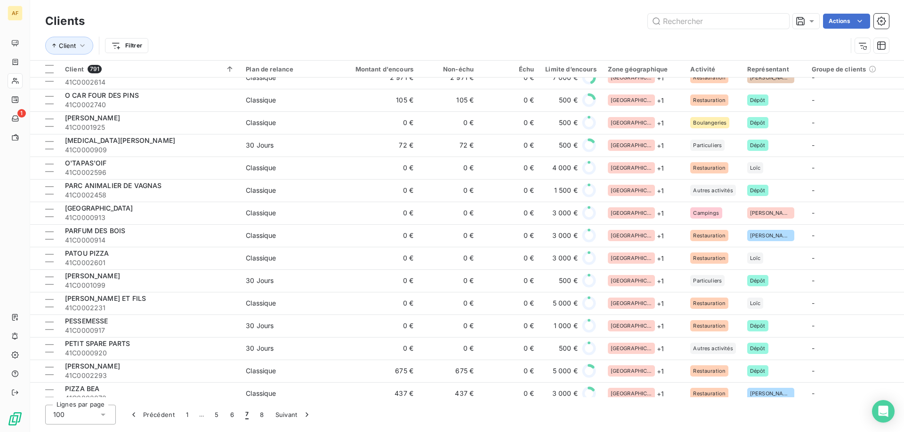
scroll to position [518, 0]
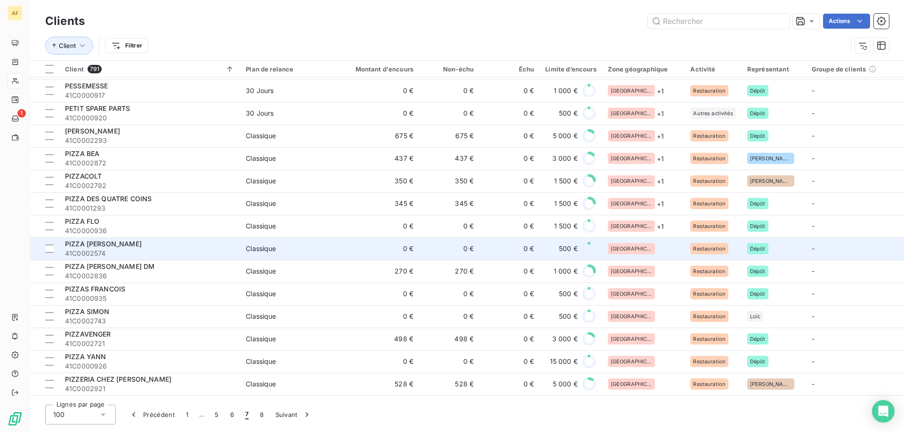
click at [655, 254] on div "[GEOGRAPHIC_DATA]" at bounding box center [644, 248] width 72 height 11
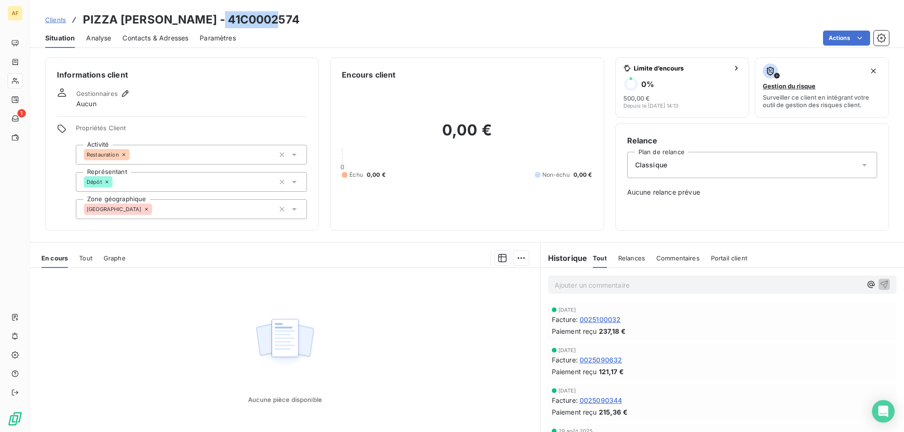
drag, startPoint x: 221, startPoint y: 18, endPoint x: 311, endPoint y: 19, distance: 89.9
click at [311, 19] on div "Clients PIZZA LOU CASAOU - 41C0002574" at bounding box center [466, 19] width 873 height 17
click at [178, 205] on div "[GEOGRAPHIC_DATA]" at bounding box center [191, 210] width 231 height 20
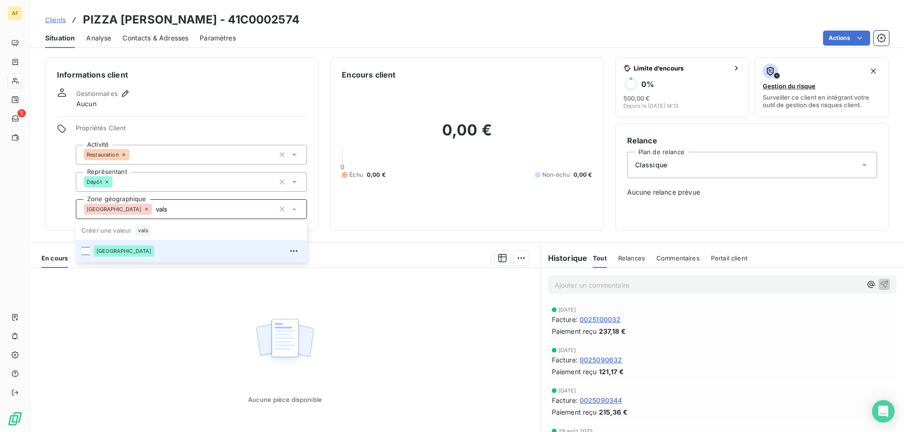
click at [127, 248] on div "[GEOGRAPHIC_DATA]" at bounding box center [124, 251] width 61 height 11
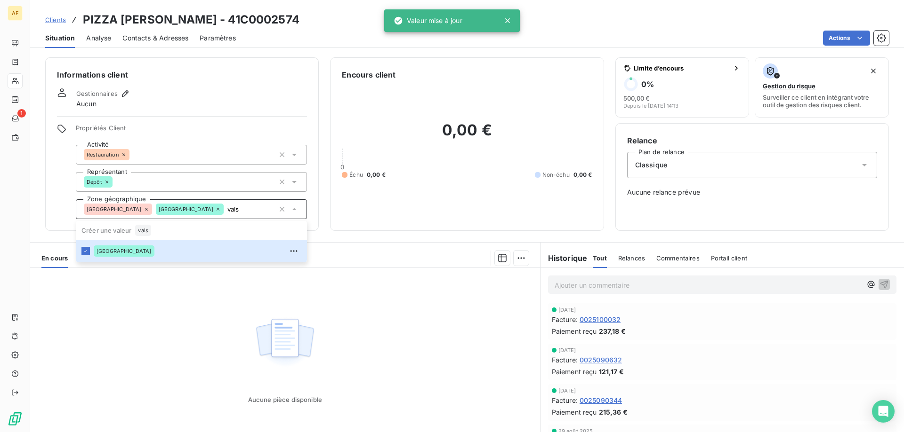
type input "vals"
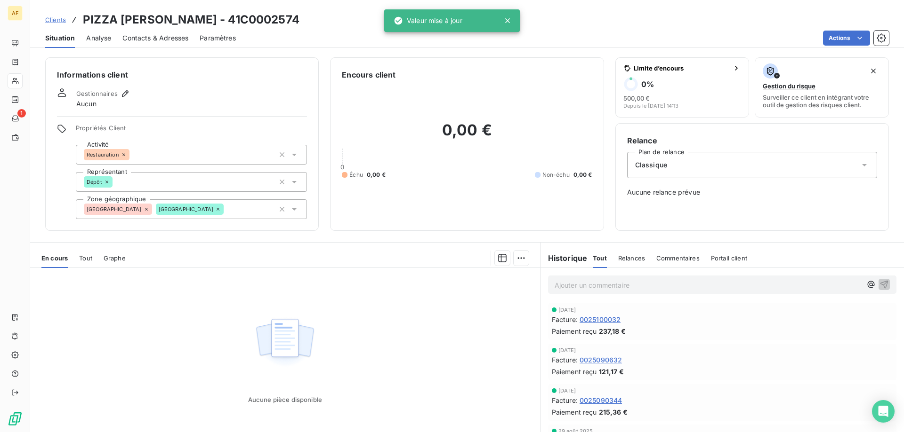
click at [136, 341] on div "Aucune pièce disponible" at bounding box center [285, 358] width 510 height 181
click at [56, 20] on span "Clients" at bounding box center [55, 20] width 21 height 8
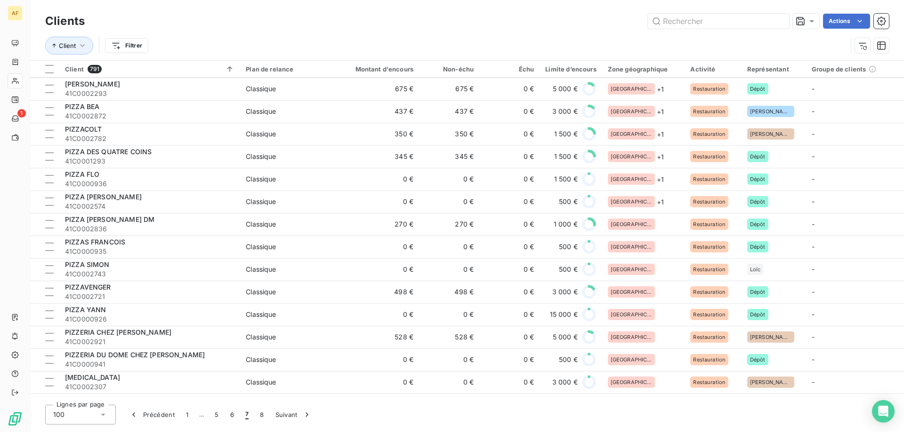
scroll to position [659, 0]
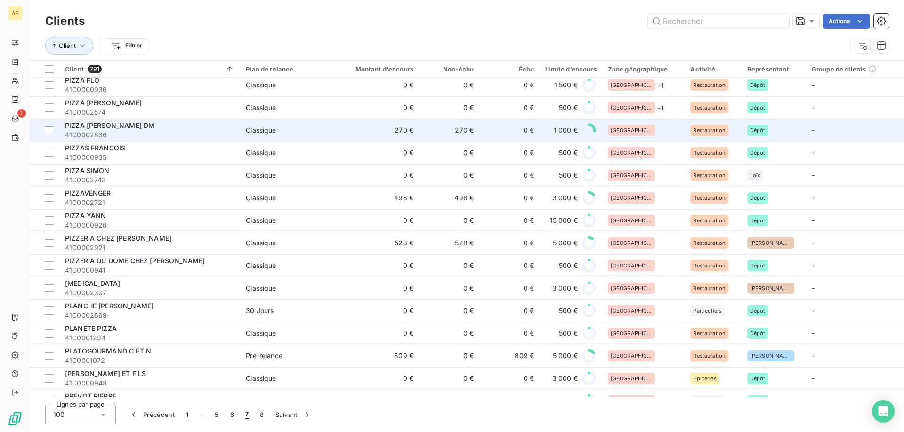
click at [640, 137] on td "[GEOGRAPHIC_DATA]" at bounding box center [643, 130] width 83 height 23
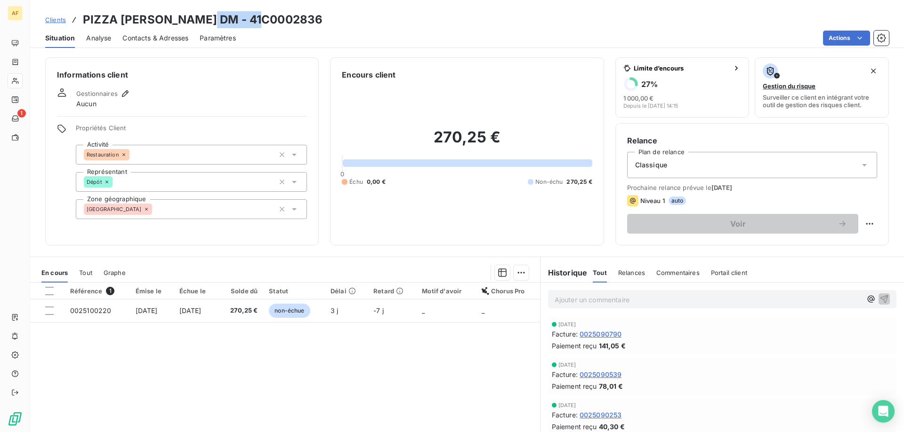
drag, startPoint x: 207, startPoint y: 20, endPoint x: 265, endPoint y: 21, distance: 58.8
click at [265, 21] on div "Clients PIZZA MARIA DM - 41C0002836" at bounding box center [466, 19] width 873 height 17
click at [189, 210] on div "[GEOGRAPHIC_DATA]" at bounding box center [191, 210] width 231 height 20
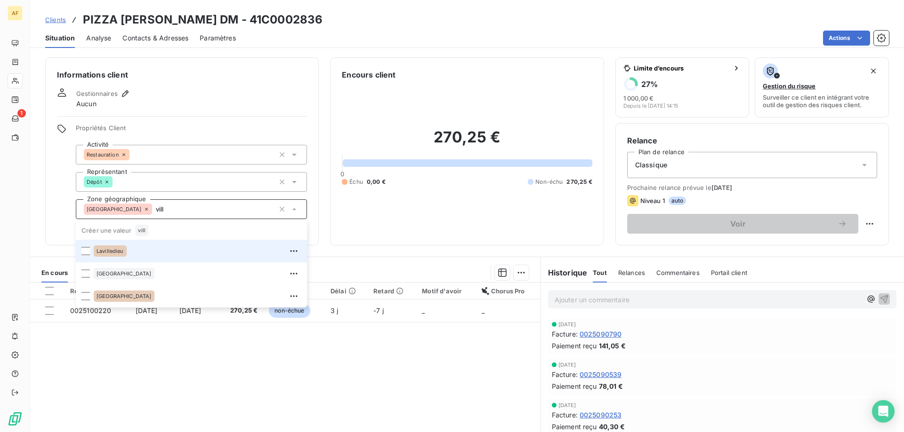
click at [152, 255] on div "Lavilledieu" at bounding box center [198, 251] width 208 height 15
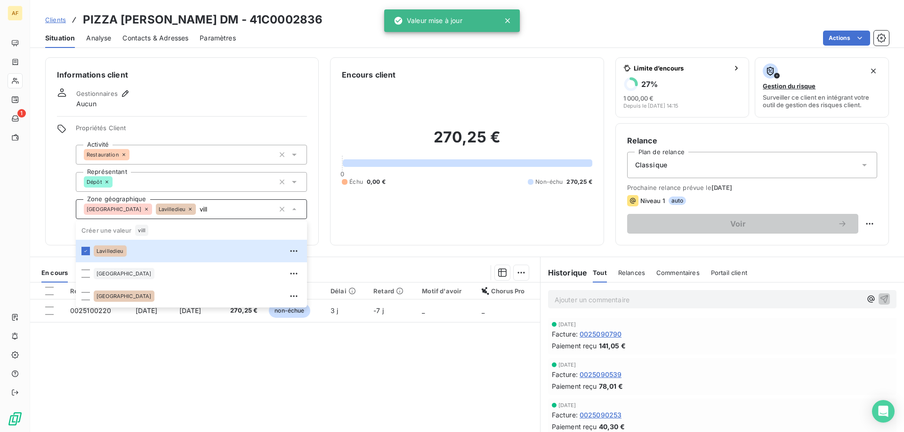
type input "vill"
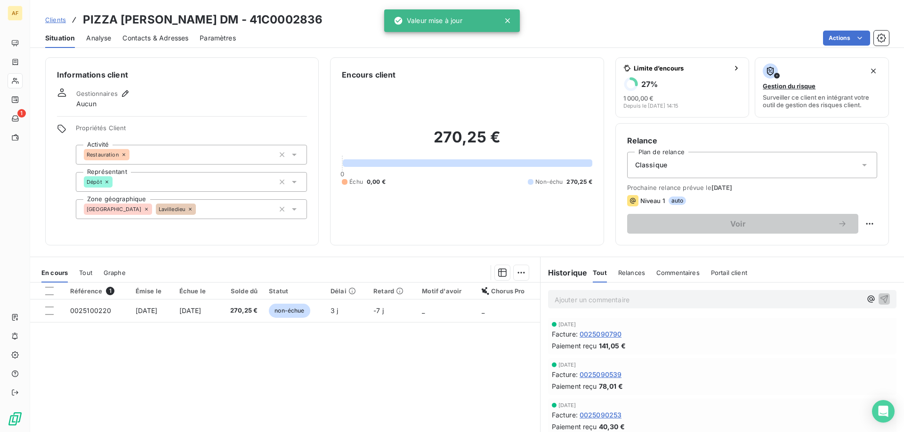
click at [168, 380] on div "Référence 1 Émise le Échue le Solde dû Statut Délai Retard Motif d'avoir Chorus…" at bounding box center [285, 373] width 510 height 181
click at [56, 19] on span "Clients" at bounding box center [55, 20] width 21 height 8
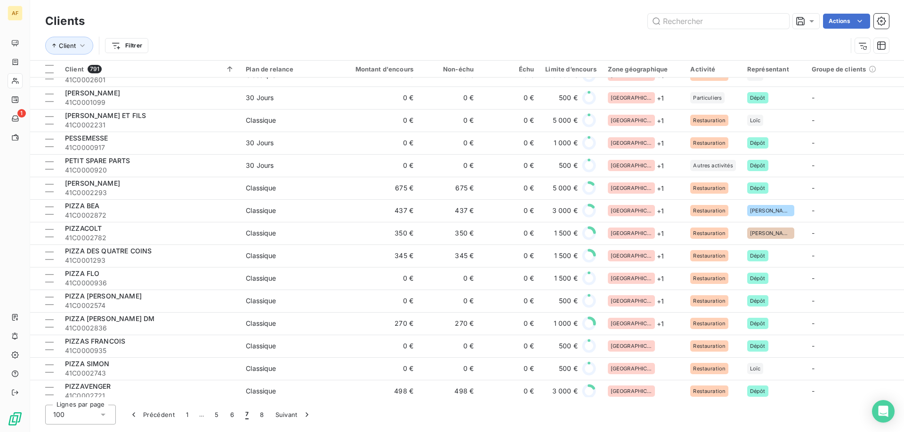
scroll to position [560, 0]
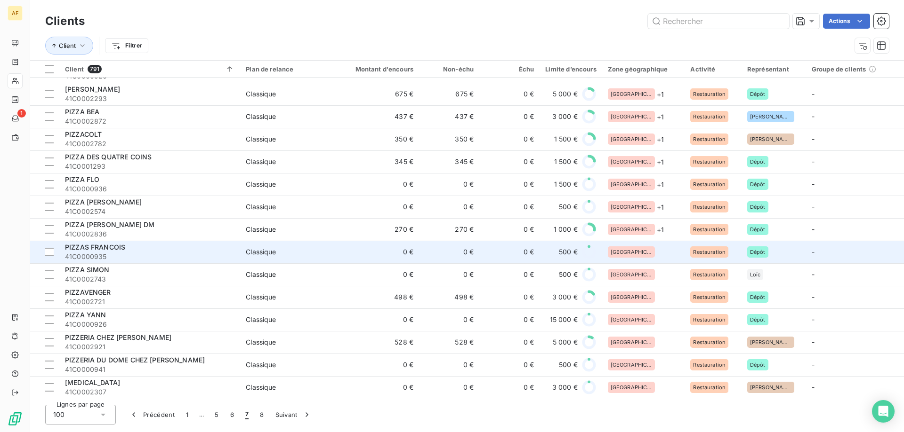
click at [546, 261] on td "500 €" at bounding box center [570, 252] width 62 height 23
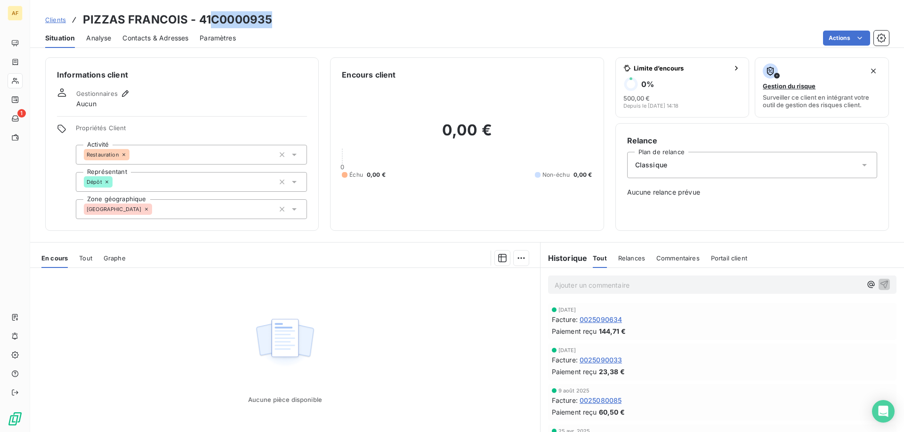
drag, startPoint x: 214, startPoint y: 20, endPoint x: 307, endPoint y: 21, distance: 93.2
click at [307, 21] on div "Clients PIZZAS FRANCOIS - 41C0000935" at bounding box center [466, 19] width 873 height 17
click at [220, 211] on div "[GEOGRAPHIC_DATA]" at bounding box center [191, 210] width 231 height 20
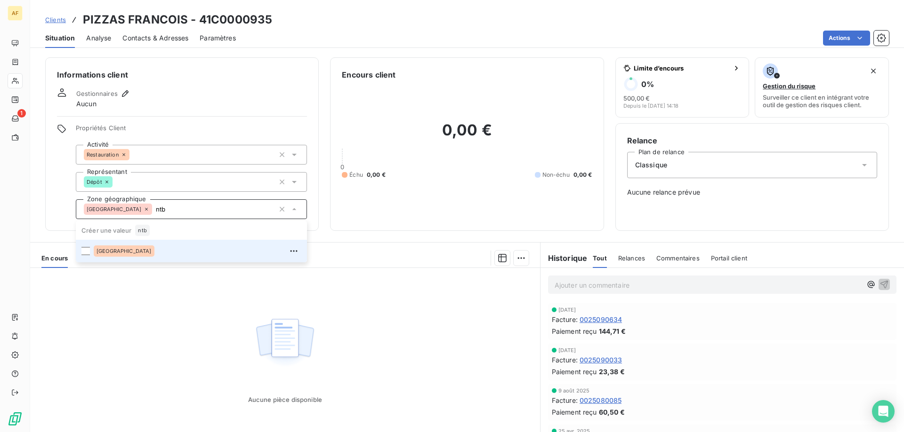
click at [176, 249] on div "[GEOGRAPHIC_DATA]" at bounding box center [198, 251] width 208 height 15
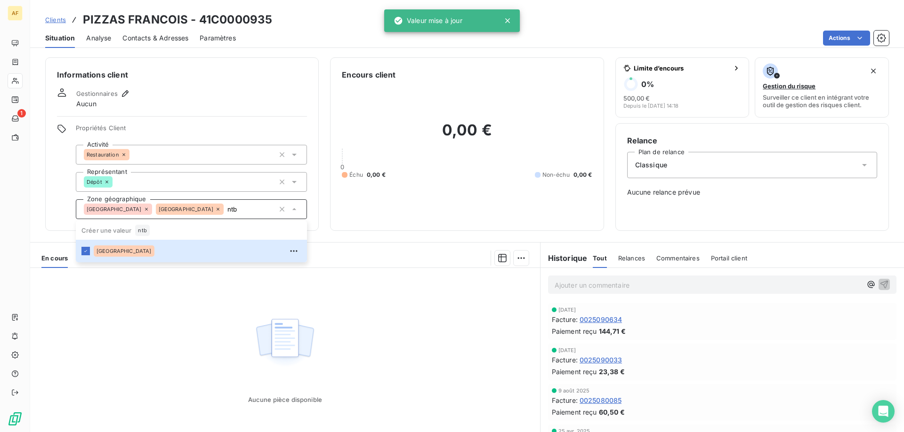
type input "ntb"
click at [161, 368] on div "Aucune pièce disponible" at bounding box center [285, 358] width 510 height 181
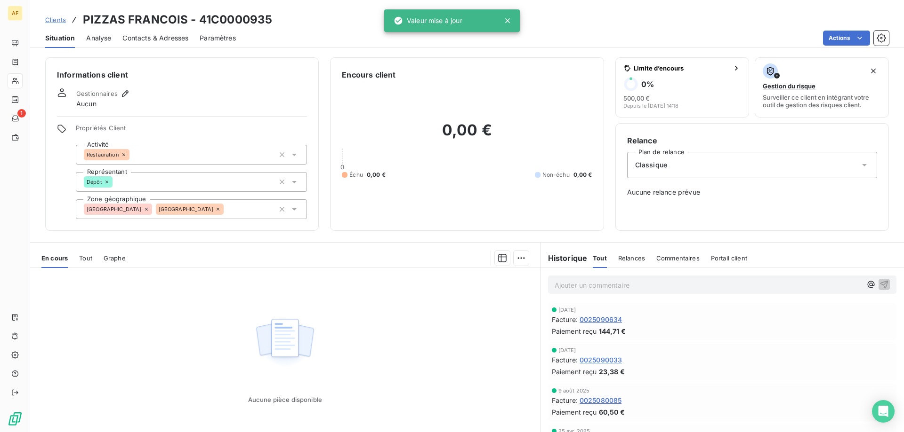
click at [60, 20] on span "Clients" at bounding box center [55, 20] width 21 height 8
